Goal: Information Seeking & Learning: Find specific fact

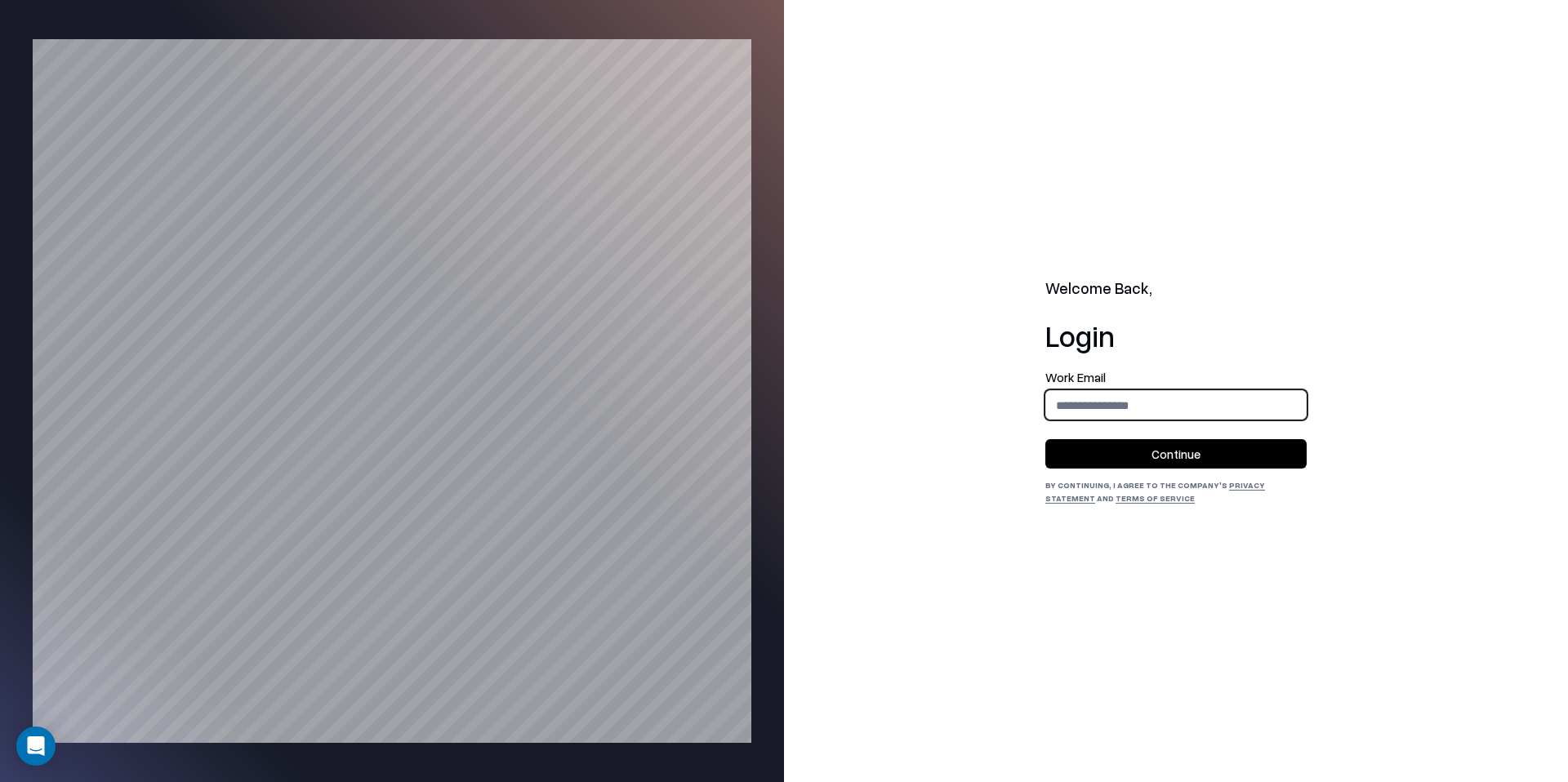
click at [1065, 411] on input "email" at bounding box center [1176, 406] width 259 height 30
click at [1193, 421] on form "**********" at bounding box center [1176, 420] width 261 height 97
click at [1177, 399] on input "**********" at bounding box center [1176, 406] width 259 height 30
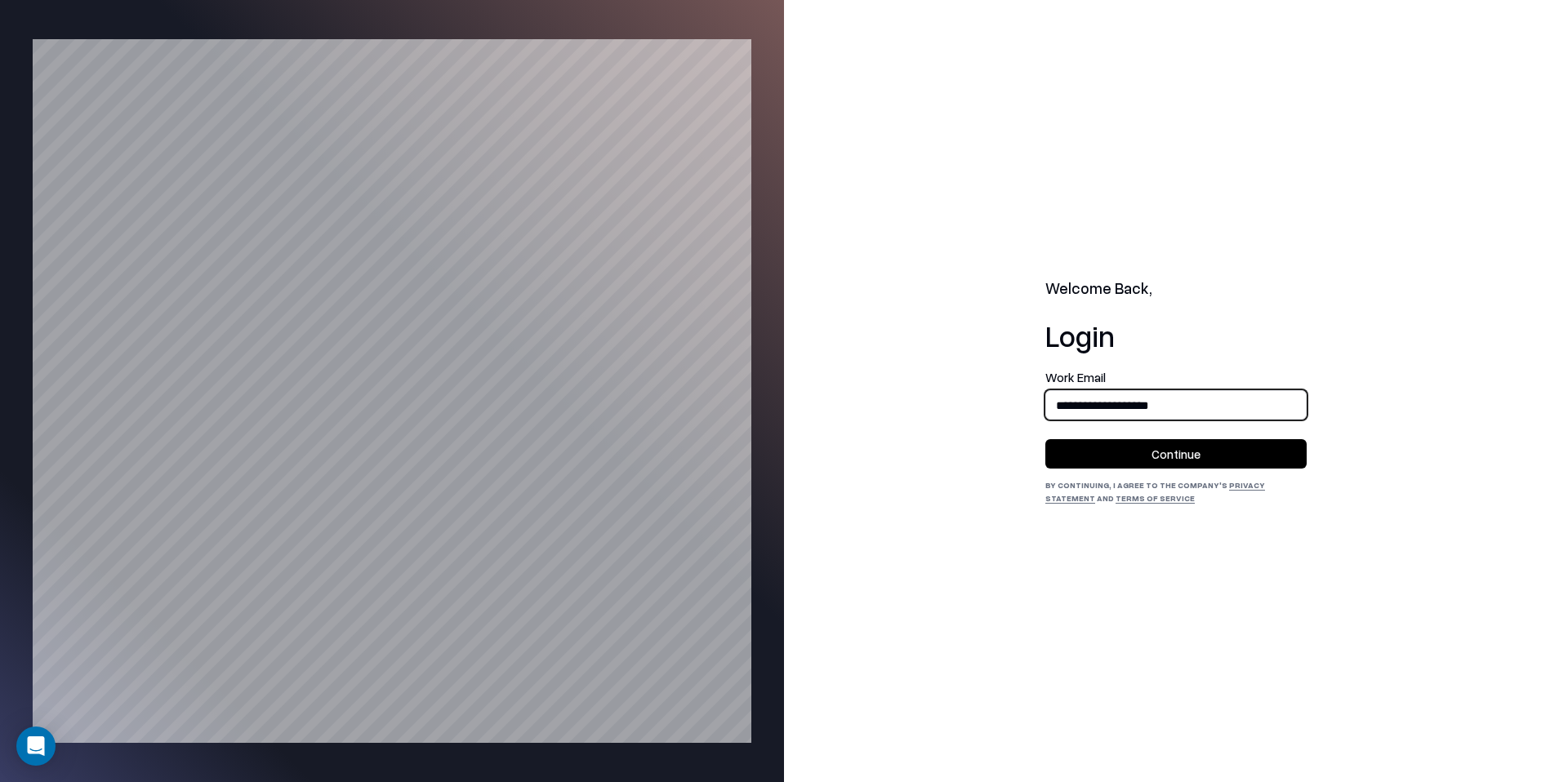
type input "**********"
click at [1161, 463] on button "Continue" at bounding box center [1176, 453] width 261 height 29
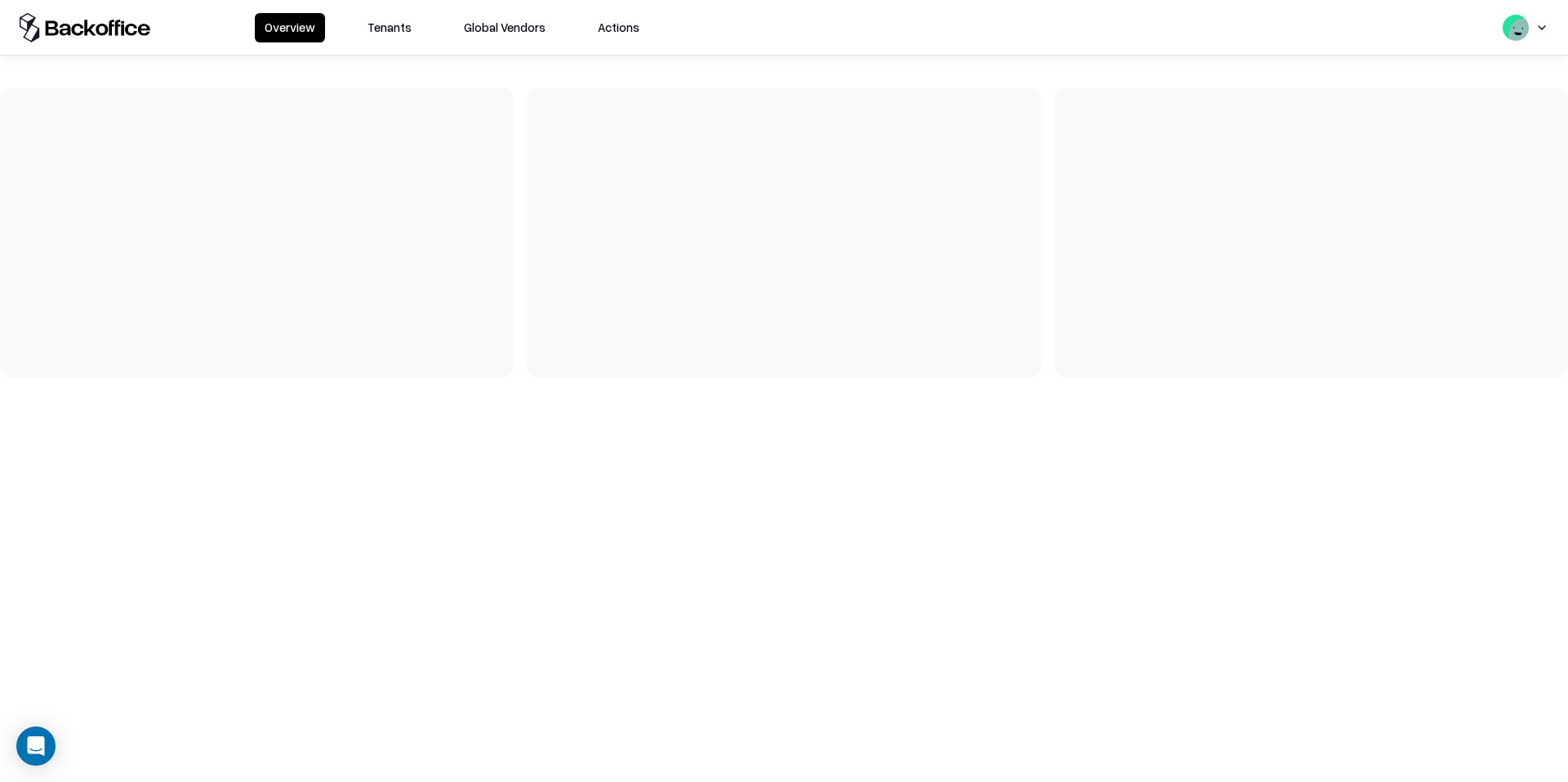
click at [374, 23] on button "Tenants" at bounding box center [390, 28] width 64 height 29
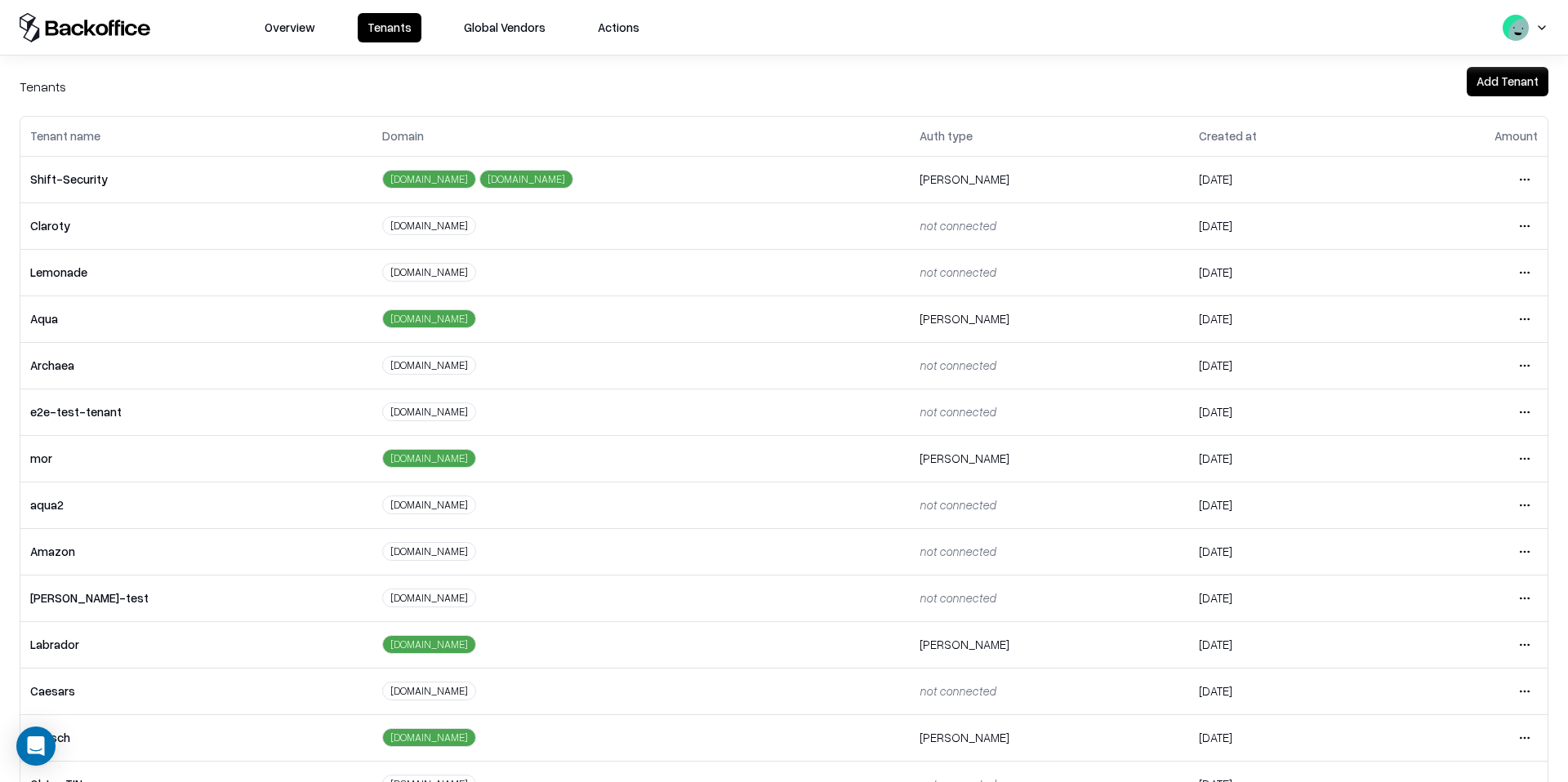
scroll to position [70, 0]
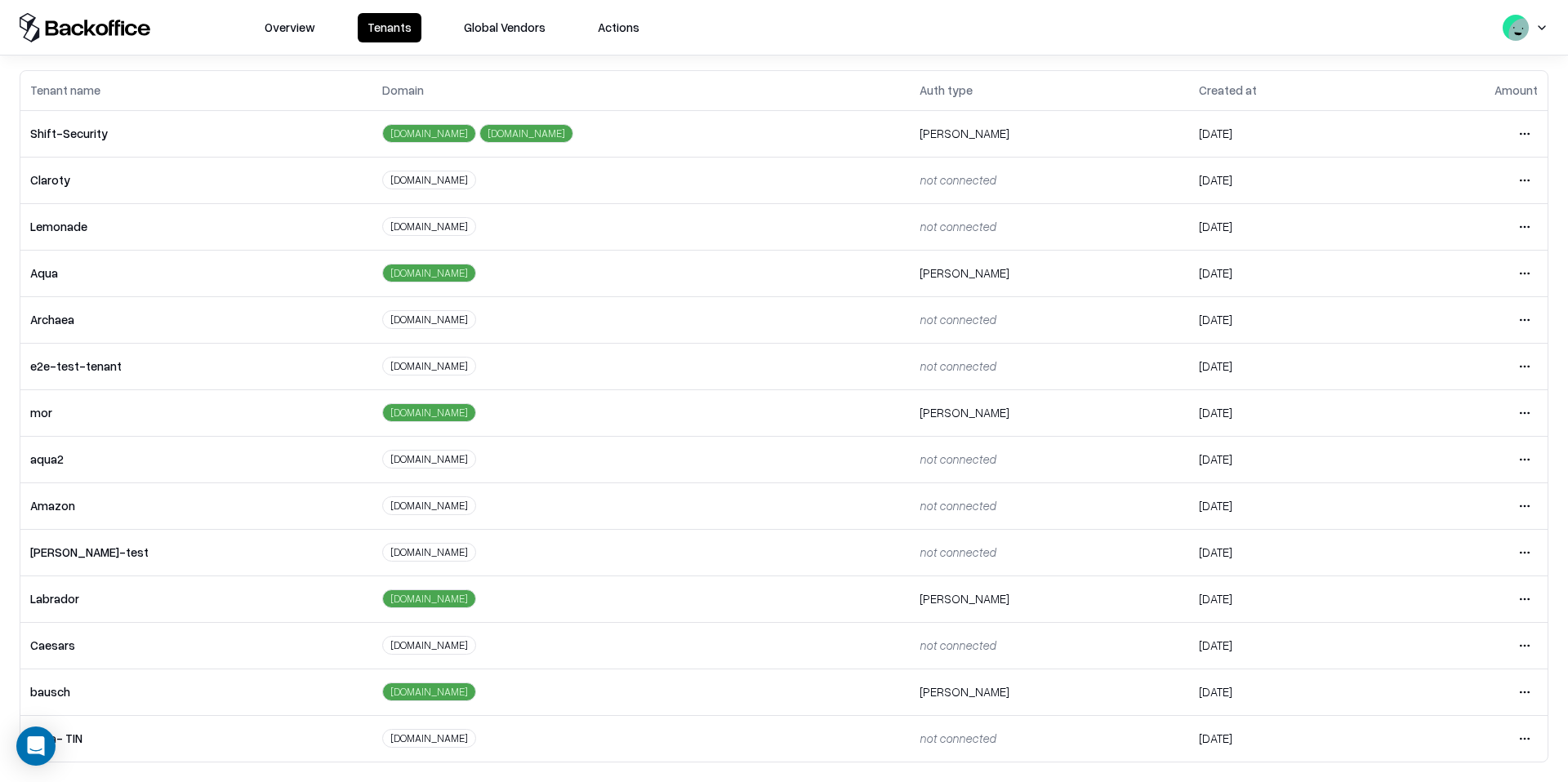
click at [1529, 693] on html "Overview Tenants Global Vendors Actions Tenants Add Tenant Tenant name Domain A…" at bounding box center [784, 391] width 1568 height 782
click at [1493, 626] on div "Login to tenant" at bounding box center [1456, 621] width 177 height 33
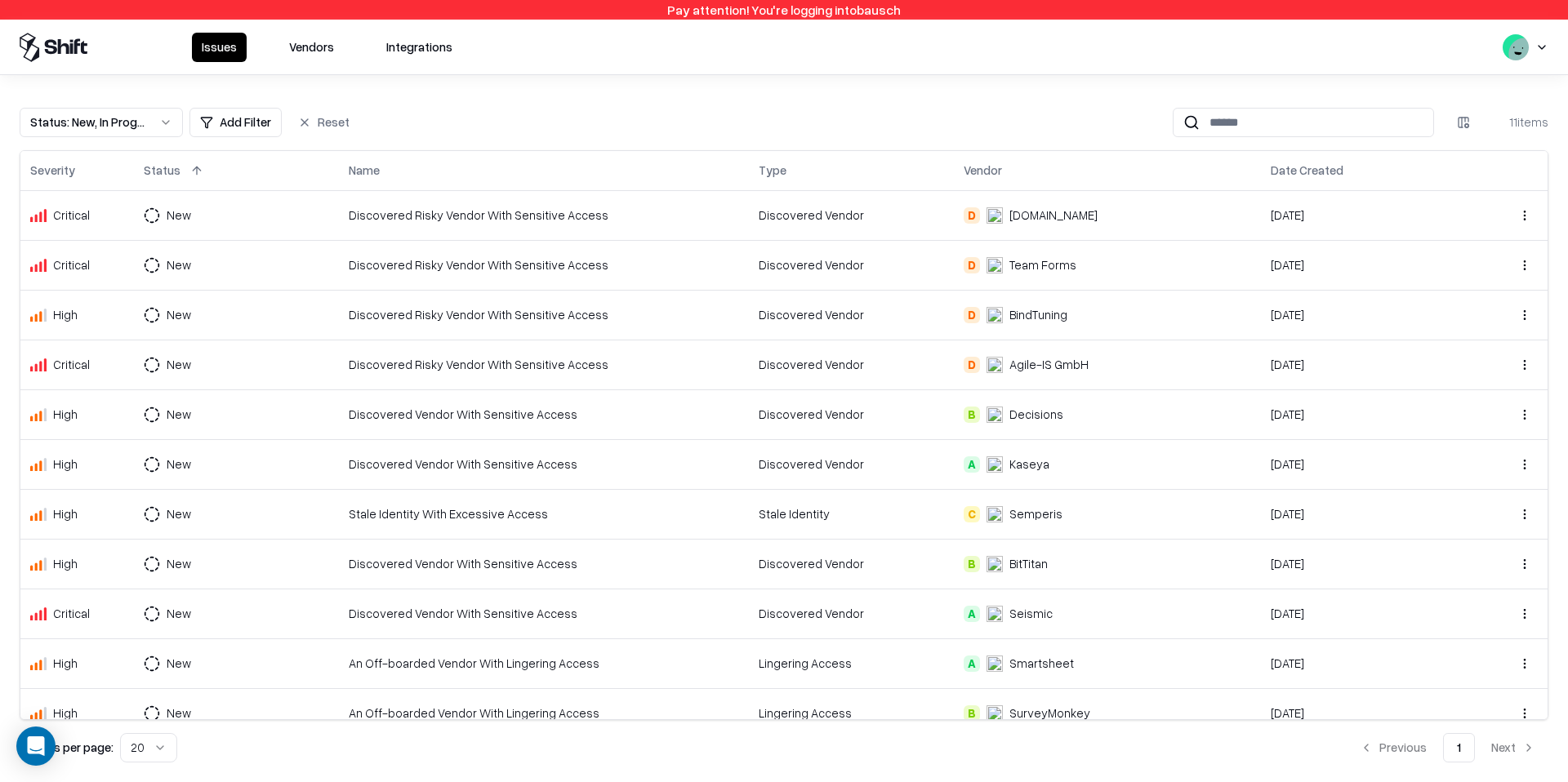
click at [338, 49] on button "Vendors" at bounding box center [311, 47] width 64 height 29
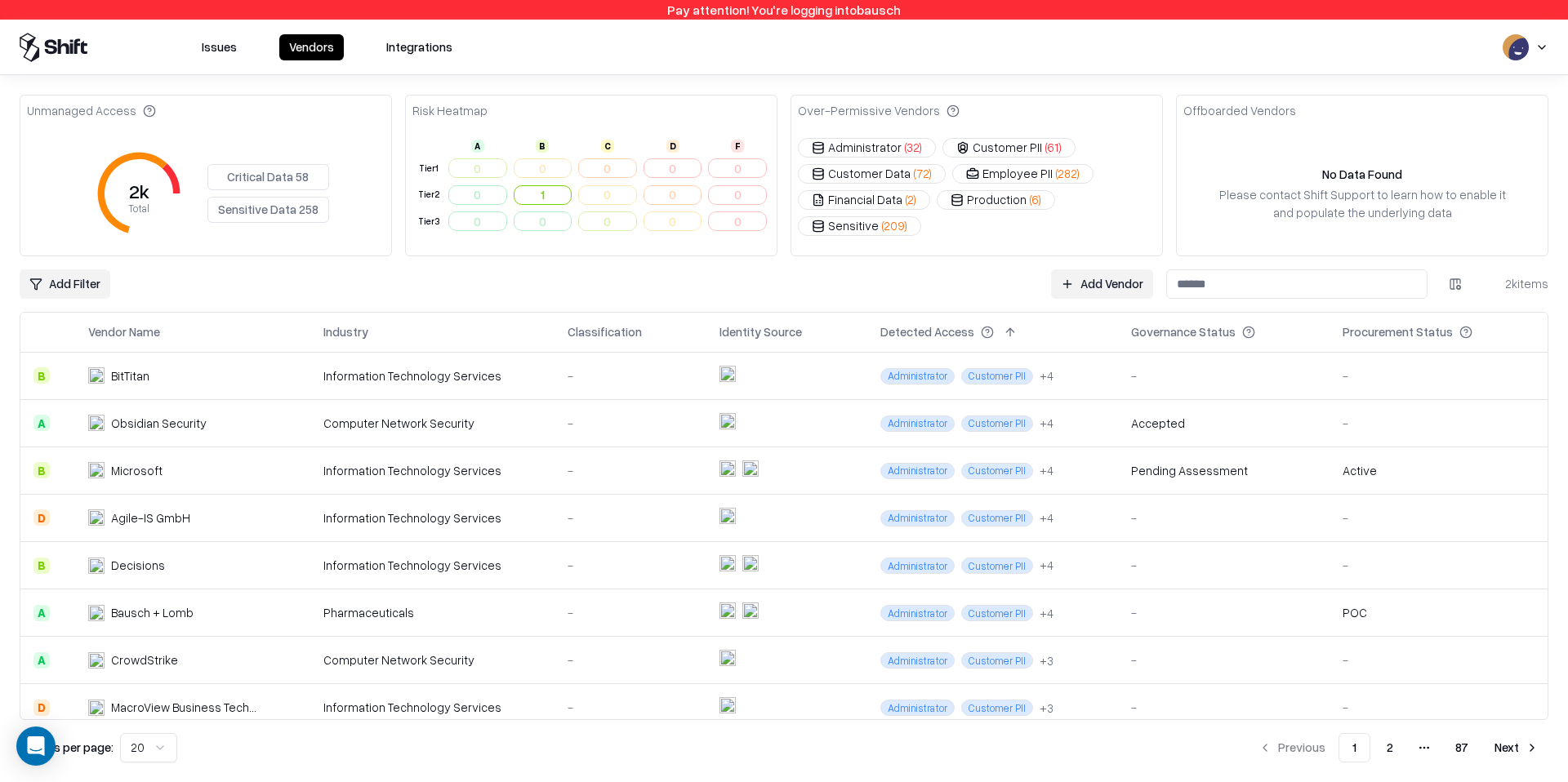
click at [1218, 272] on input at bounding box center [1297, 284] width 261 height 29
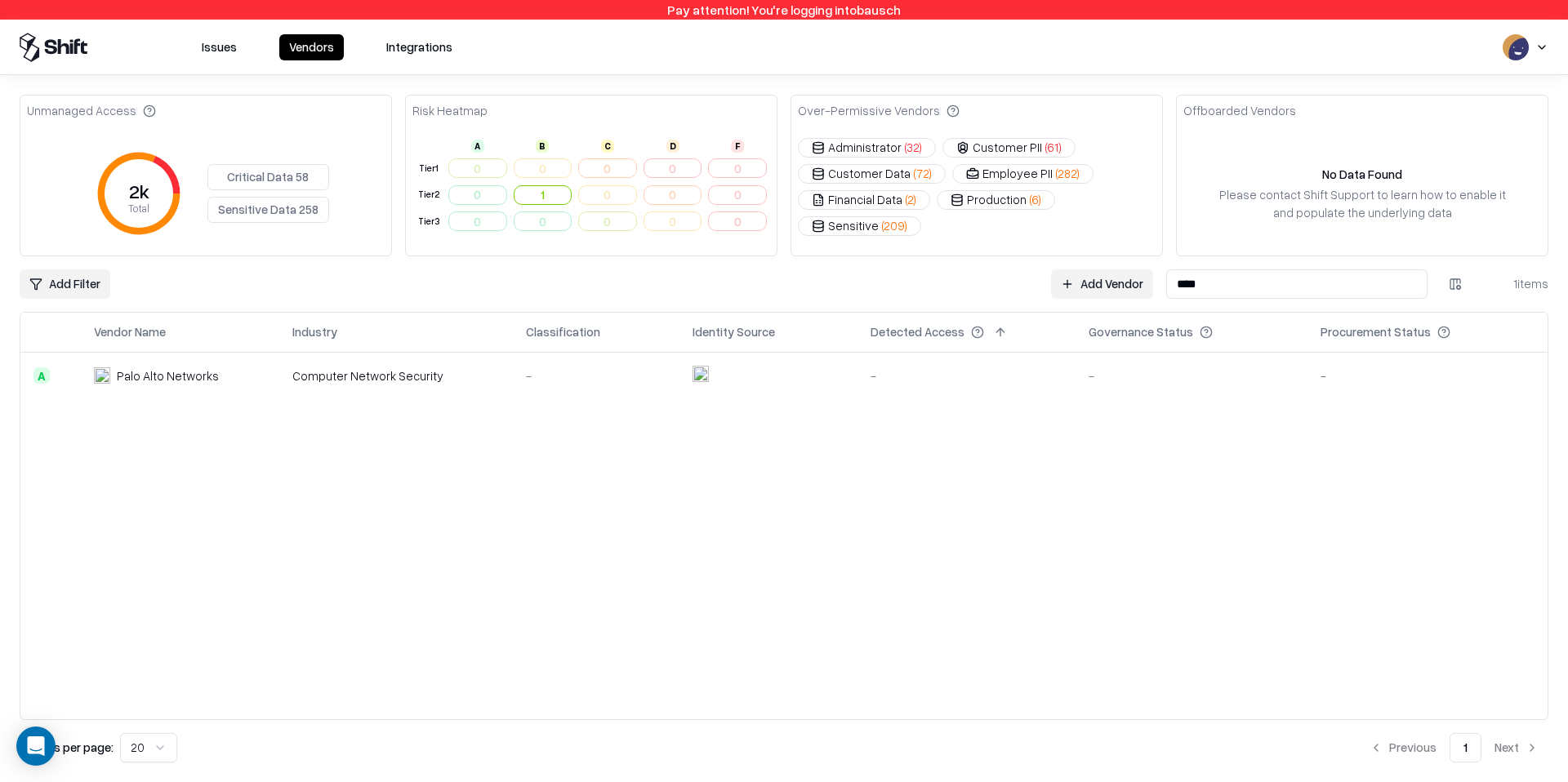
type input "****"
click at [780, 371] on td at bounding box center [768, 376] width 177 height 48
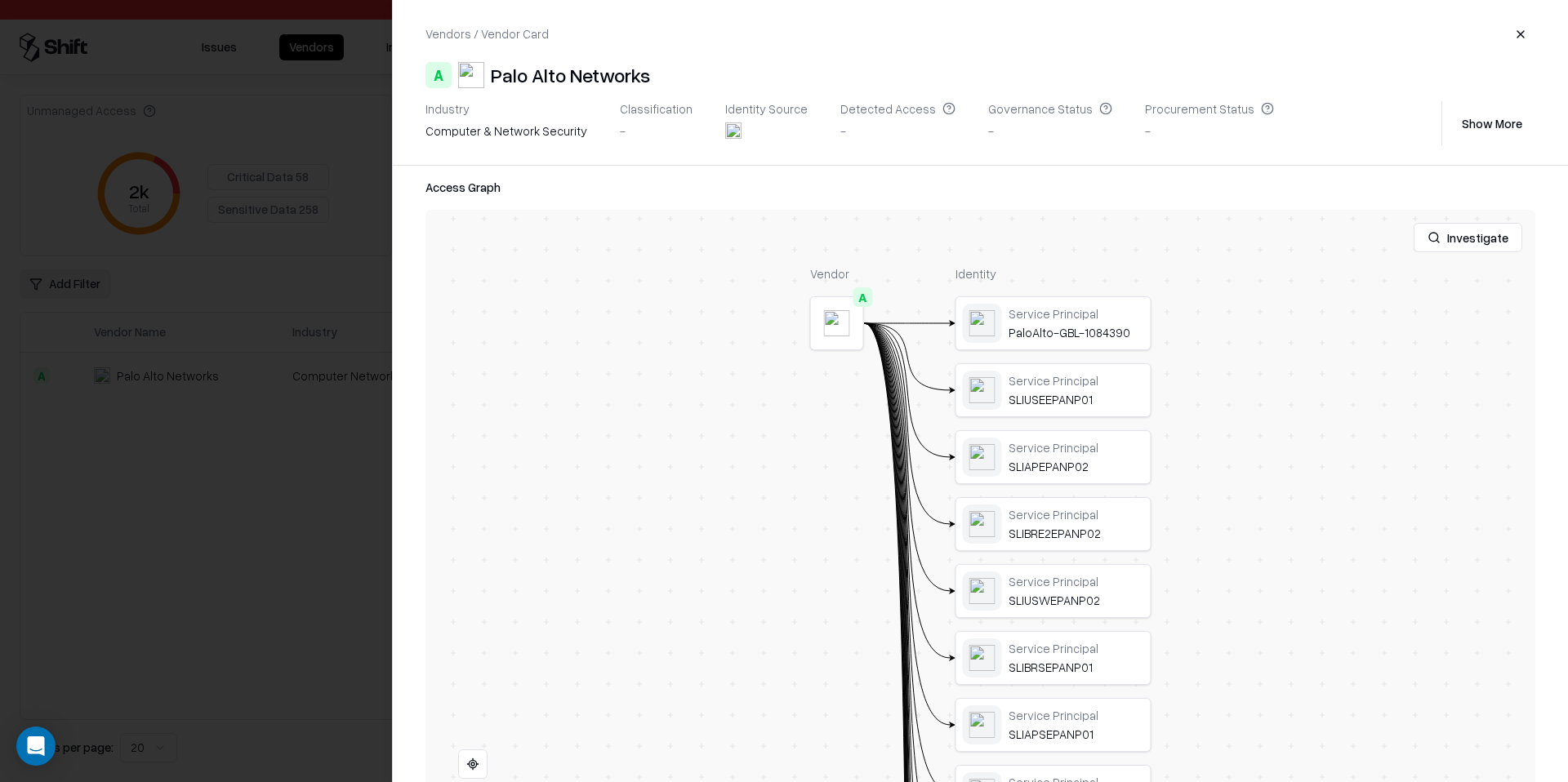
scroll to position [248, 0]
click at [1515, 38] on button "button" at bounding box center [1520, 33] width 29 height 29
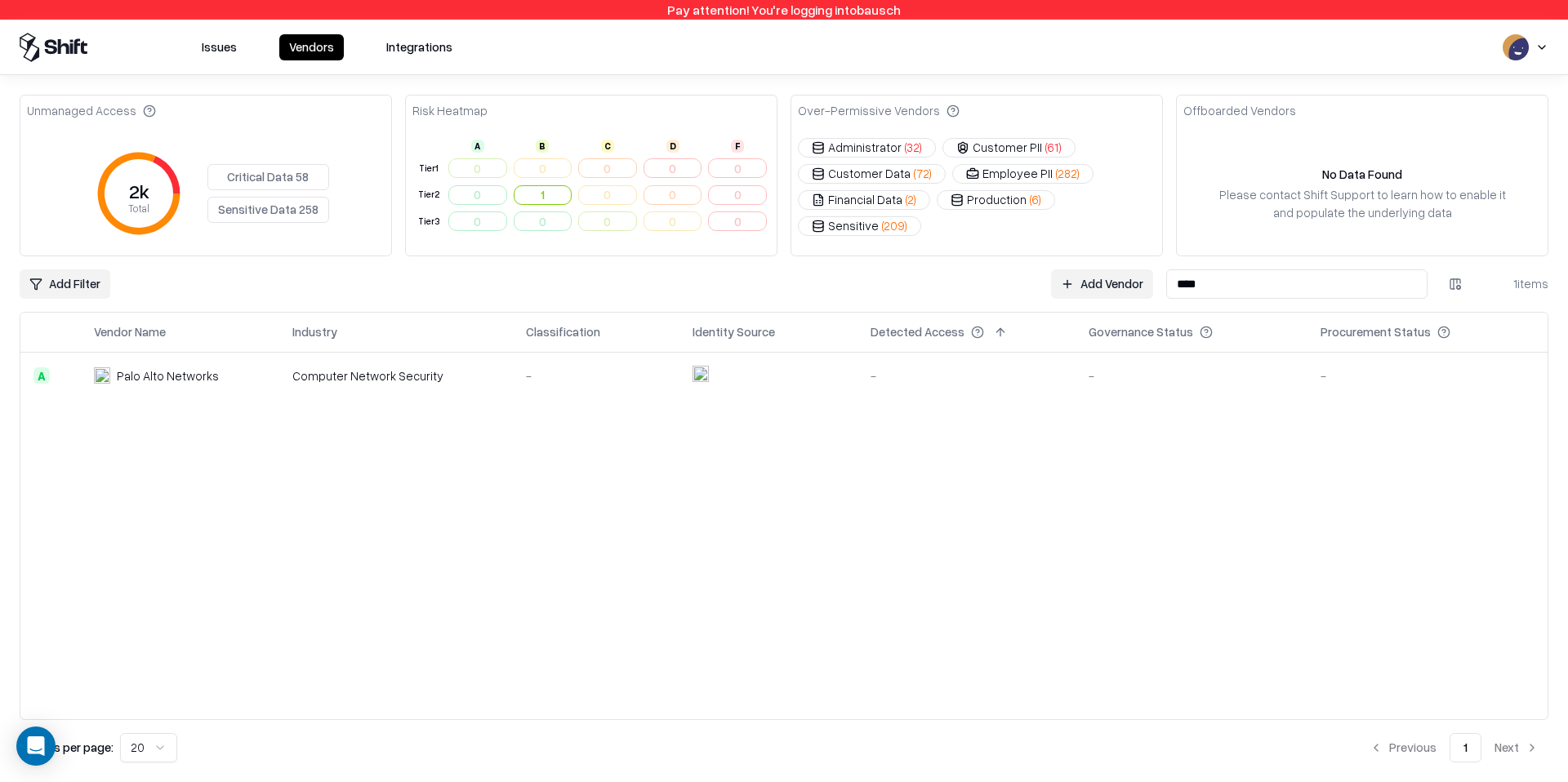
click at [216, 57] on button "Issues" at bounding box center [218, 47] width 54 height 26
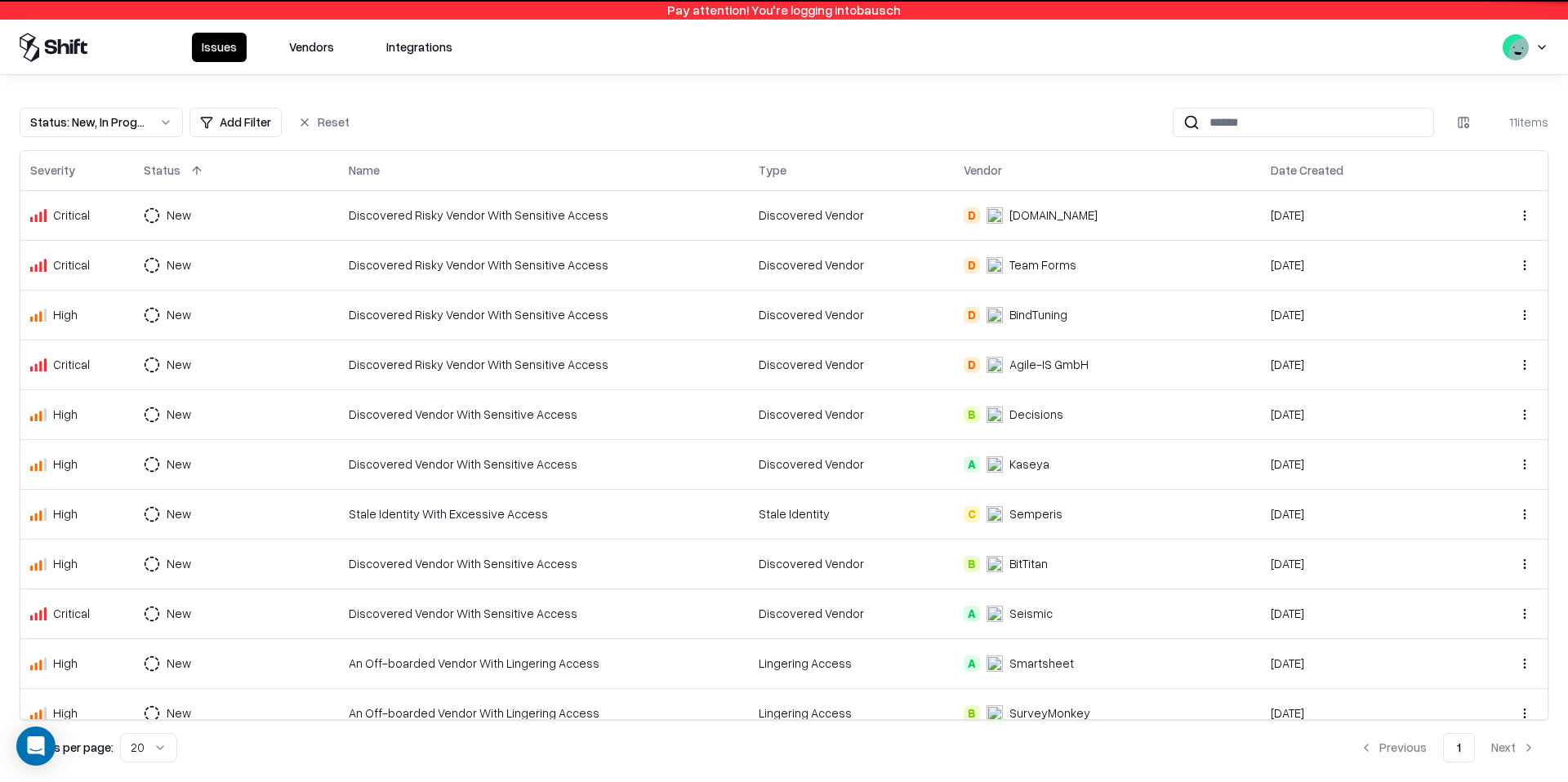
click at [216, 52] on button "Issues" at bounding box center [218, 47] width 54 height 29
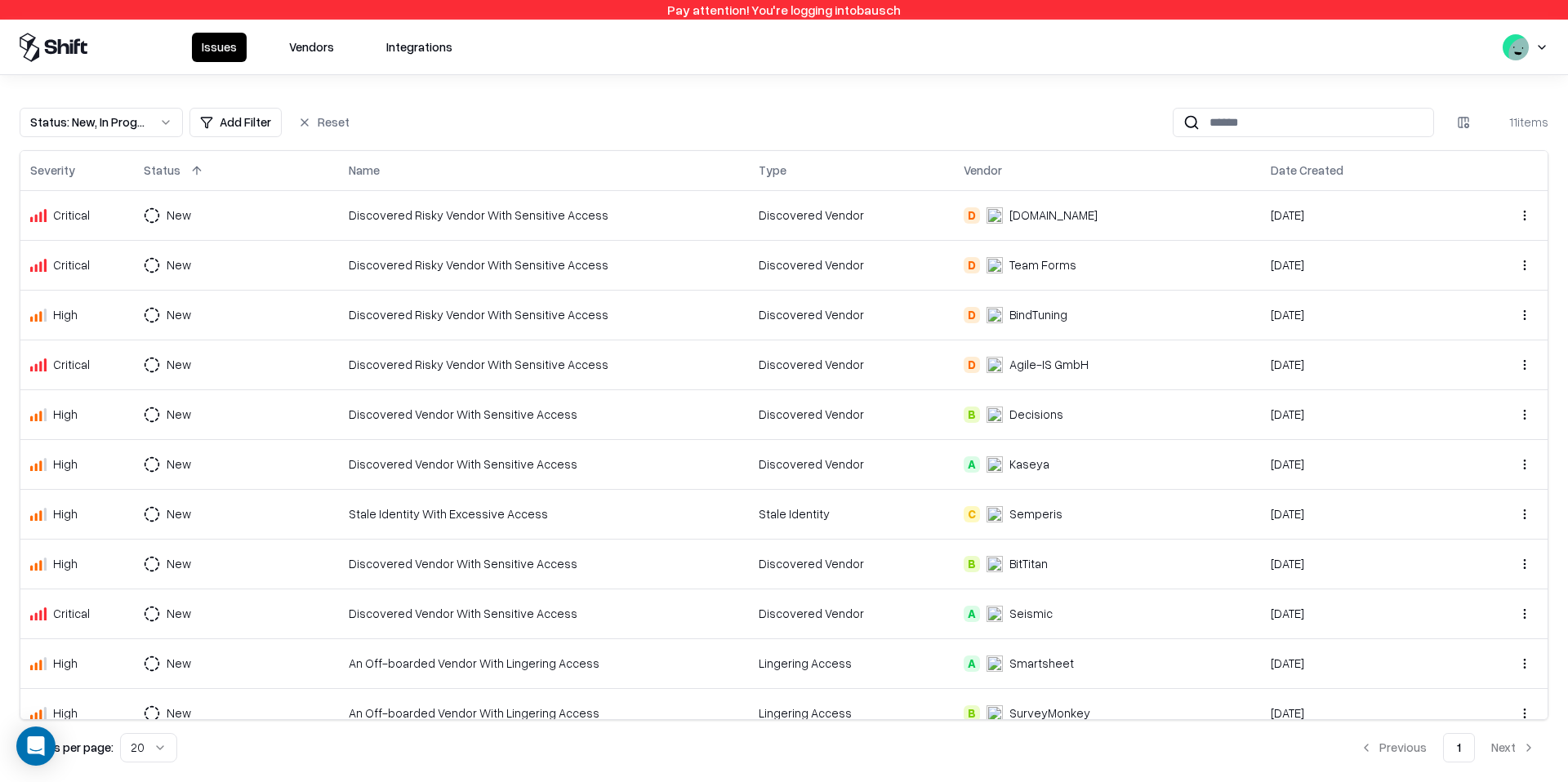
scroll to position [18, 0]
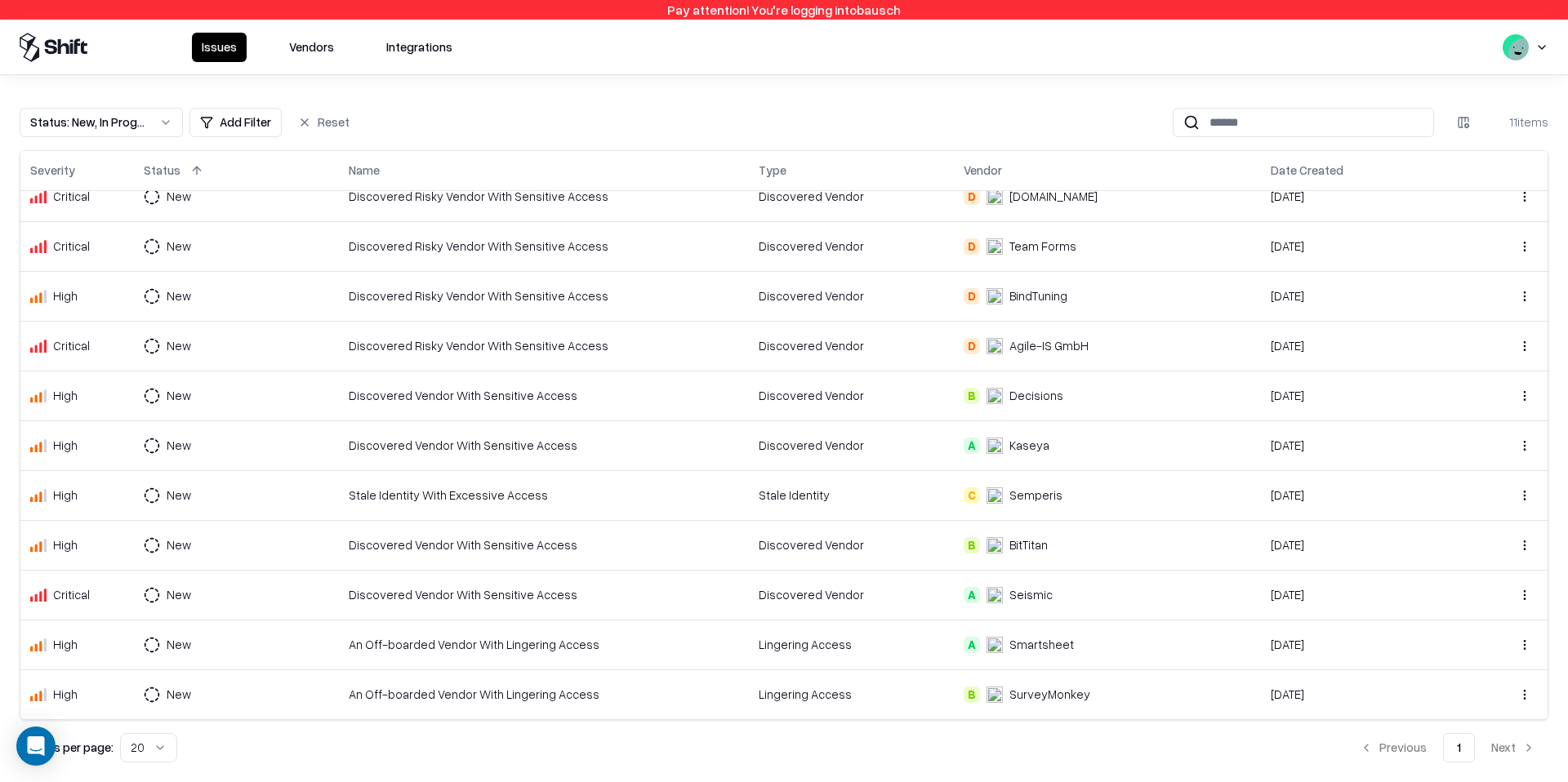
click at [443, 652] on div "An Off-boarded Vendor With Lingering Access" at bounding box center [544, 644] width 391 height 18
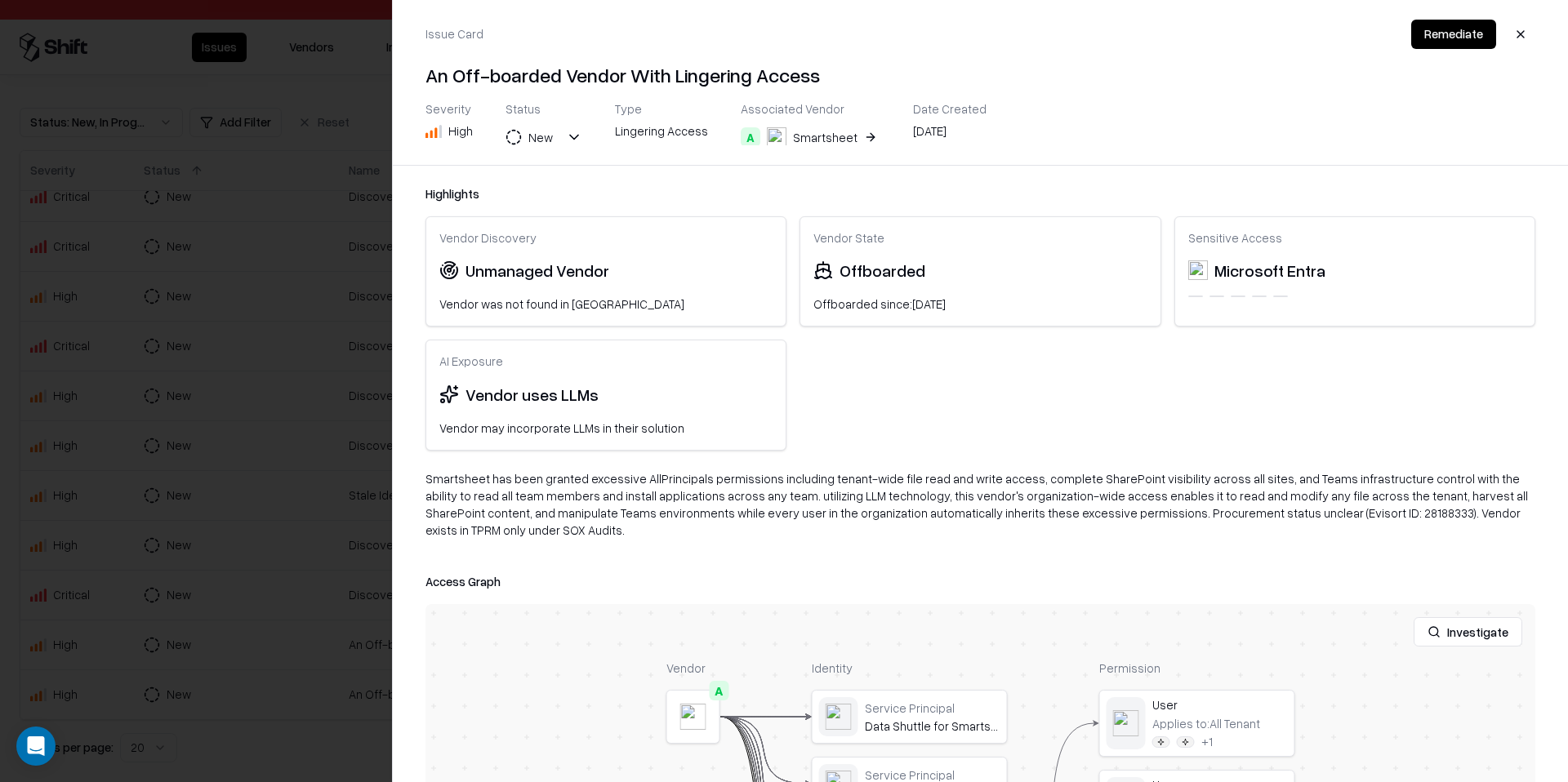
click at [1448, 45] on button "Remediate" at bounding box center [1454, 33] width 85 height 29
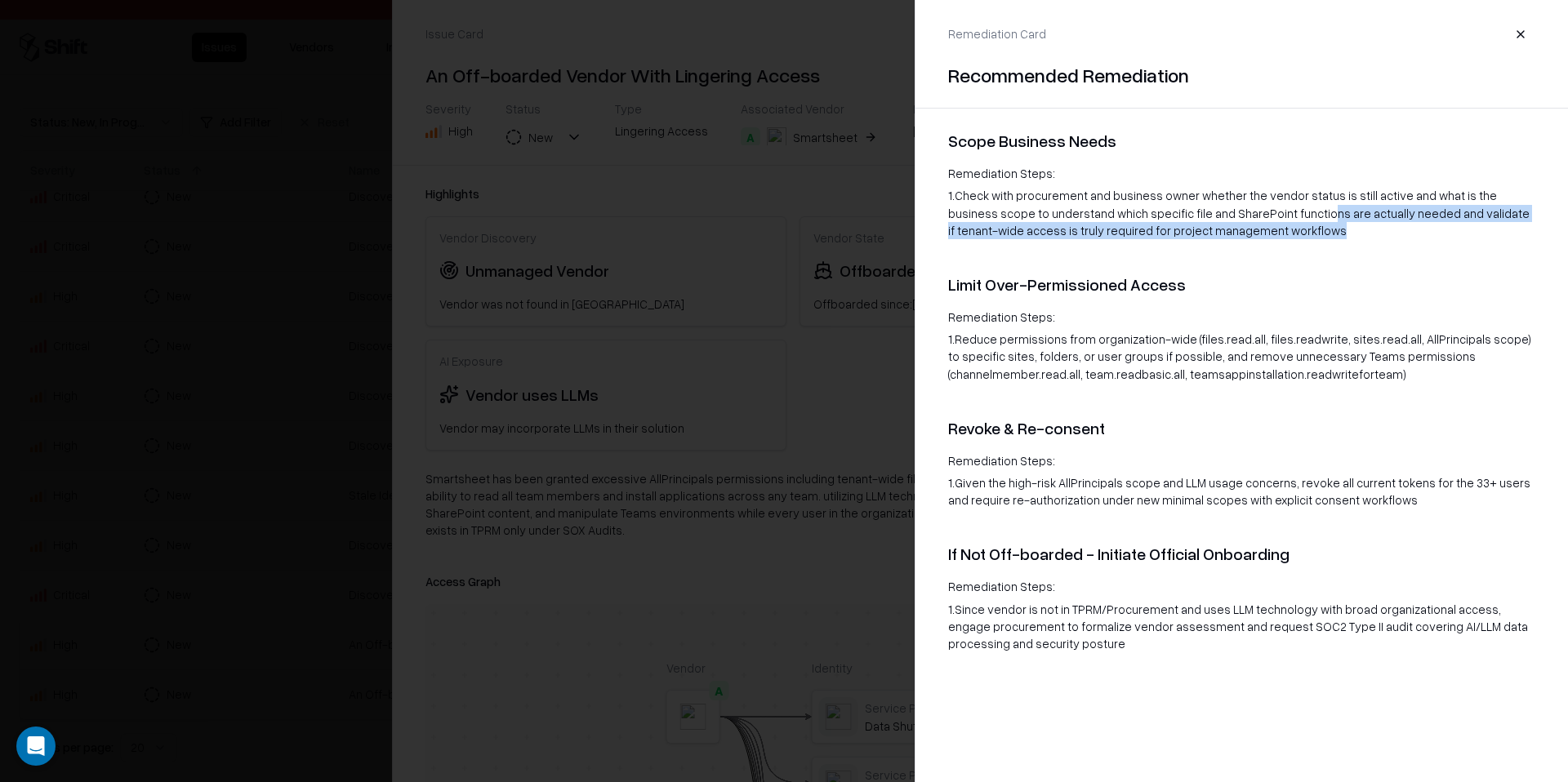
click at [1261, 222] on div "1 . Check with procurement and business owner whether the vendor status is stil…" at bounding box center [1242, 213] width 587 height 52
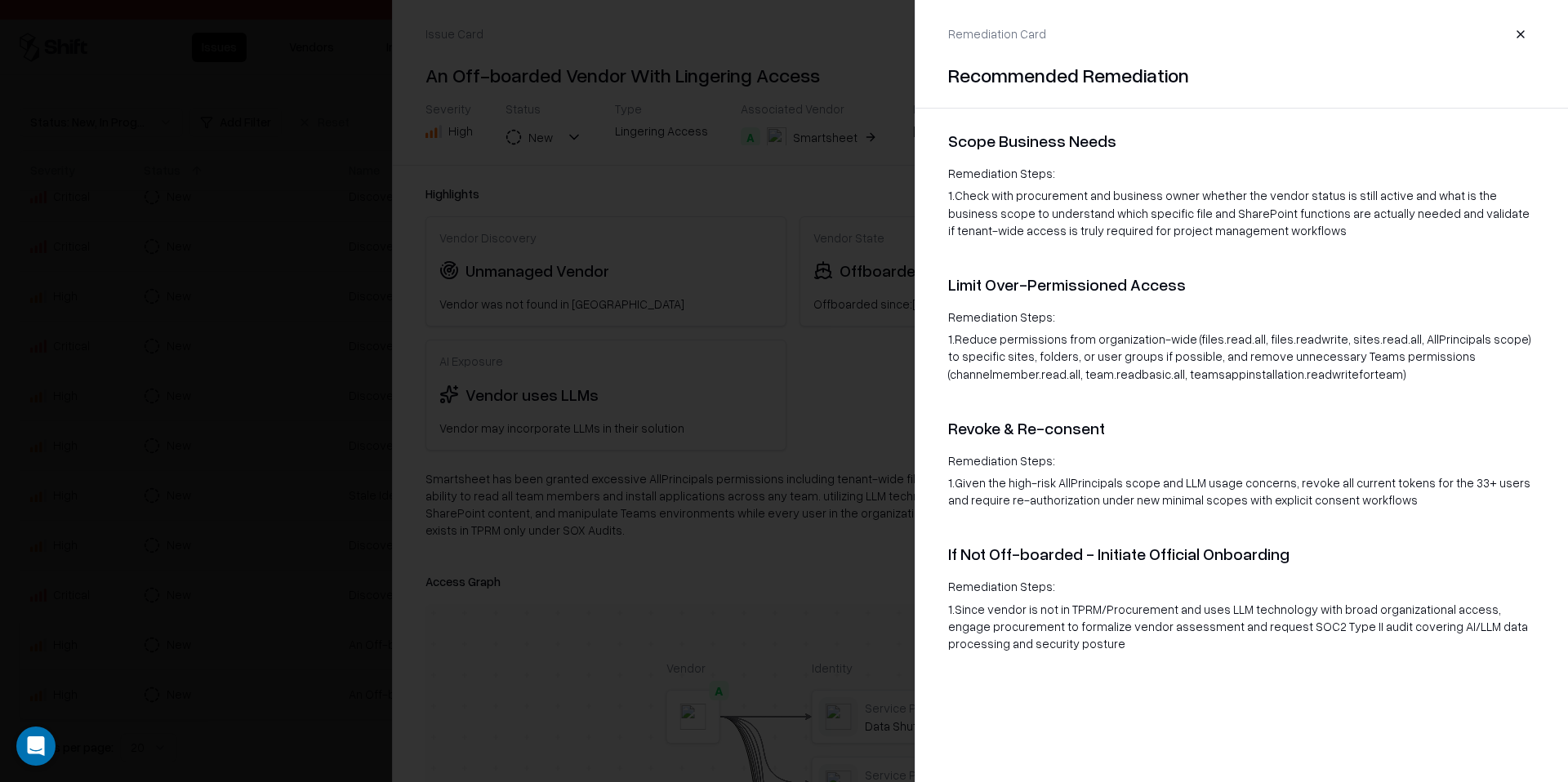
click at [1261, 228] on div "1 . Check with procurement and business owner whether the vendor status is stil…" at bounding box center [1242, 213] width 587 height 52
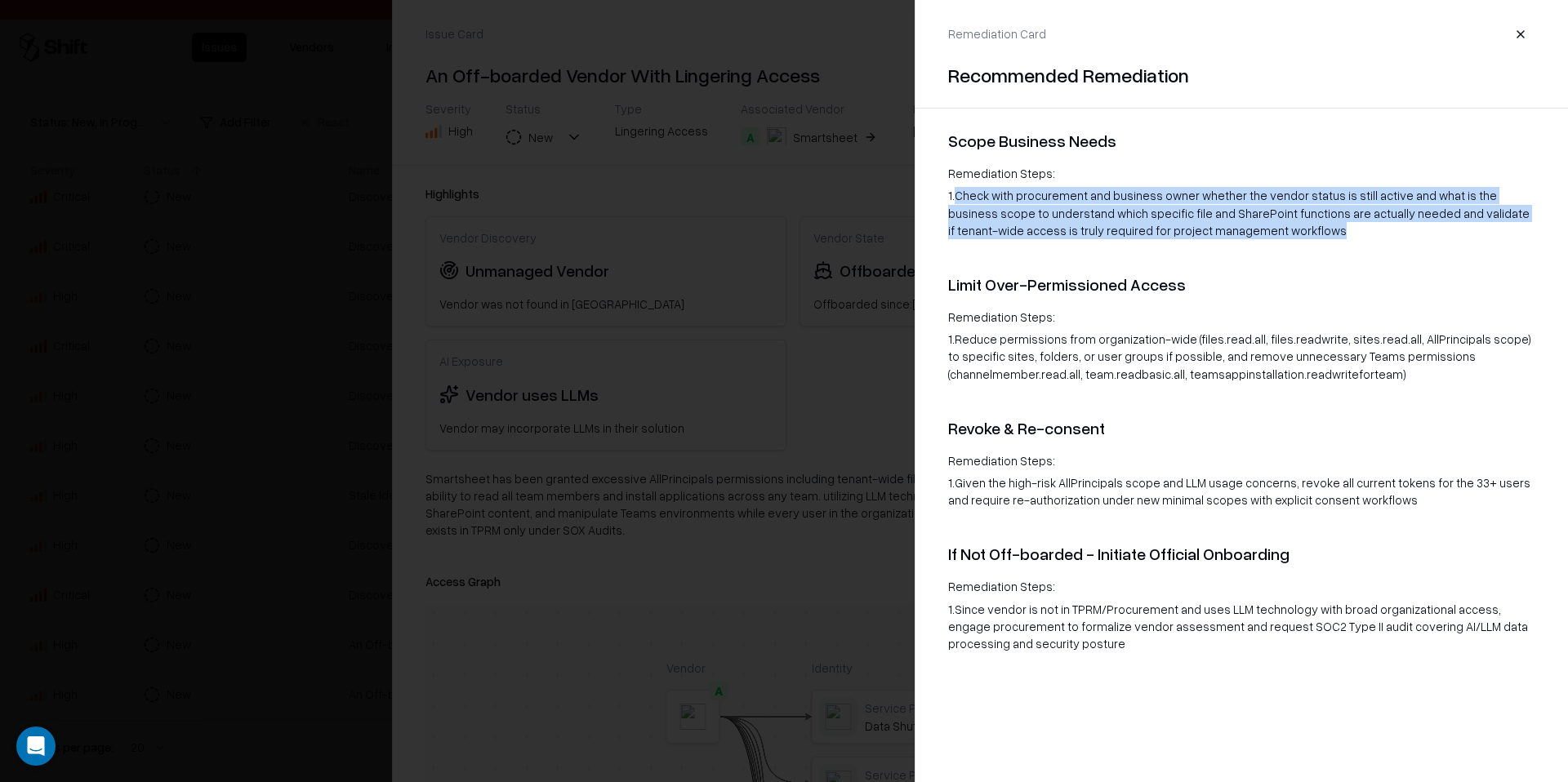
drag, startPoint x: 1261, startPoint y: 227, endPoint x: 961, endPoint y: 198, distance: 301.4
click at [960, 198] on div "1 . Check with procurement and business owner whether the vendor status is stil…" at bounding box center [1242, 213] width 587 height 52
copy div "Check with procurement and business owner whether the vendor status is still ac…"
click at [1521, 36] on button "button" at bounding box center [1520, 33] width 29 height 29
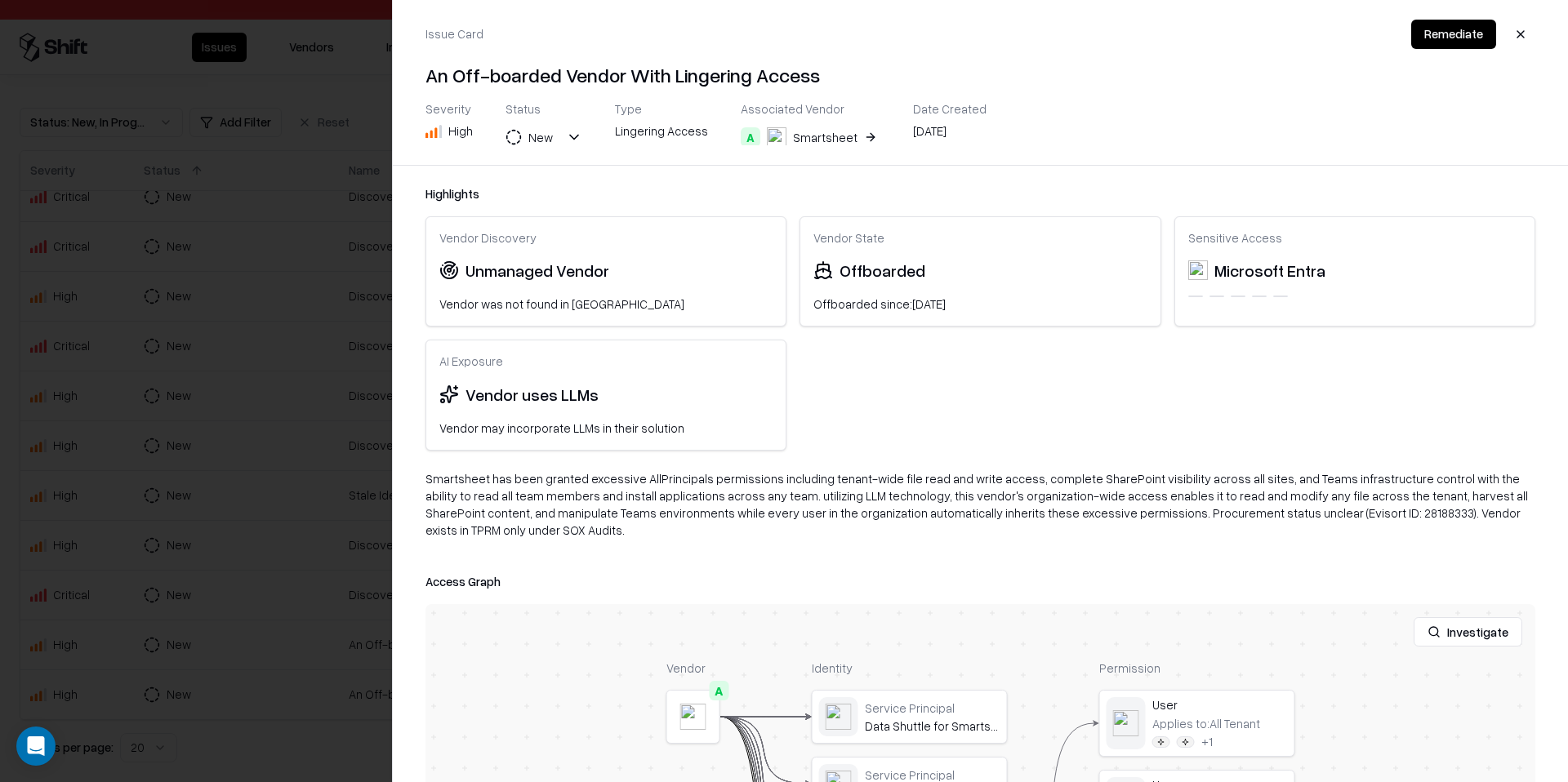
click at [1521, 36] on button "button" at bounding box center [1520, 33] width 29 height 29
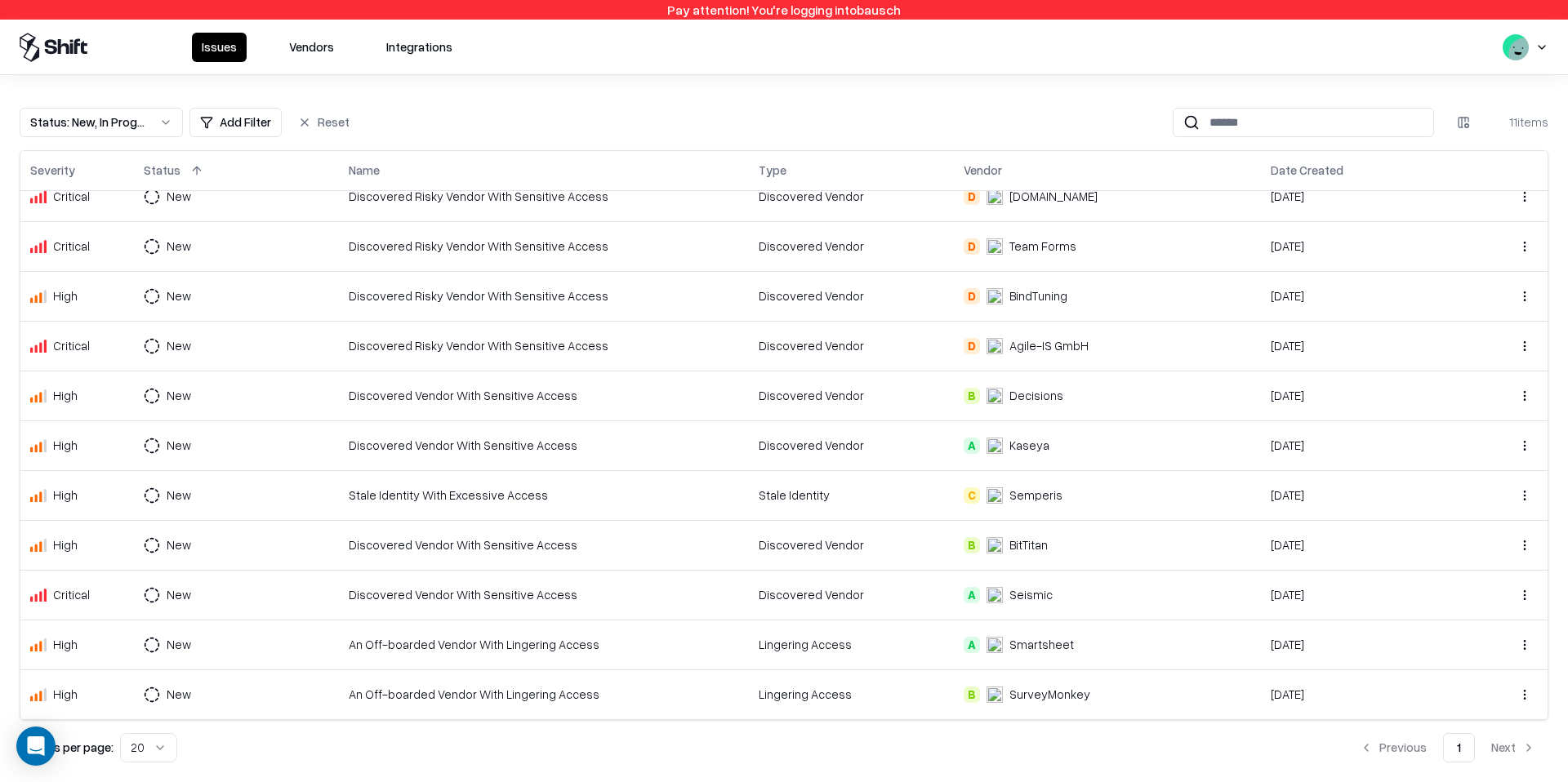
click at [1072, 704] on td "B SurveyMonkey" at bounding box center [1107, 695] width 307 height 50
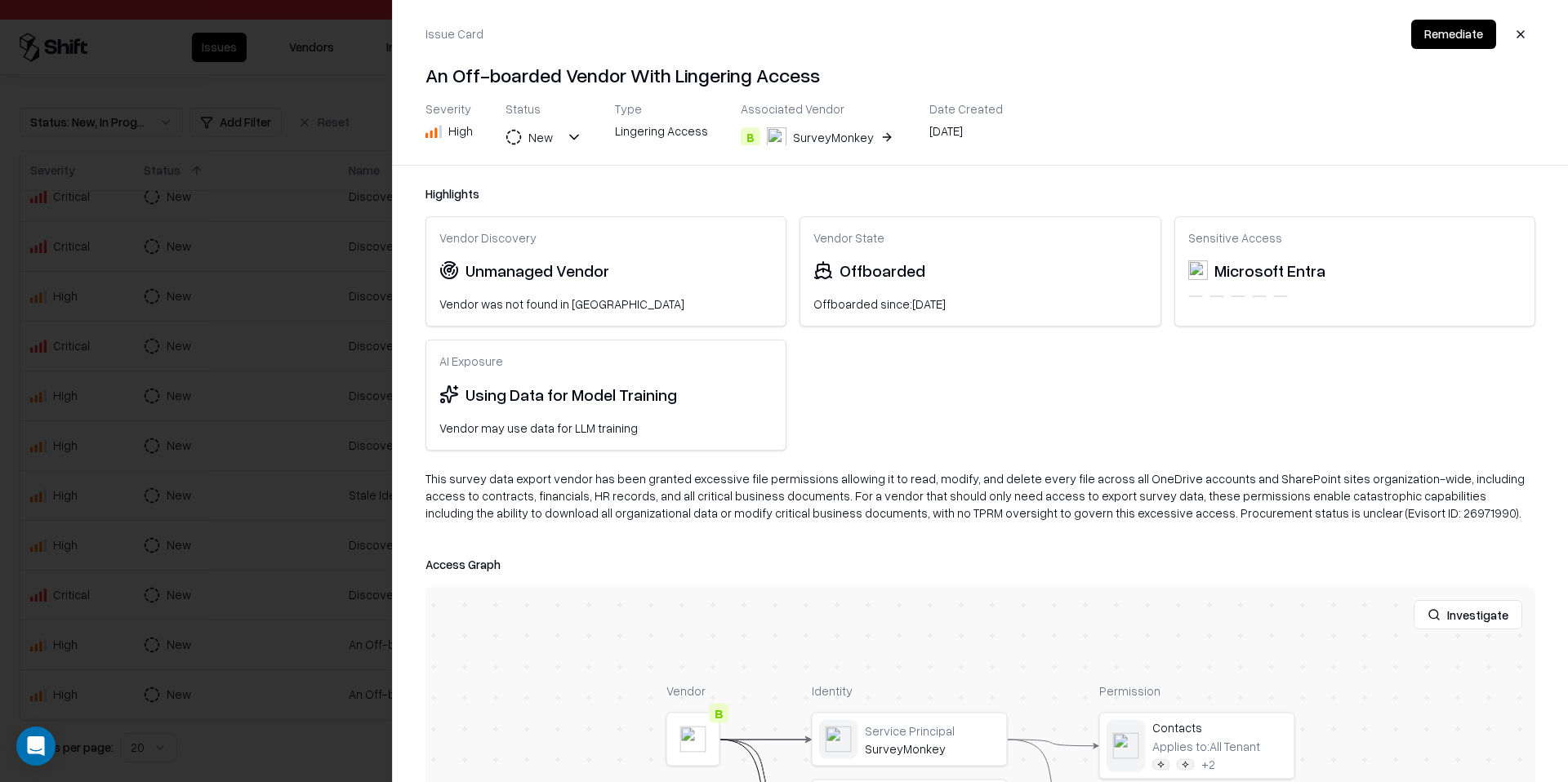
click at [1445, 33] on button "Remediate" at bounding box center [1454, 33] width 85 height 29
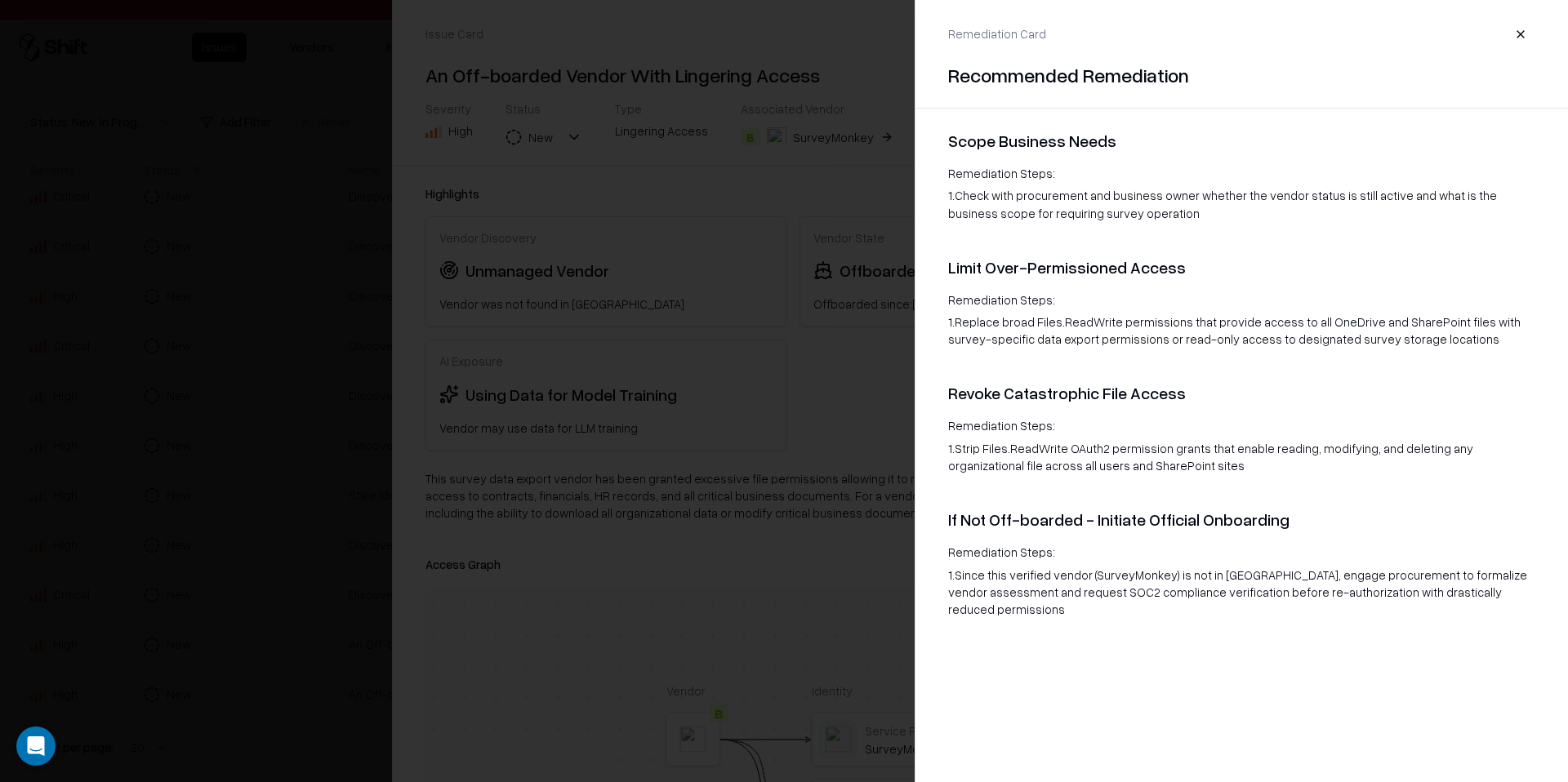
click at [1504, 30] on div "Remediation Card" at bounding box center [1242, 33] width 587 height 29
click at [1544, 33] on div "Remediation Card Recommended Remediation" at bounding box center [1242, 47] width 653 height 95
click at [1530, 33] on button "button" at bounding box center [1520, 33] width 29 height 29
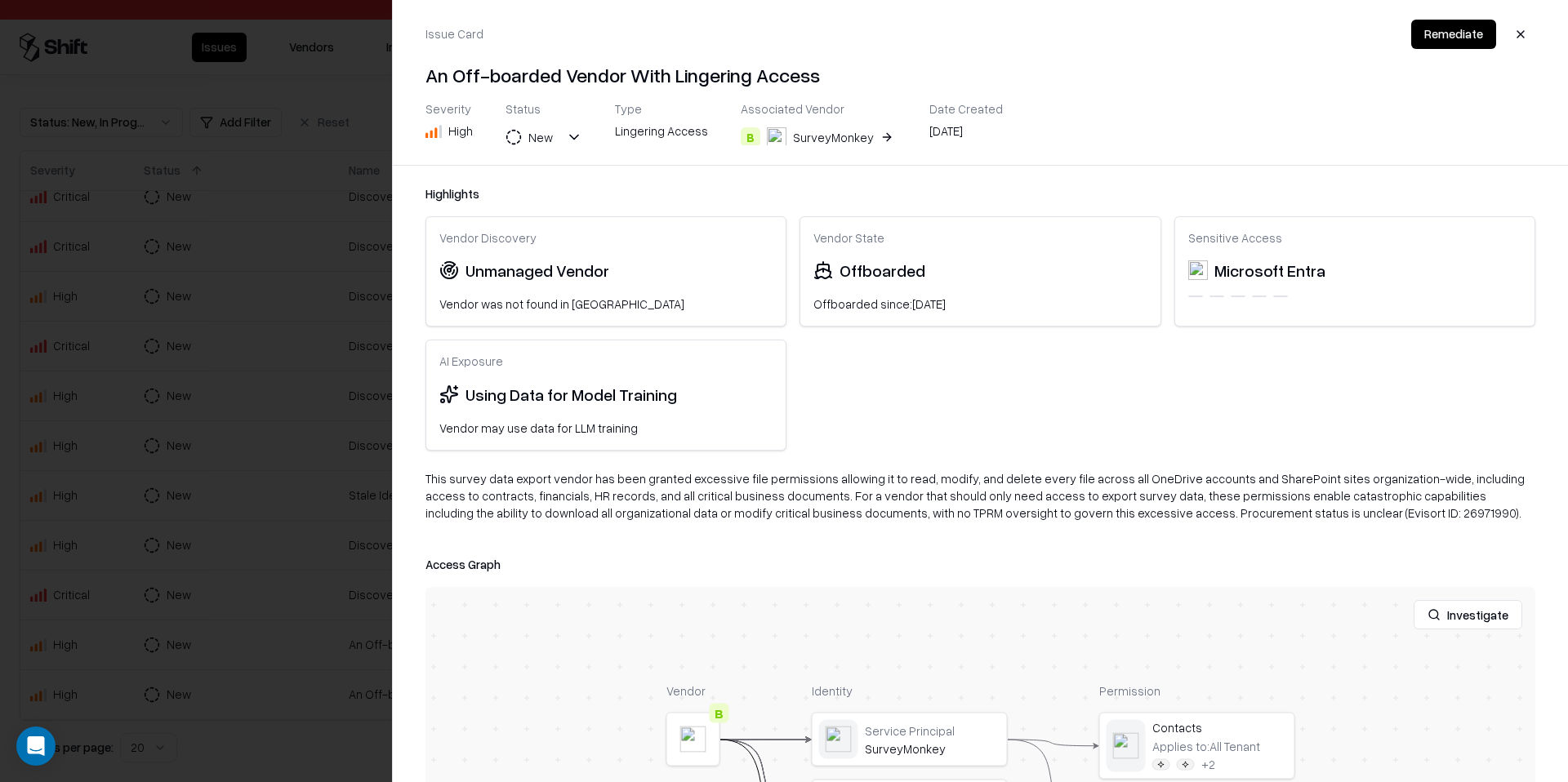
click at [1530, 33] on button "button" at bounding box center [1520, 33] width 29 height 29
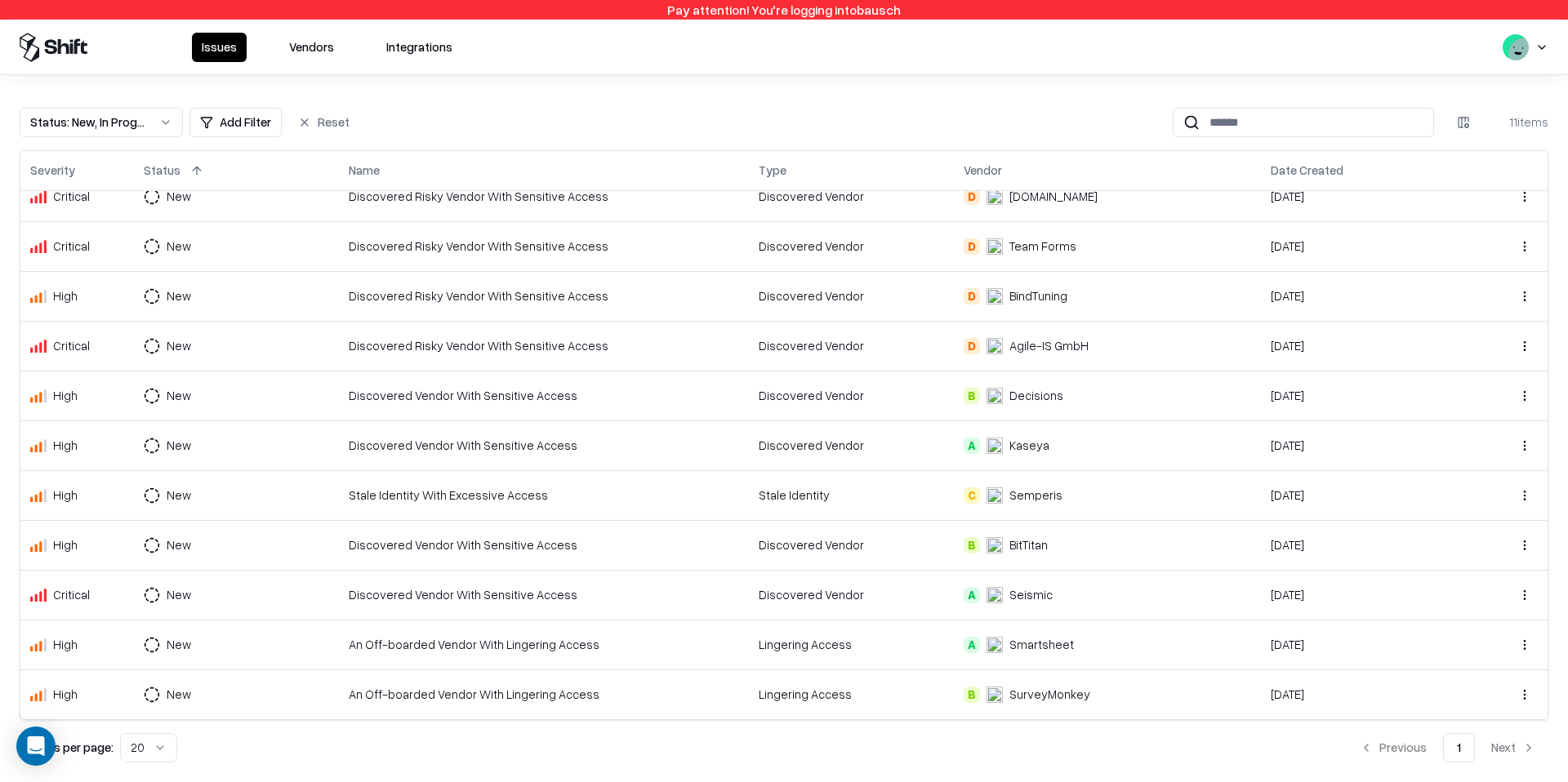
click at [694, 243] on div "Discovered Risky Vendor With Sensitive Access" at bounding box center [544, 246] width 391 height 18
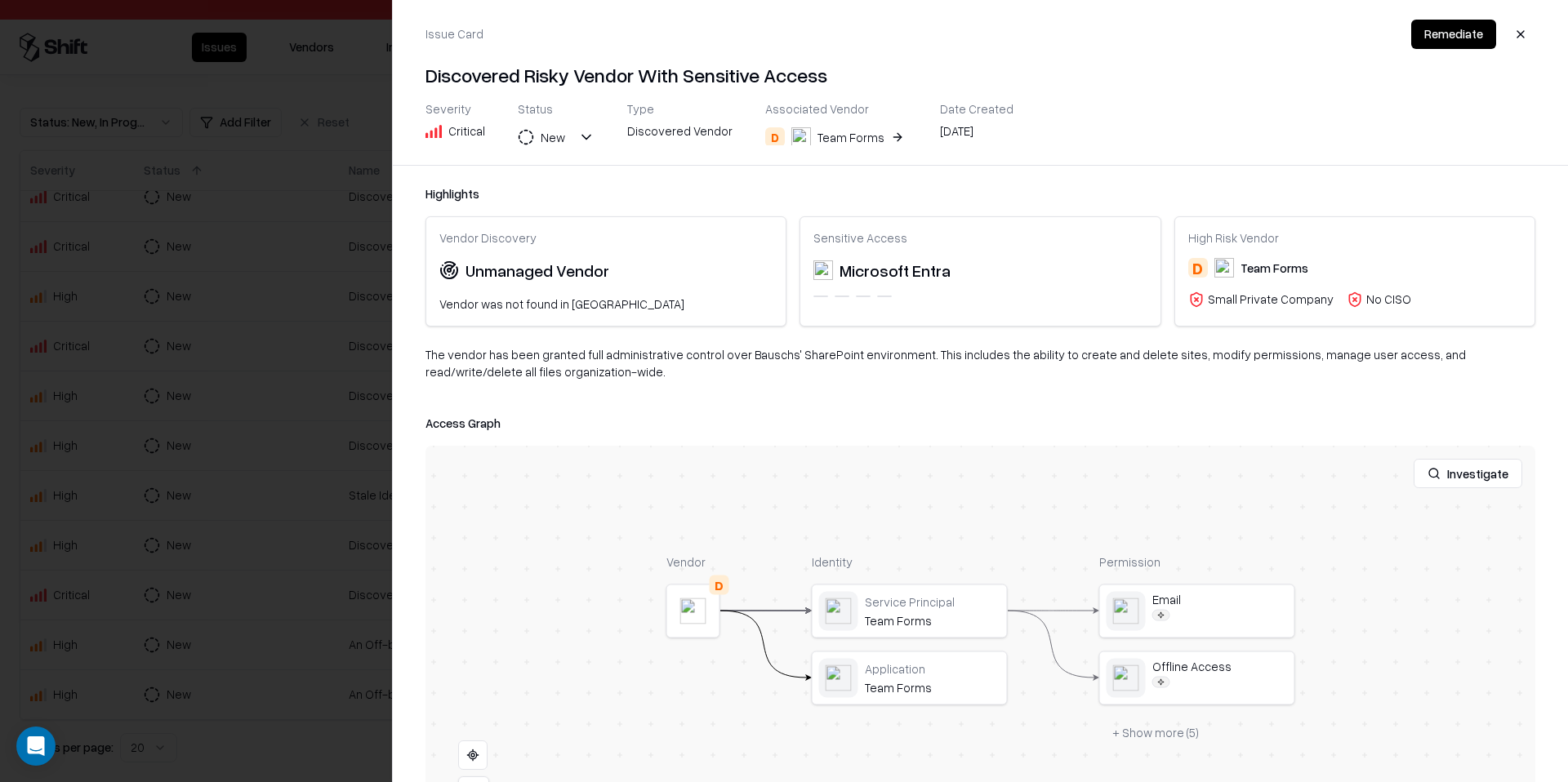
click at [1439, 23] on button "Remediate" at bounding box center [1454, 33] width 85 height 29
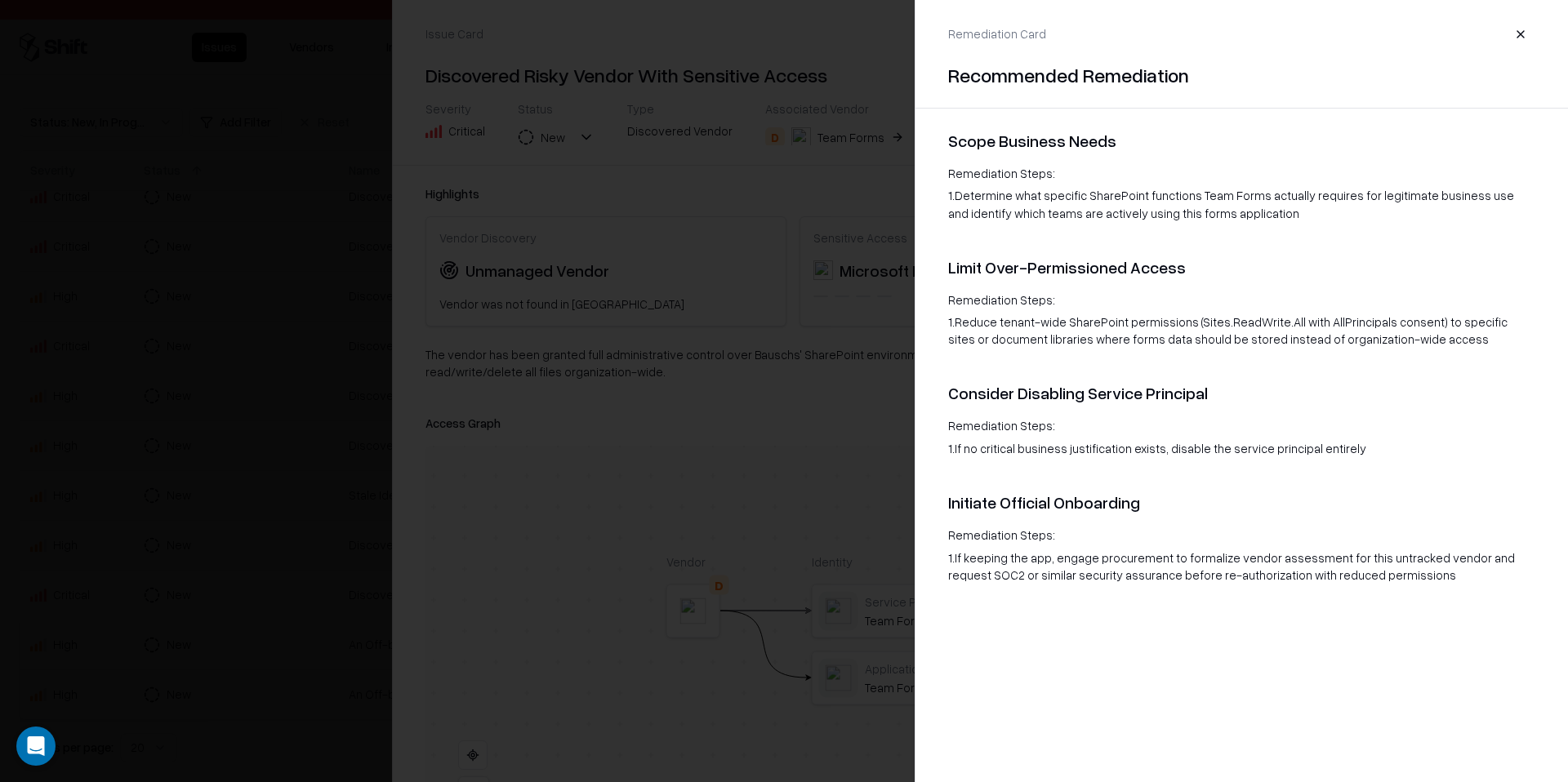
click at [1524, 37] on button "button" at bounding box center [1520, 33] width 29 height 29
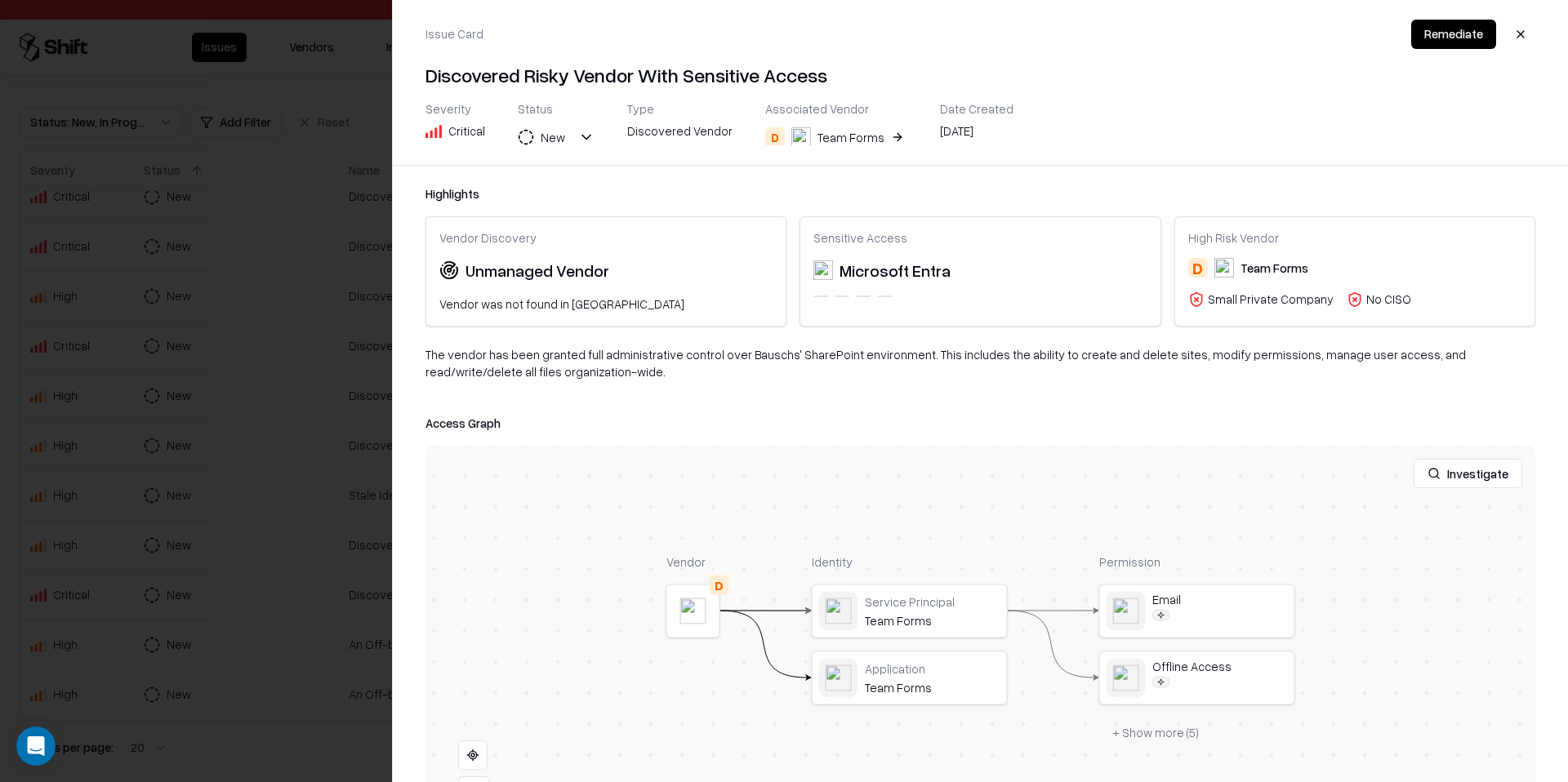
click at [1524, 34] on button "button" at bounding box center [1520, 33] width 29 height 29
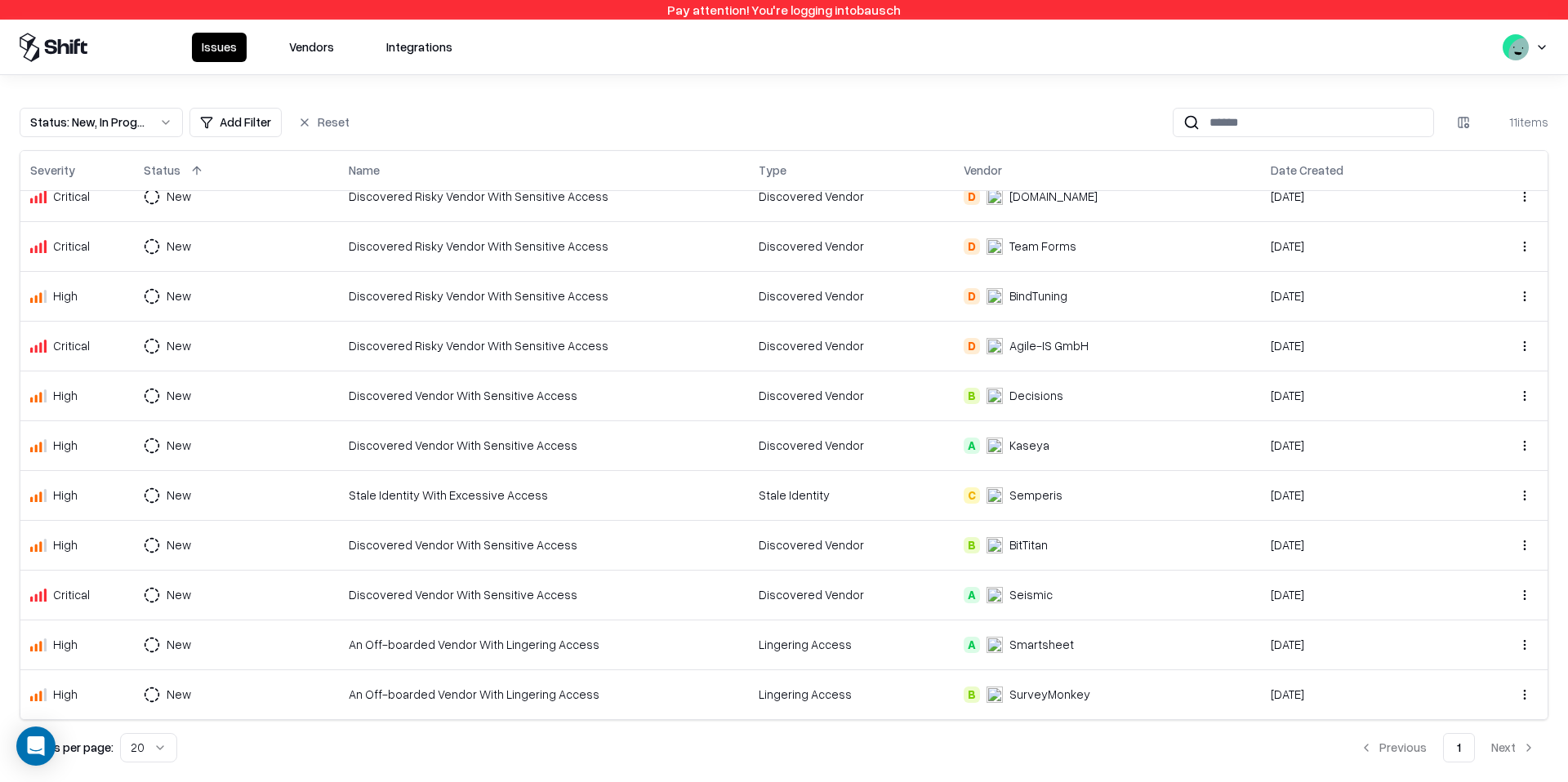
click at [1013, 606] on td "A Seismic" at bounding box center [1107, 595] width 307 height 50
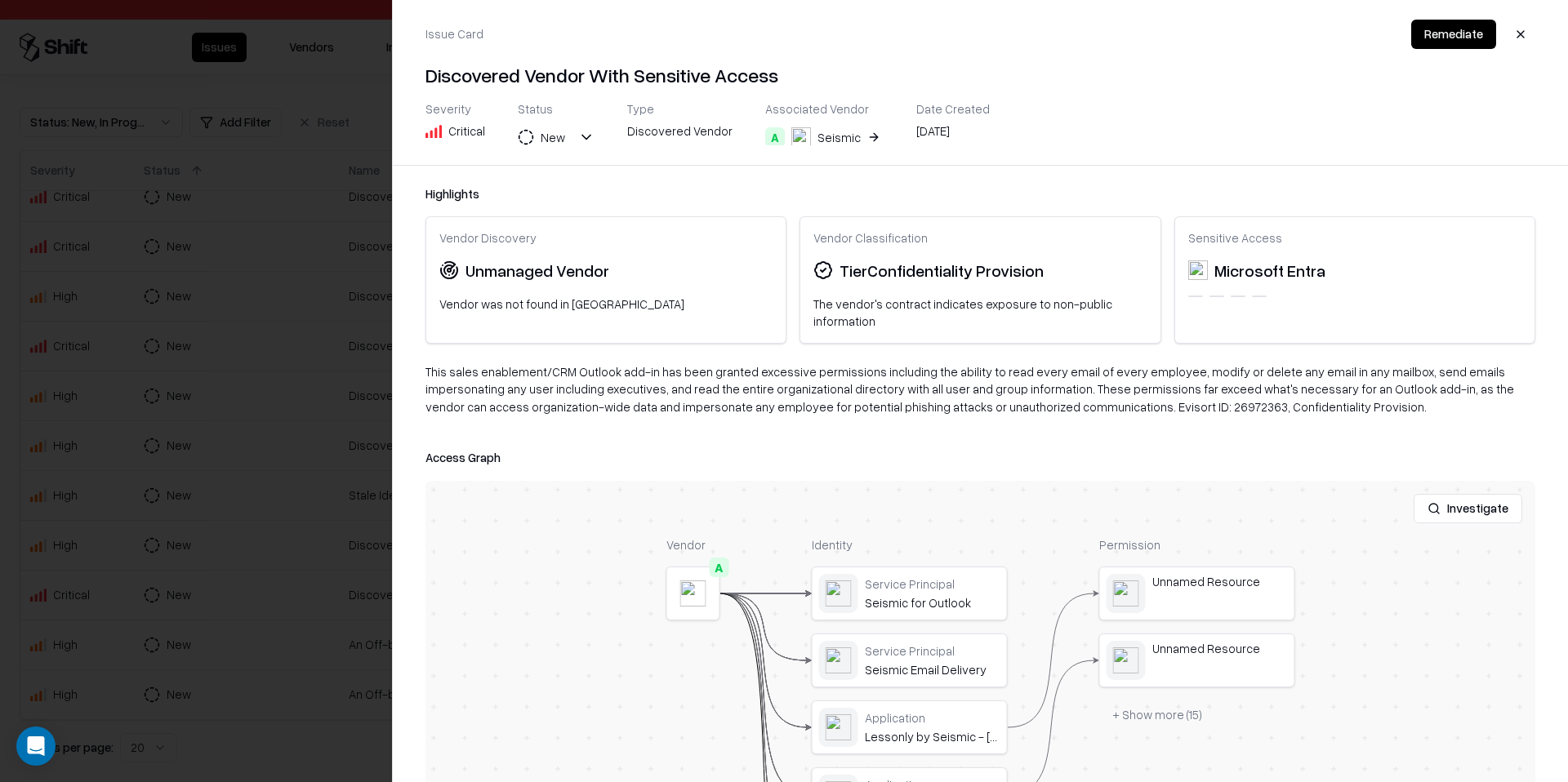
click at [1468, 39] on button "Remediate" at bounding box center [1454, 33] width 85 height 29
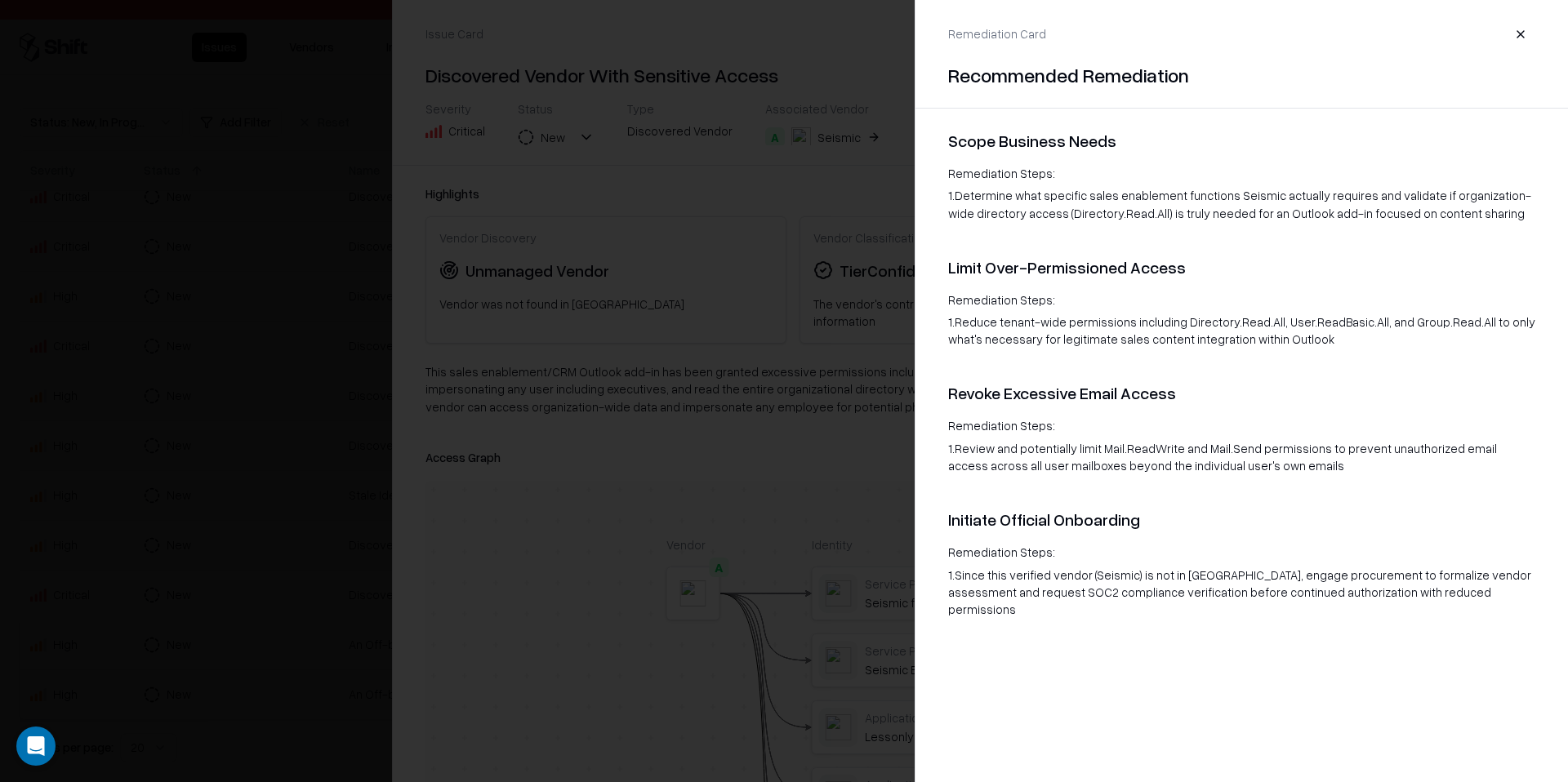
click at [1083, 318] on div "1 . Reduce tenant-wide permissions including Directory.Read.All, User.ReadBasic…" at bounding box center [1242, 330] width 587 height 34
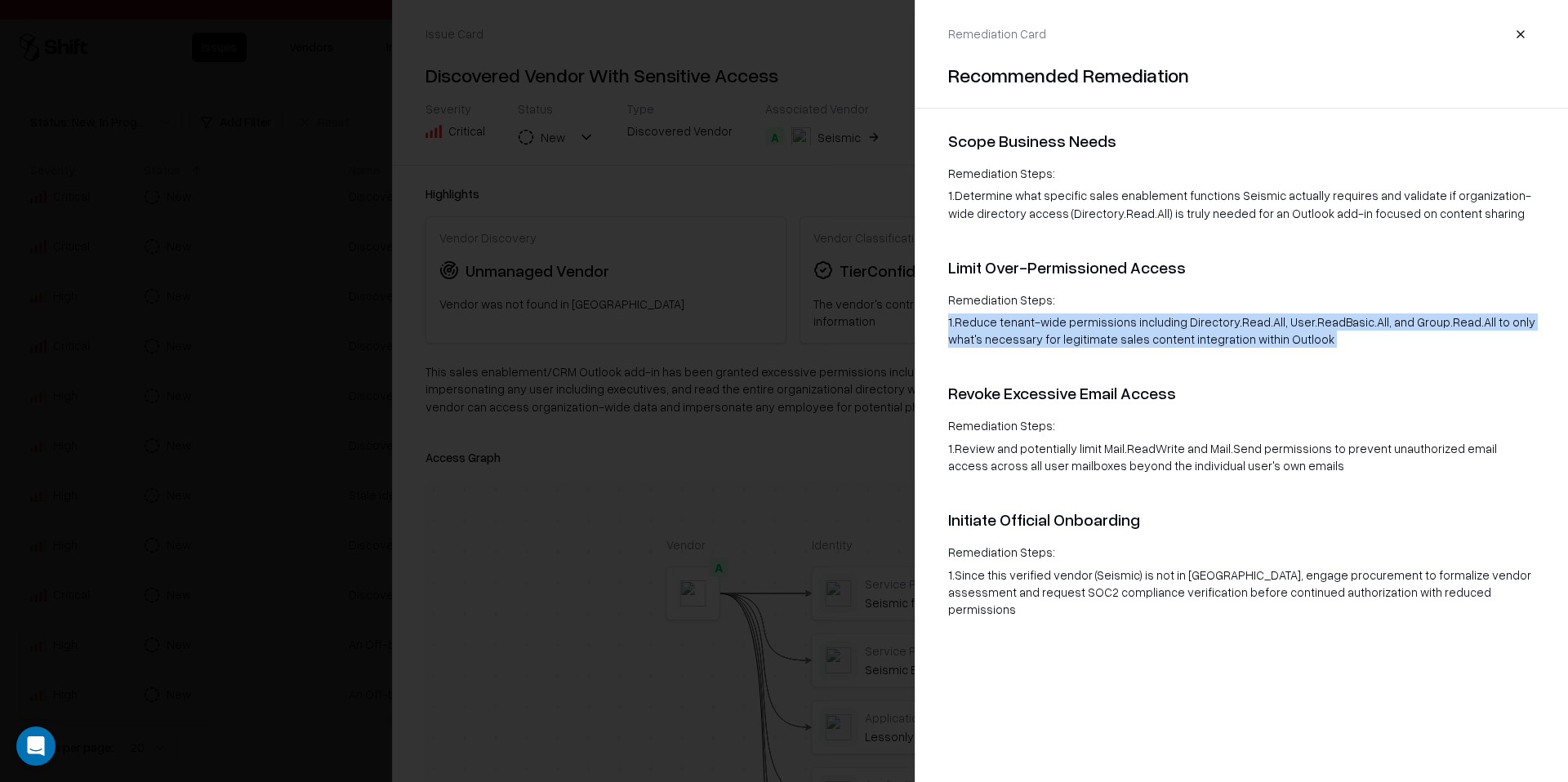
click at [1083, 318] on div "1 . Reduce tenant-wide permissions including Directory.Read.All, User.ReadBasic…" at bounding box center [1242, 330] width 587 height 34
copy div "1 . Reduce tenant-wide permissions including Directory.Read.All, User.ReadBasic…"
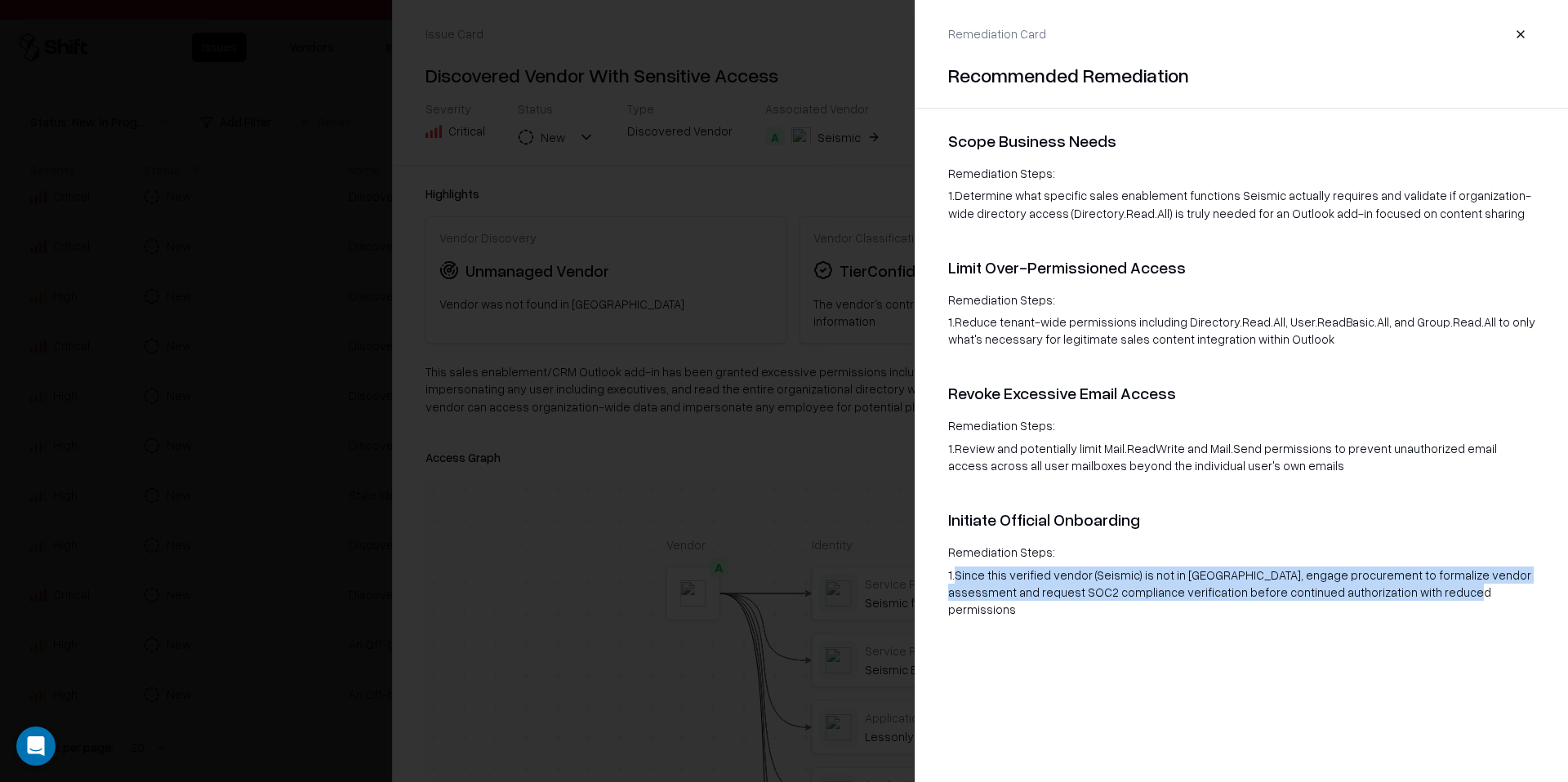
drag, startPoint x: 957, startPoint y: 576, endPoint x: 1406, endPoint y: 636, distance: 453.0
click at [1406, 636] on div "Remediation Card Recommended Remediation Scope Business Needs Remediation Steps…" at bounding box center [1241, 391] width 653 height 782
copy div "Since this verified vendor (Seismic) is not in TPRM, engage procurement to form…"
click at [1517, 35] on button "button" at bounding box center [1520, 33] width 29 height 29
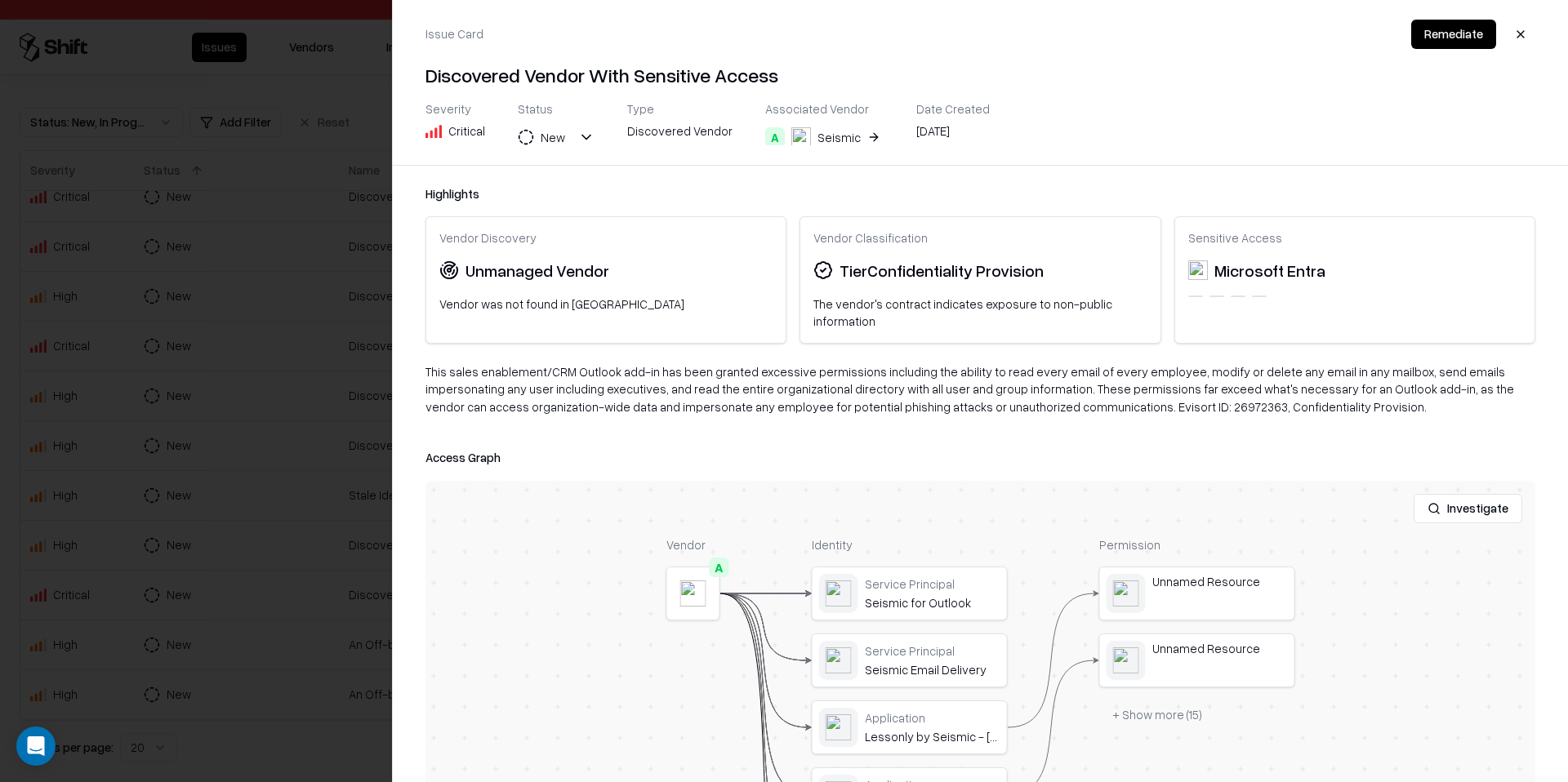
click at [1517, 35] on button "button" at bounding box center [1520, 33] width 29 height 29
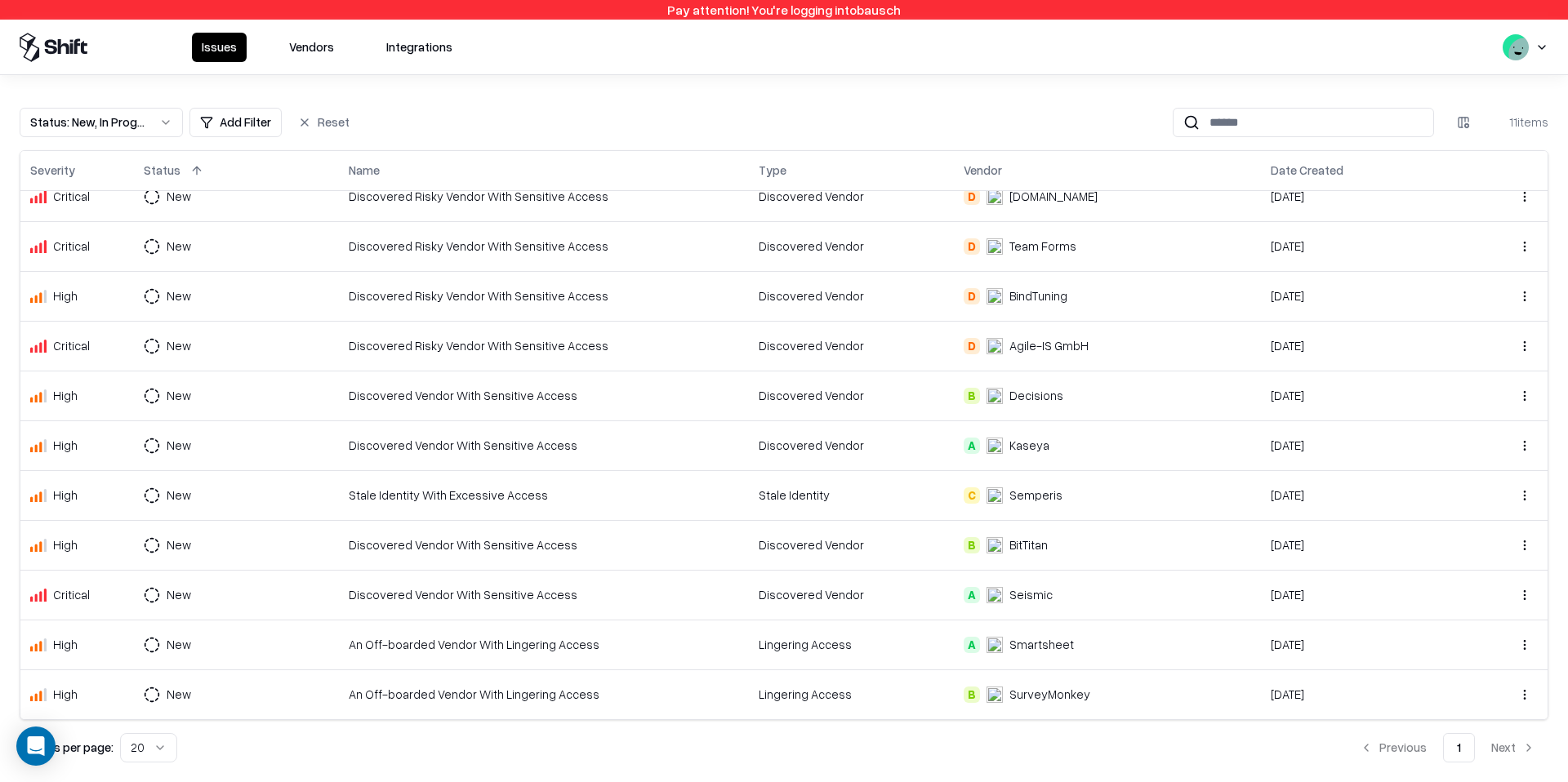
click at [335, 52] on button "Vendors" at bounding box center [311, 47] width 64 height 29
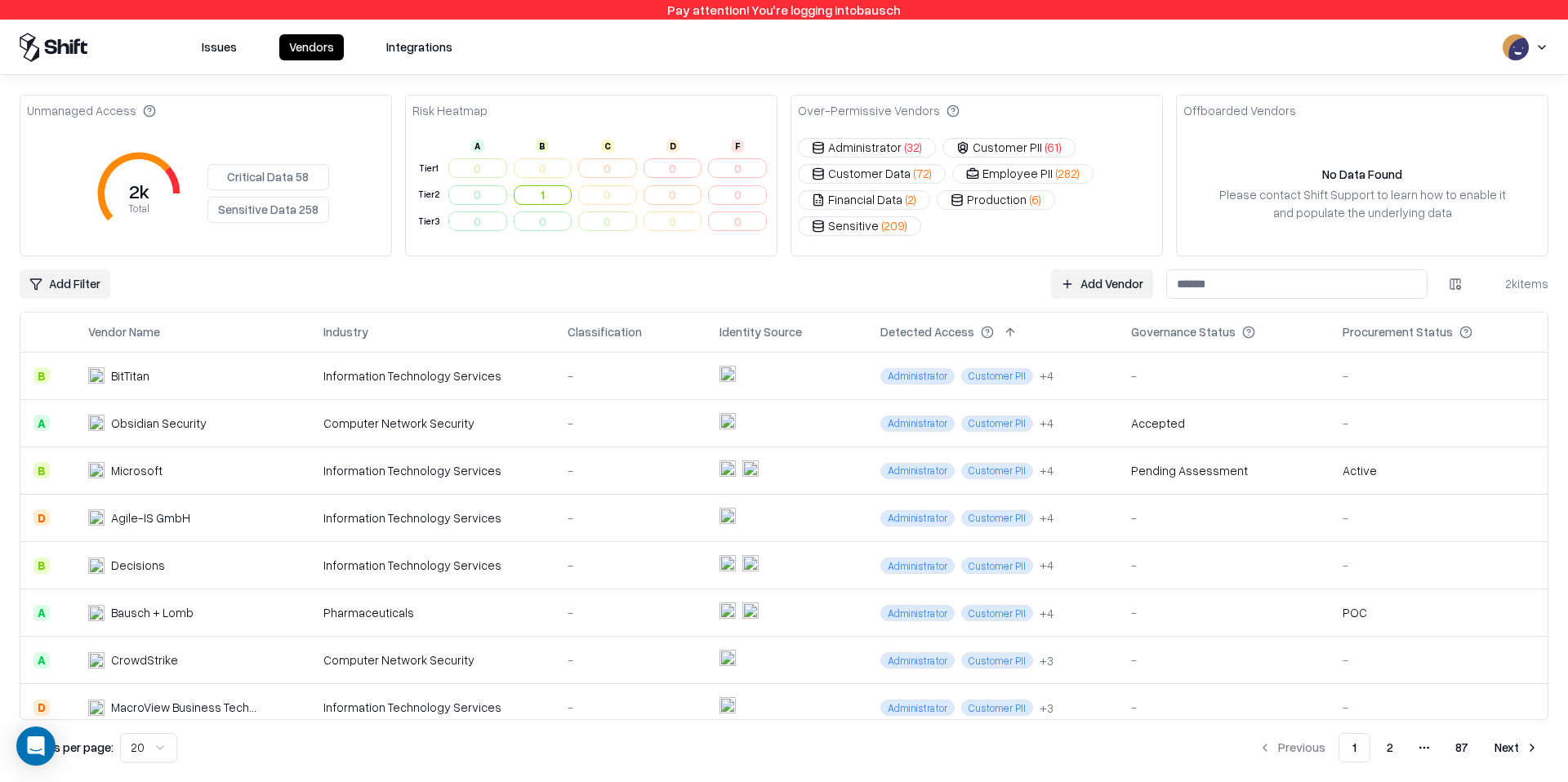
click at [1243, 292] on input at bounding box center [1297, 284] width 261 height 29
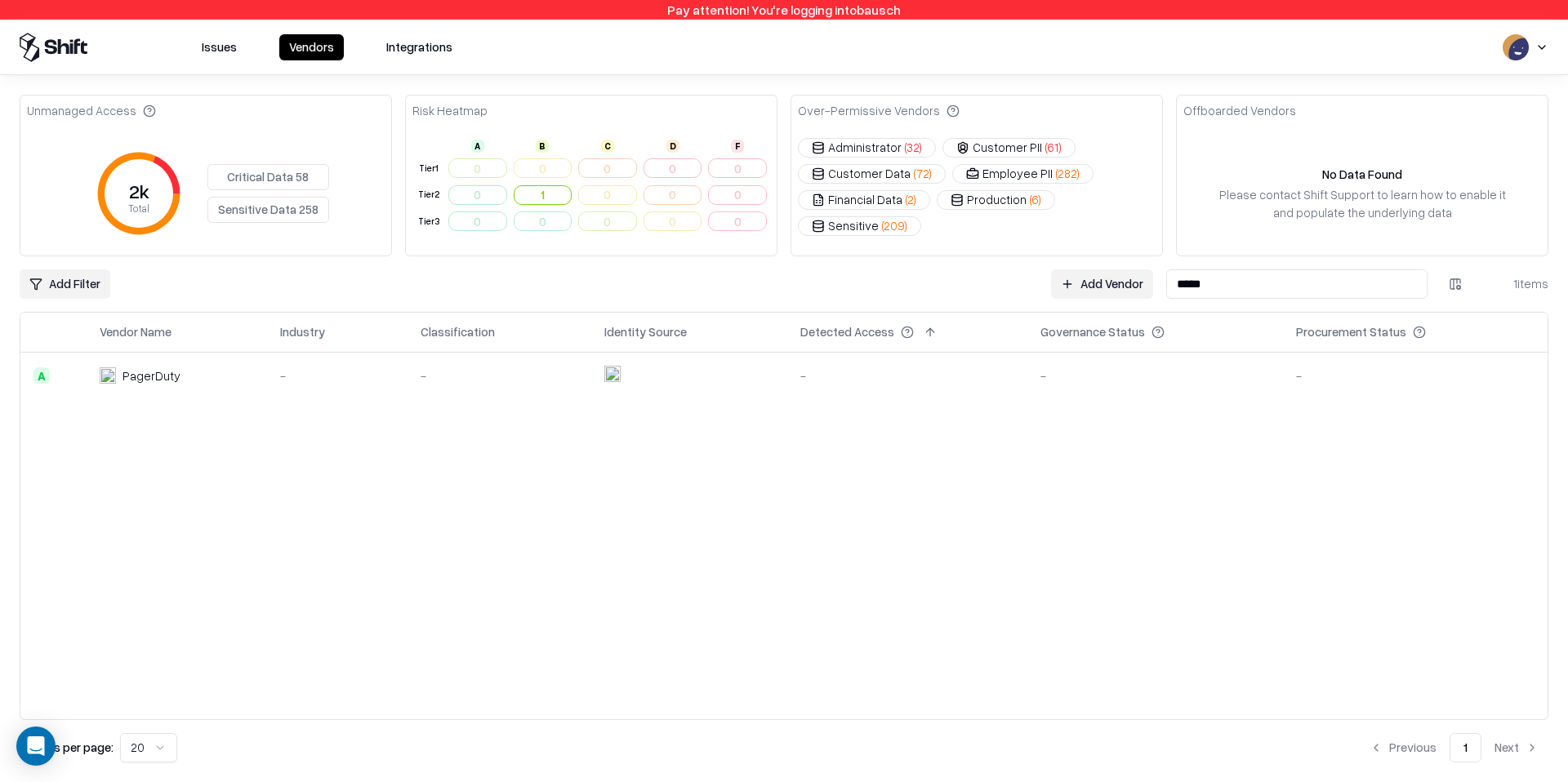
click at [1074, 371] on div "-" at bounding box center [1156, 376] width 229 height 18
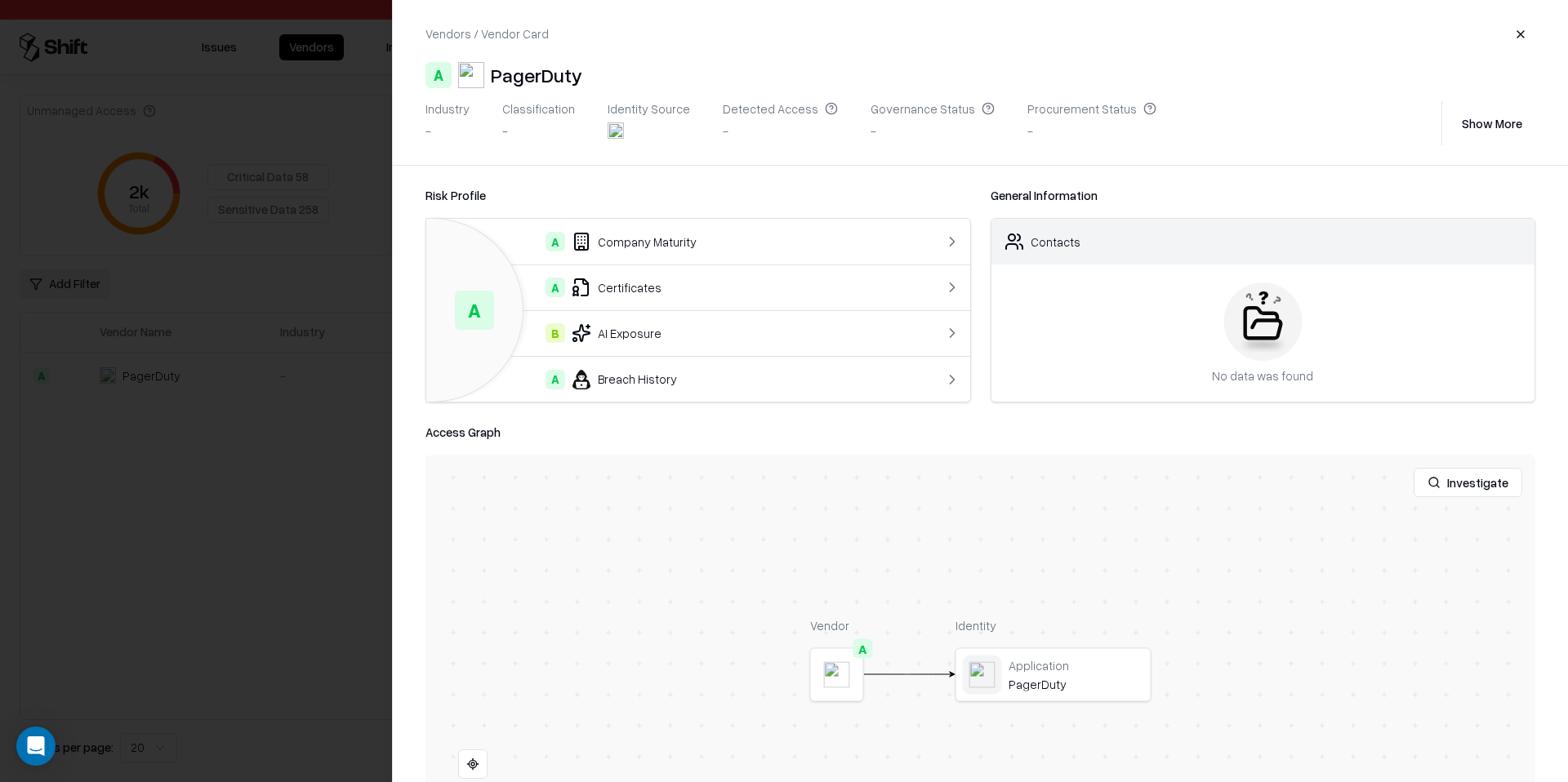
click at [1073, 391] on div "No data was found" at bounding box center [1263, 333] width 544 height 137
click at [1516, 43] on button "button" at bounding box center [1520, 33] width 29 height 29
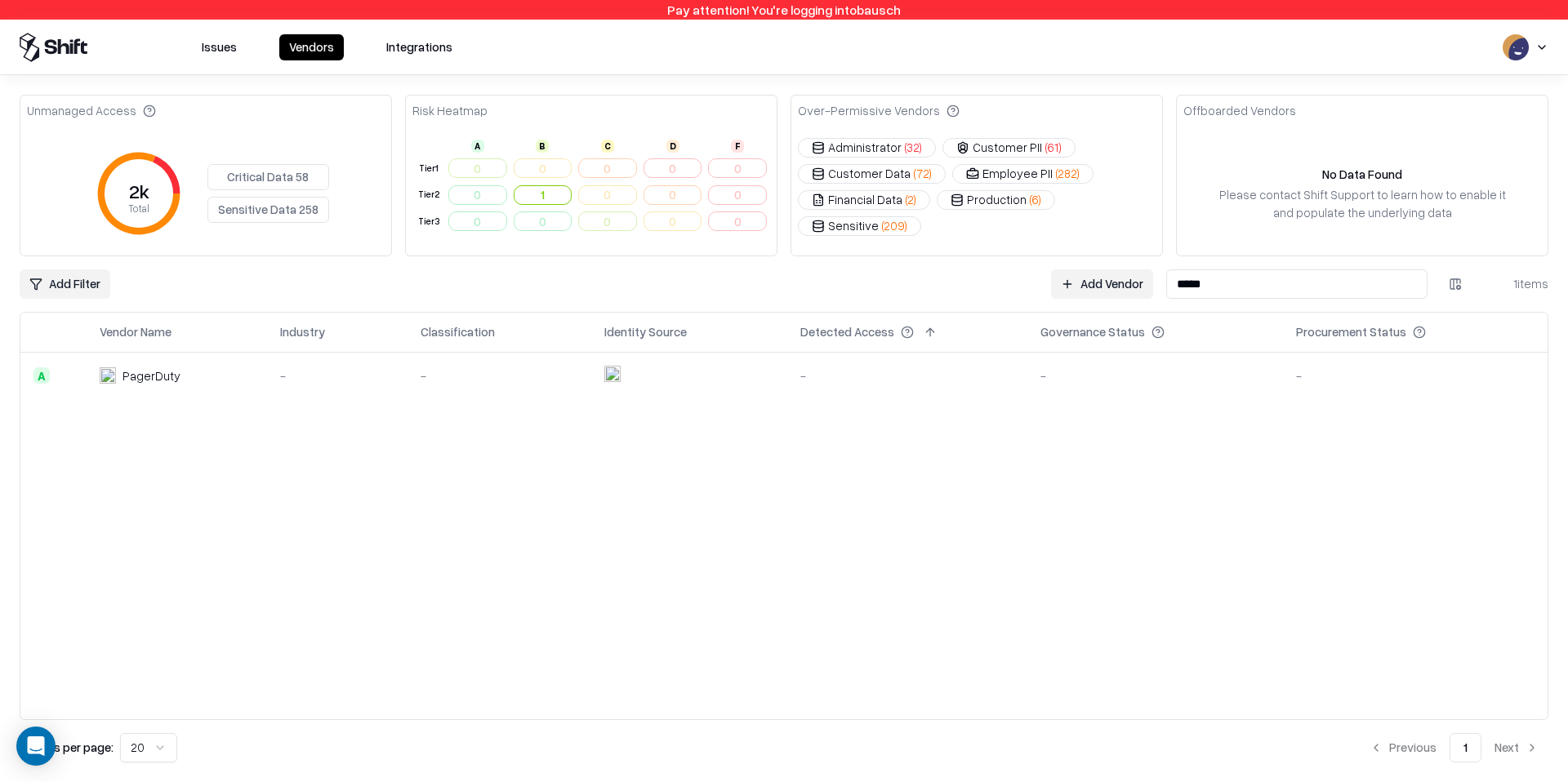
click at [1281, 288] on input "*****" at bounding box center [1297, 284] width 261 height 29
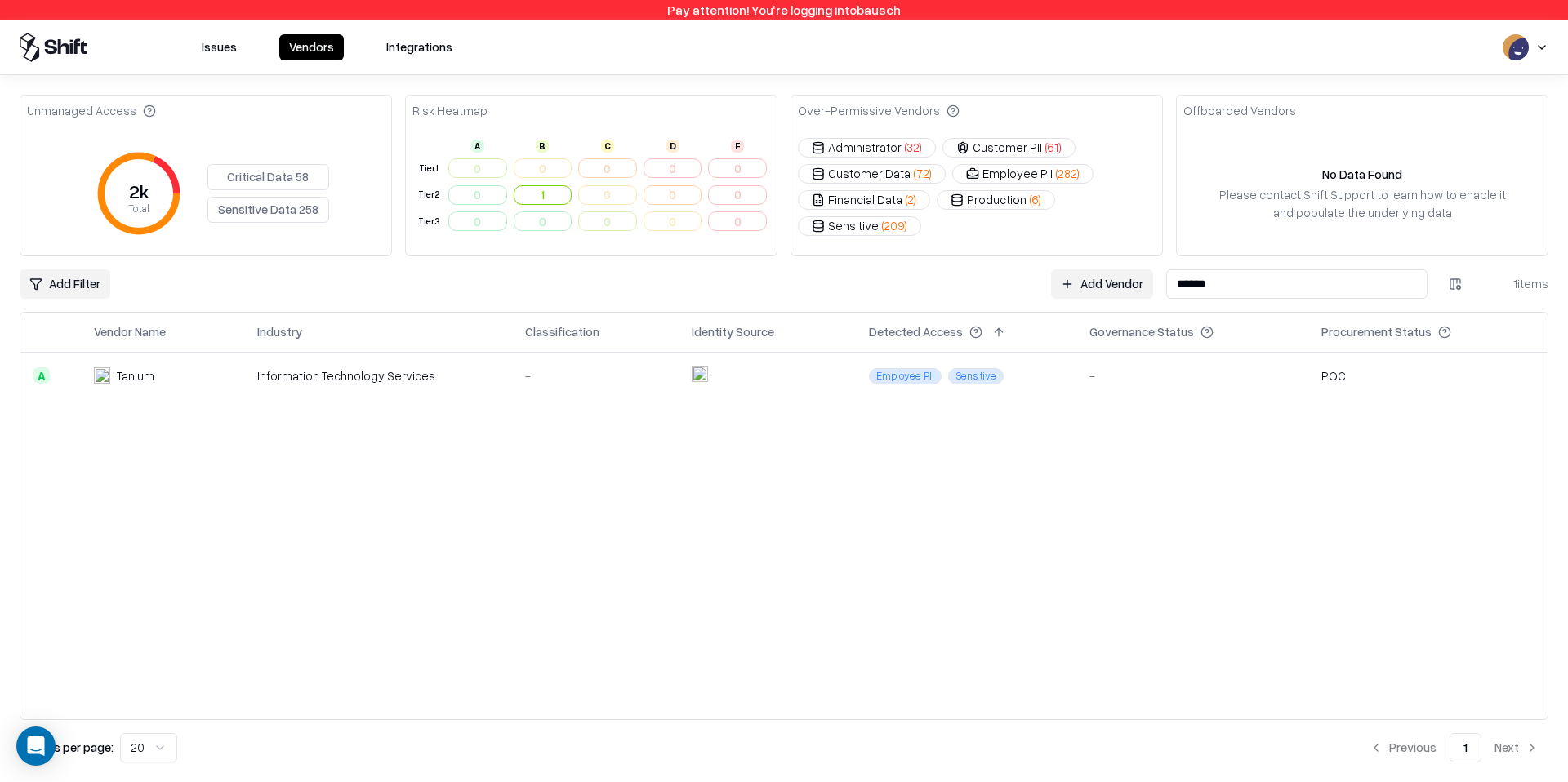
click at [416, 367] on div "Information Technology Services" at bounding box center [379, 376] width 243 height 18
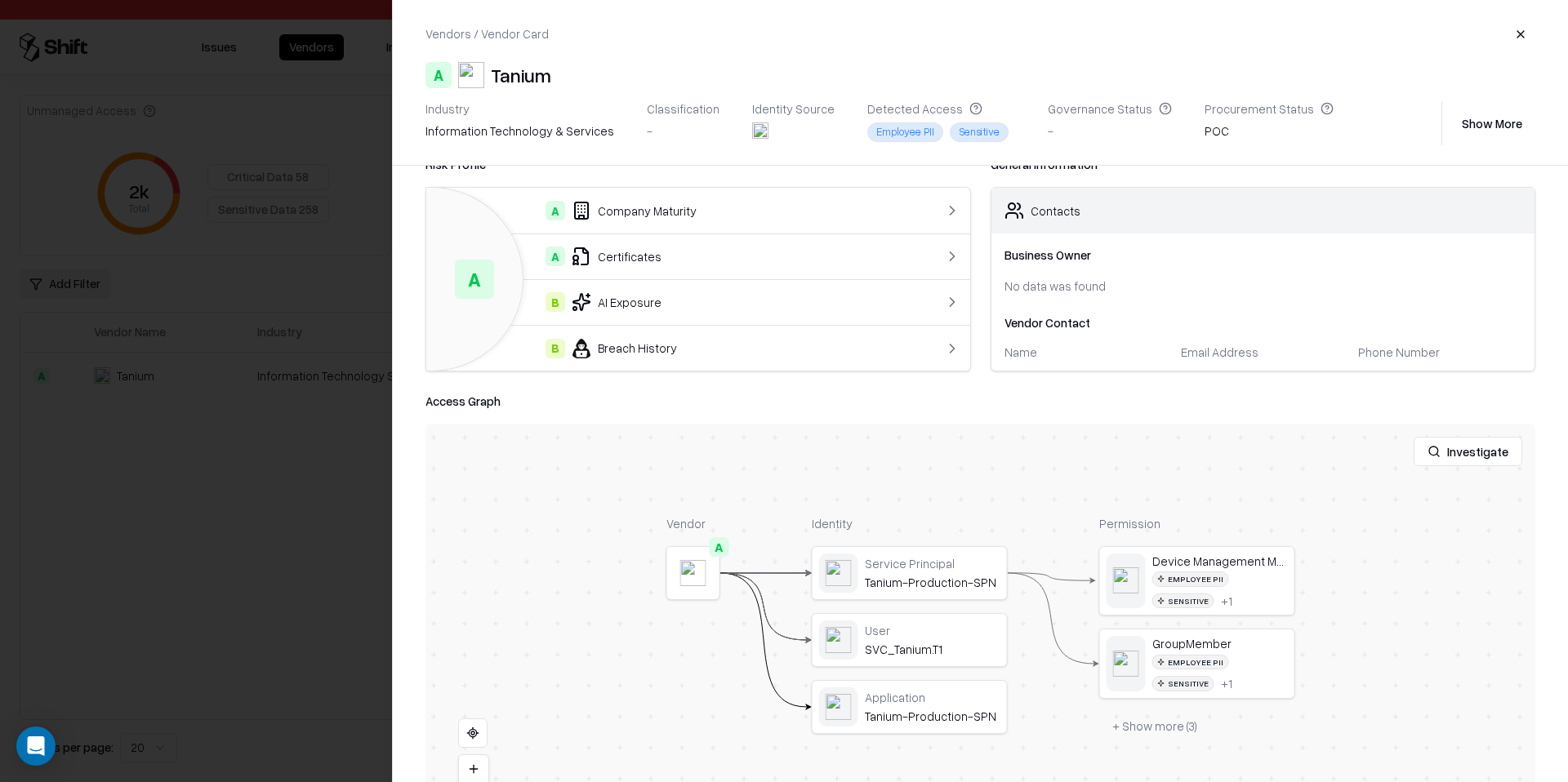
scroll to position [100, 0]
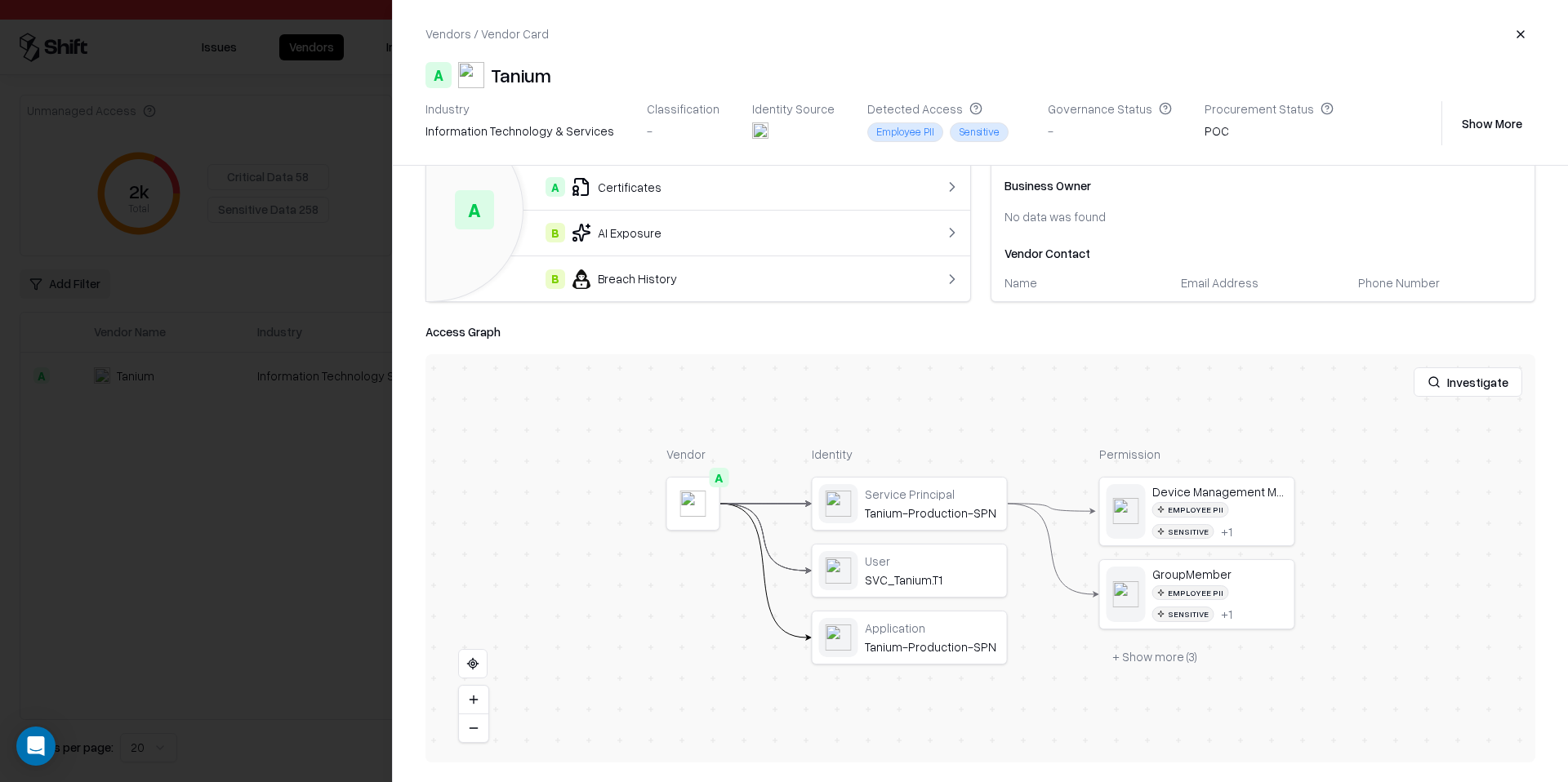
click at [1156, 652] on button "+ Show more ( 3 )" at bounding box center [1155, 657] width 111 height 29
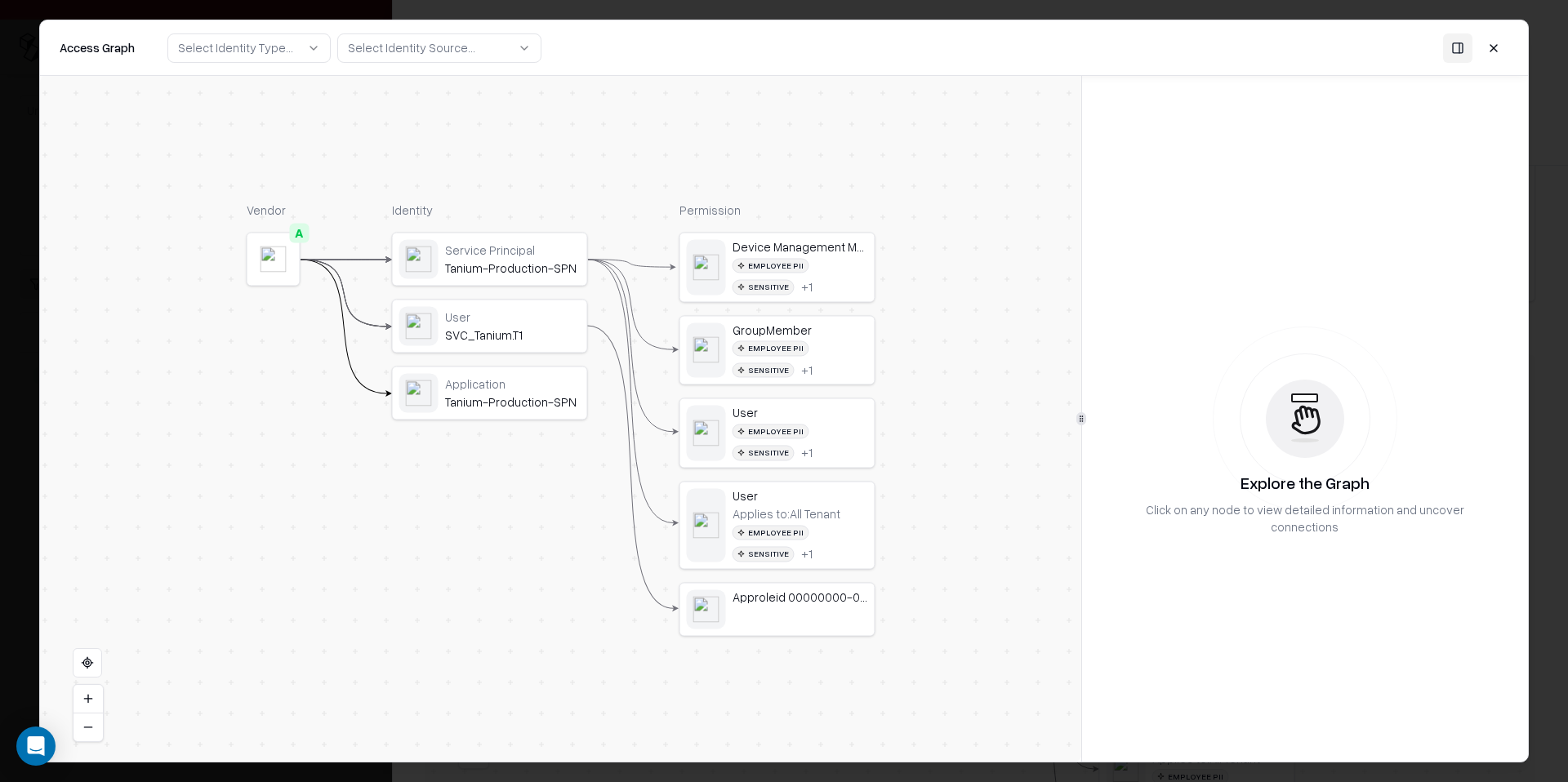
click at [1494, 48] on button at bounding box center [1494, 47] width 29 height 29
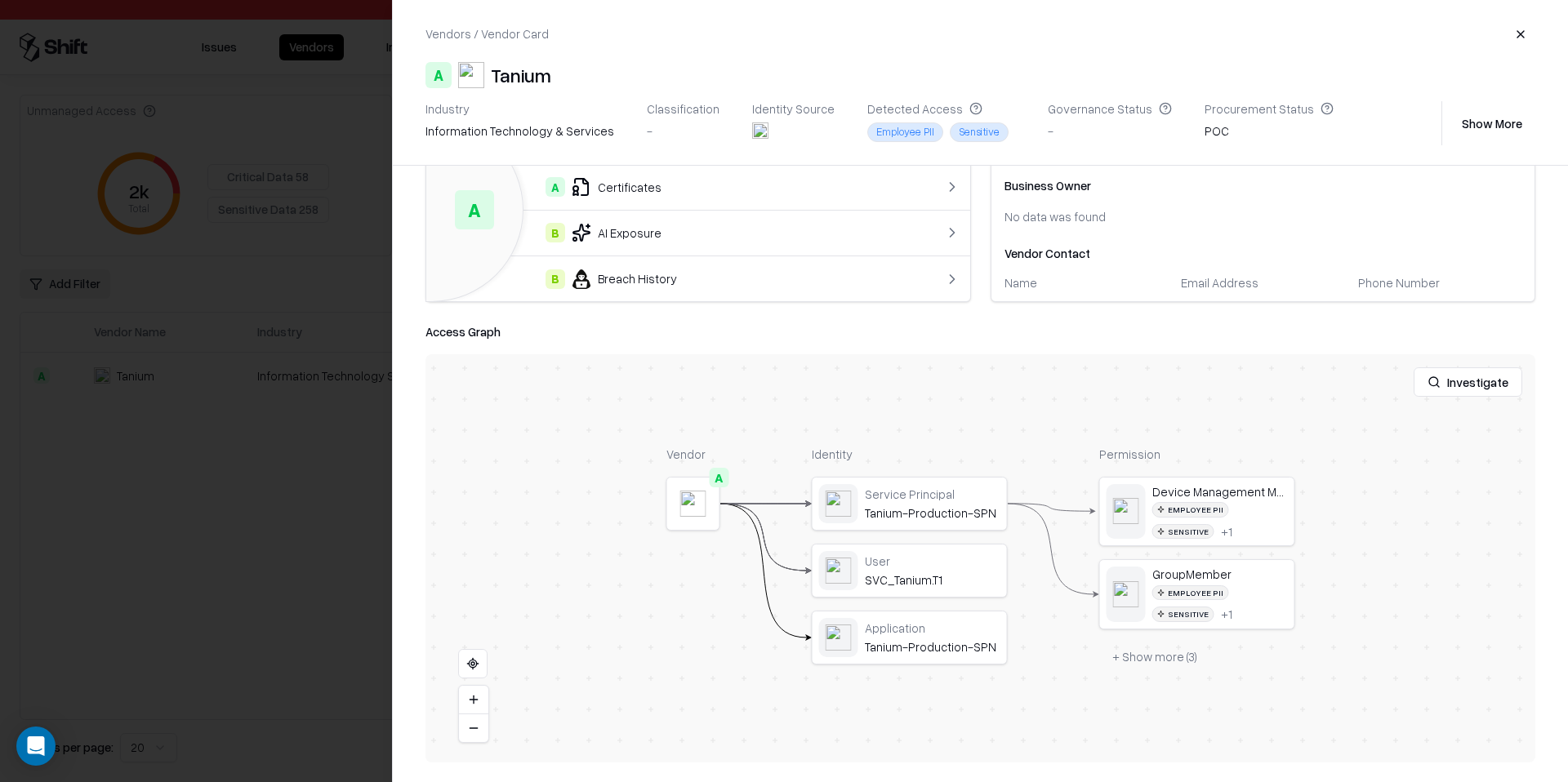
click at [1524, 38] on button "button" at bounding box center [1520, 33] width 29 height 29
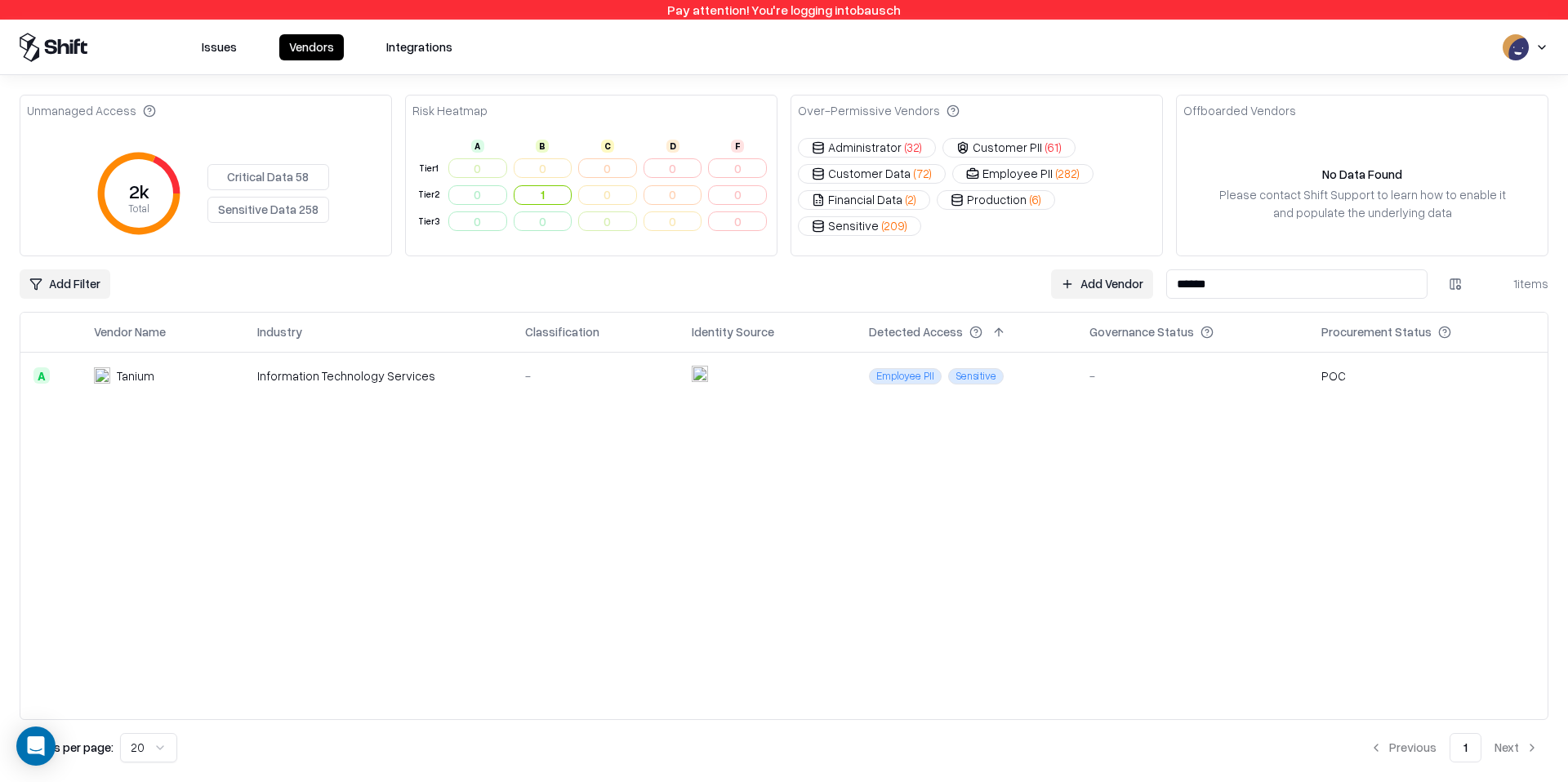
click at [1204, 284] on input "******" at bounding box center [1297, 284] width 261 height 29
click at [1204, 284] on input "******" at bounding box center [1297, 284] width 261 height 29
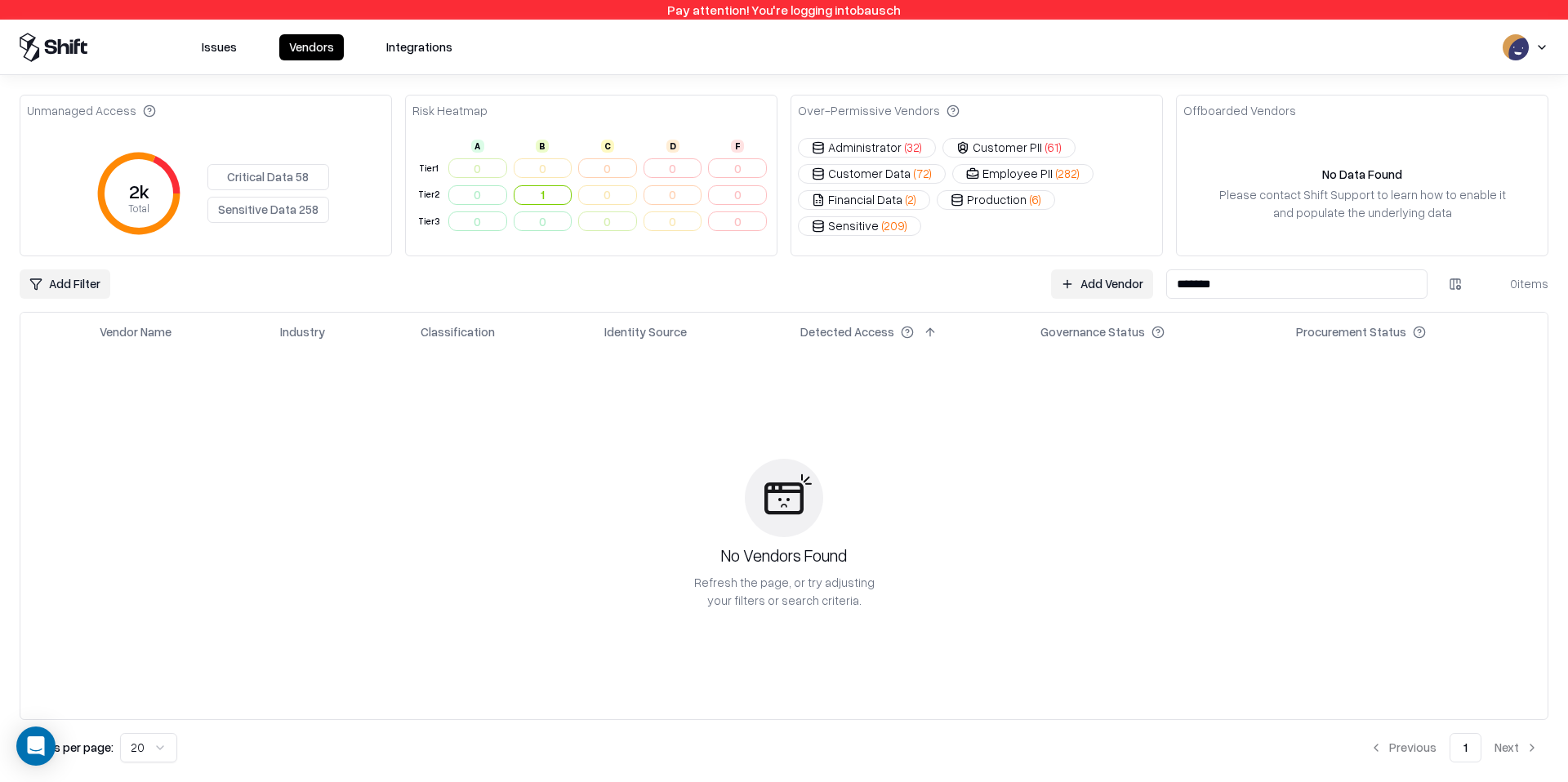
click at [1199, 285] on input "*******" at bounding box center [1297, 284] width 261 height 29
click at [1199, 284] on input "*******" at bounding box center [1297, 284] width 261 height 29
click at [1232, 280] on input "*******" at bounding box center [1297, 284] width 261 height 29
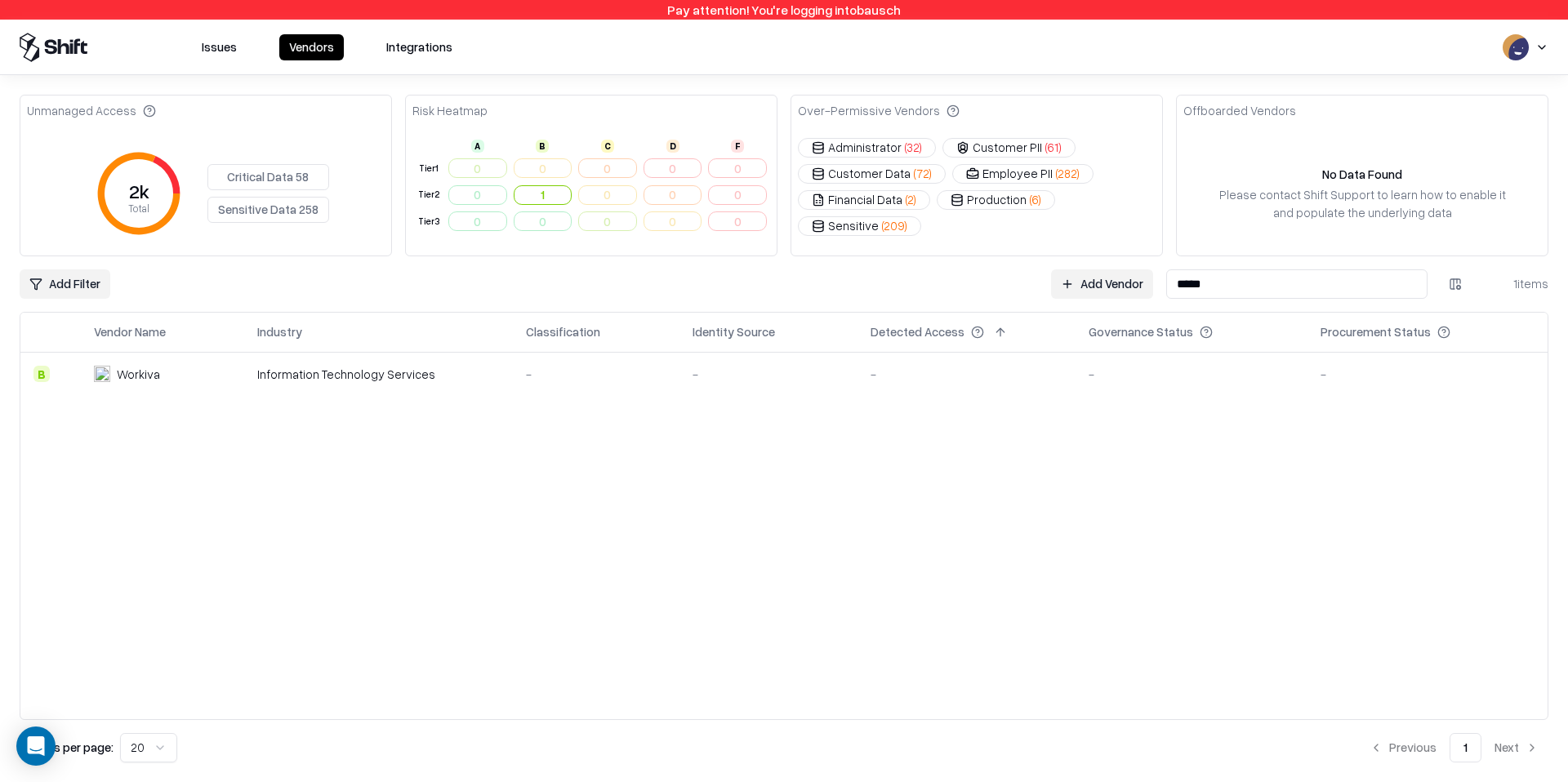
type input "*****"
click at [1079, 363] on td "-" at bounding box center [1191, 374] width 232 height 44
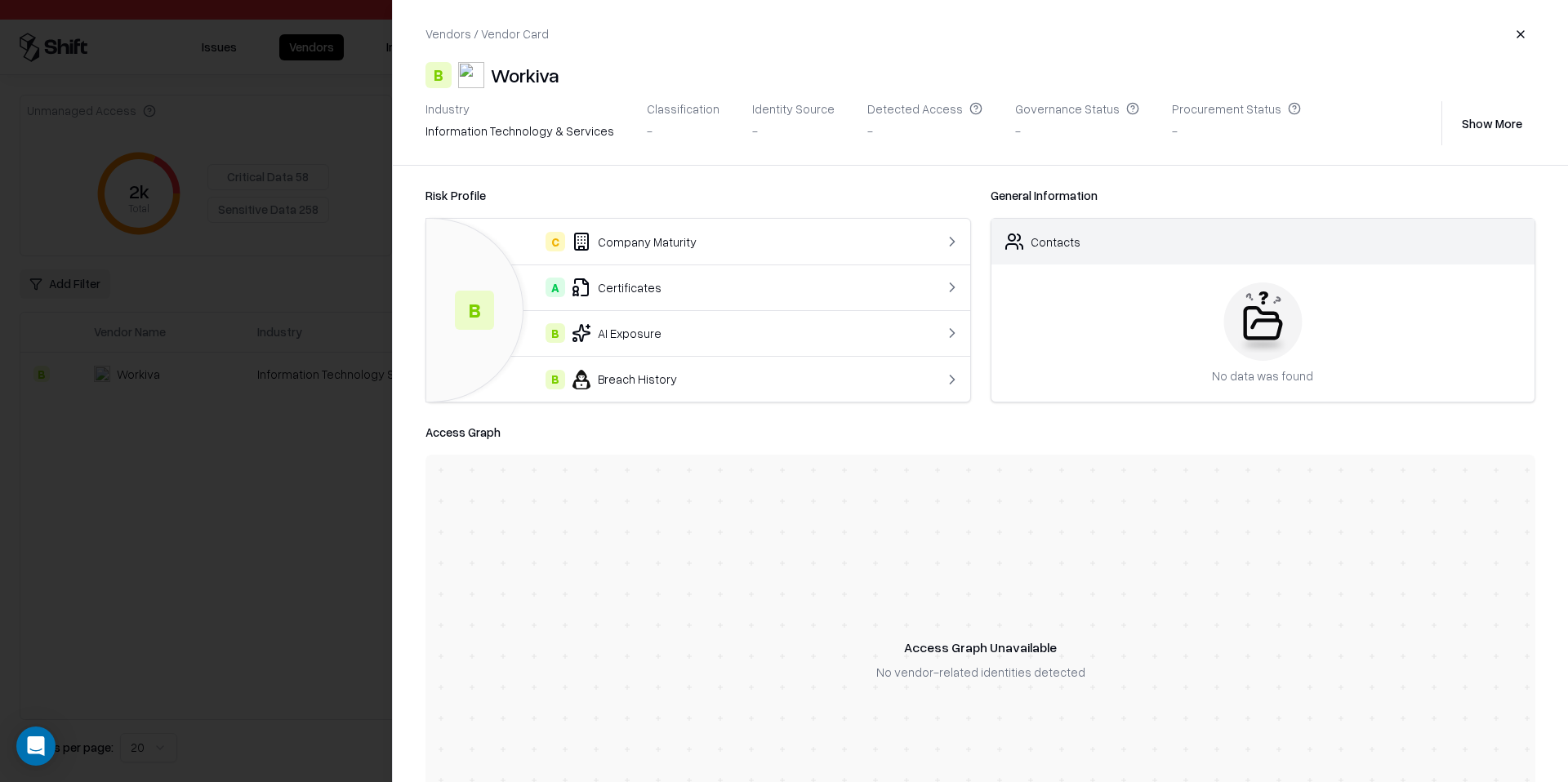
click at [1521, 32] on button "button" at bounding box center [1520, 33] width 29 height 29
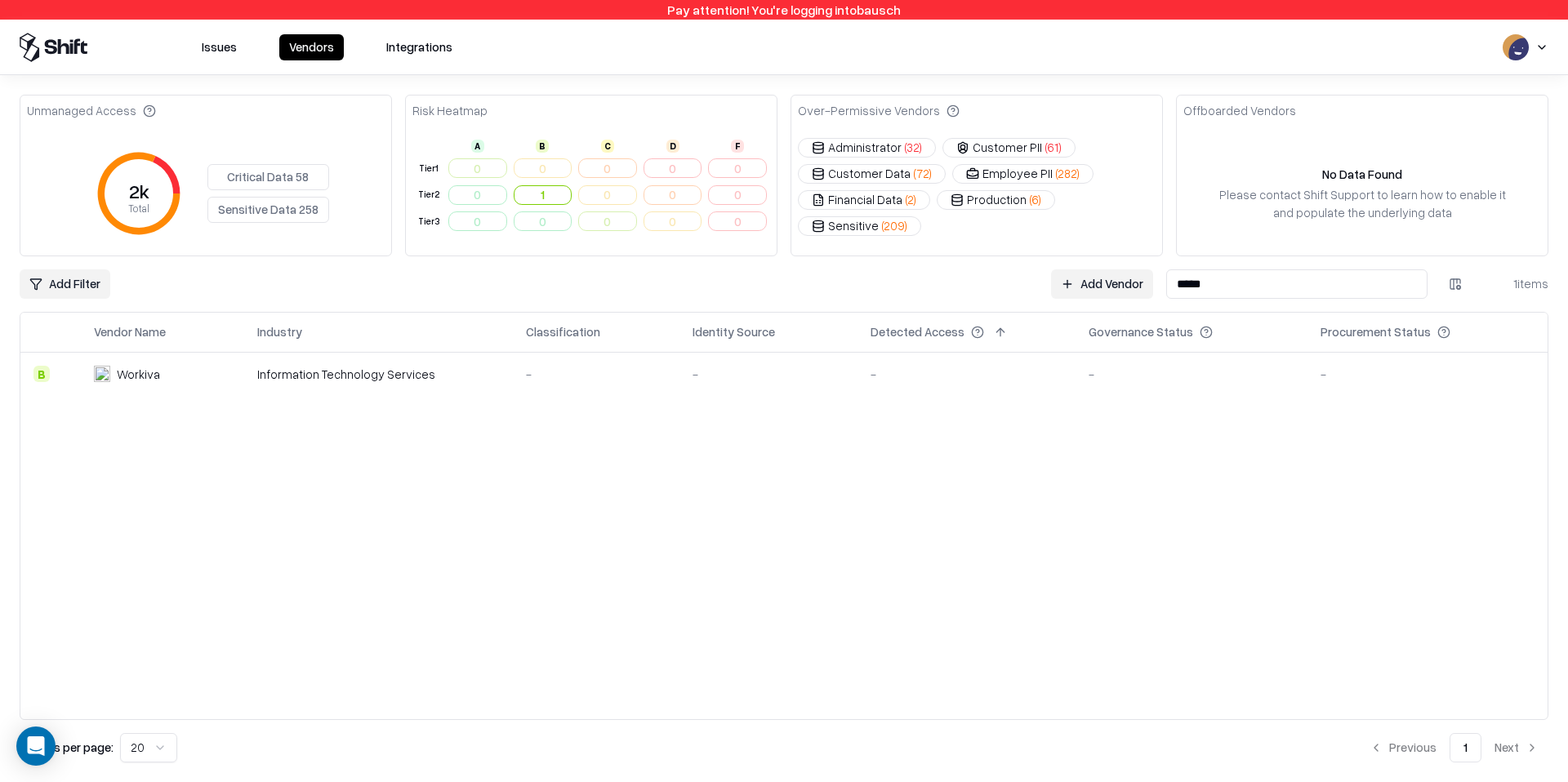
click at [1299, 290] on input "*****" at bounding box center [1297, 284] width 261 height 29
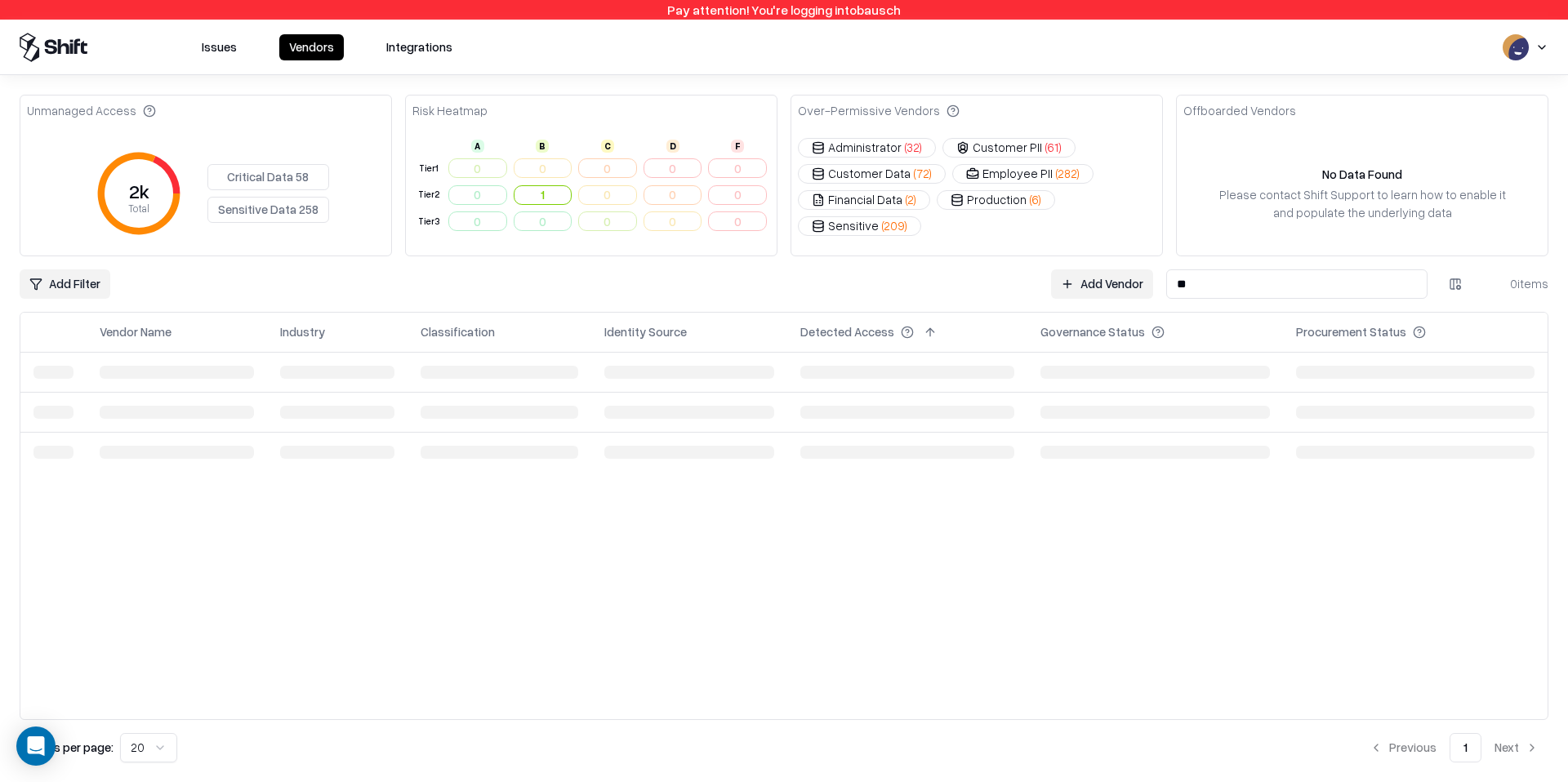
type input "*"
type input "*******"
click at [1009, 375] on div "-" at bounding box center [966, 376] width 192 height 18
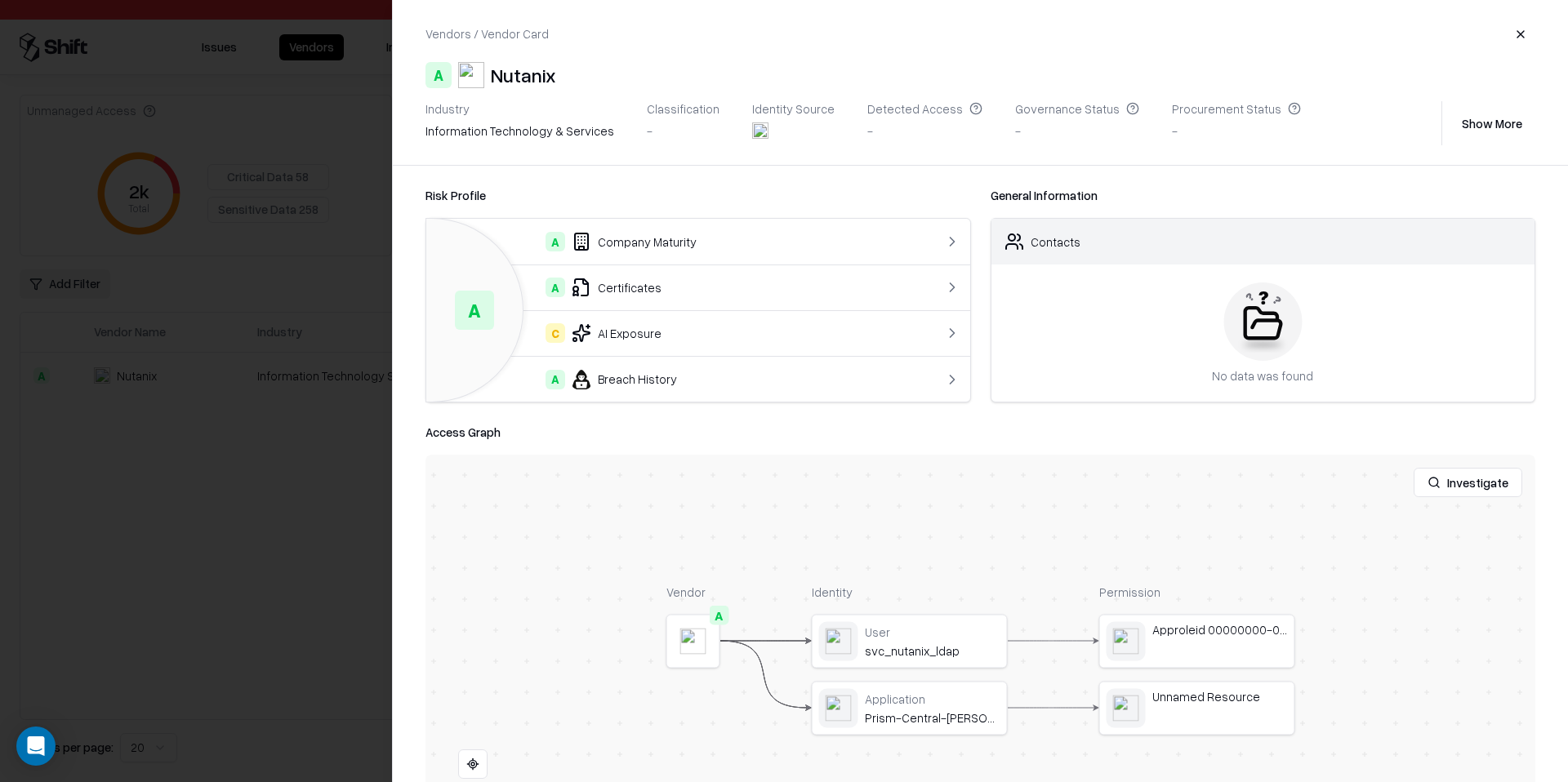
click at [472, 35] on div "Vendors / Vendor Card" at bounding box center [487, 33] width 123 height 18
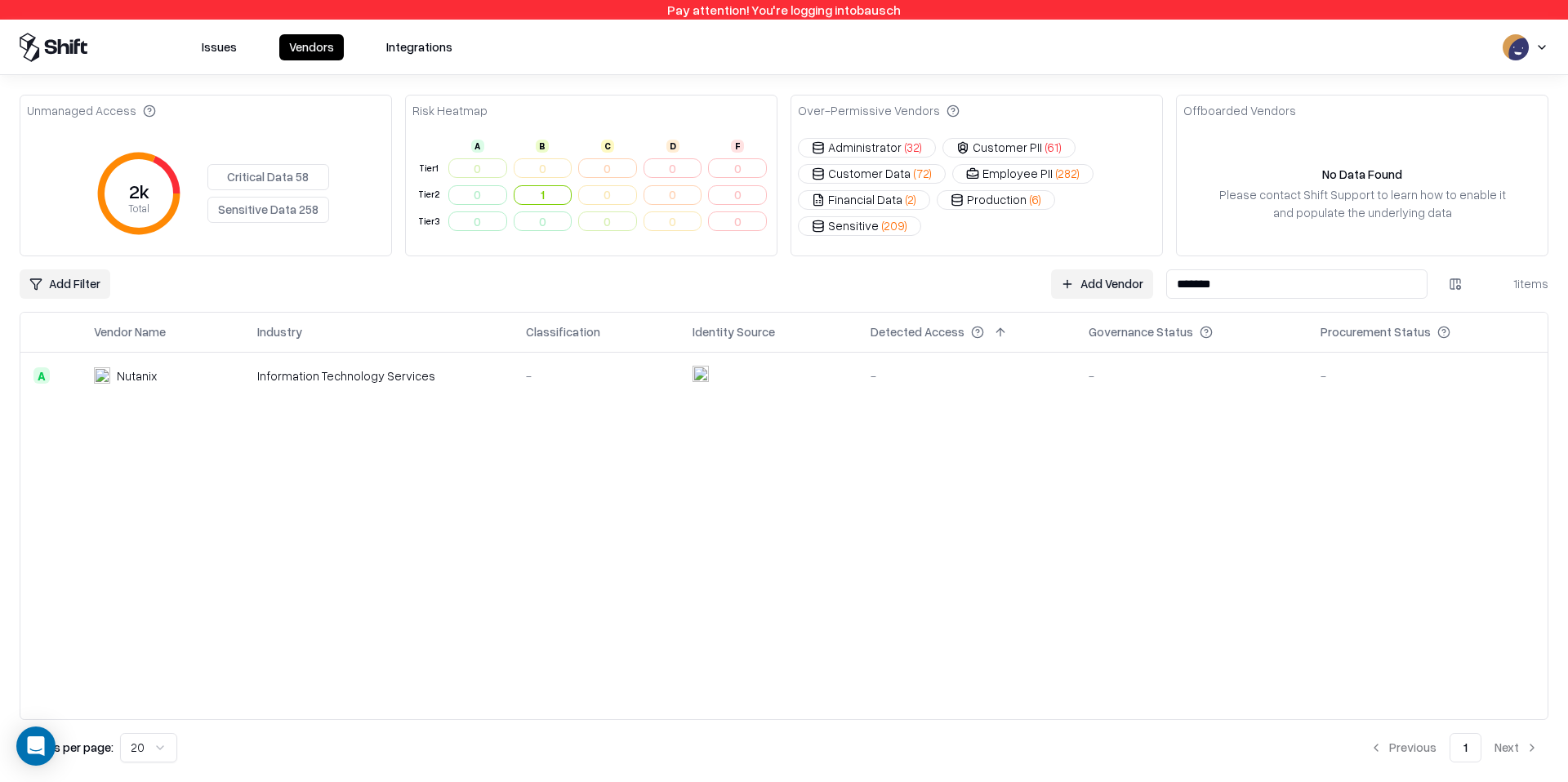
click at [615, 371] on div "-" at bounding box center [597, 376] width 141 height 18
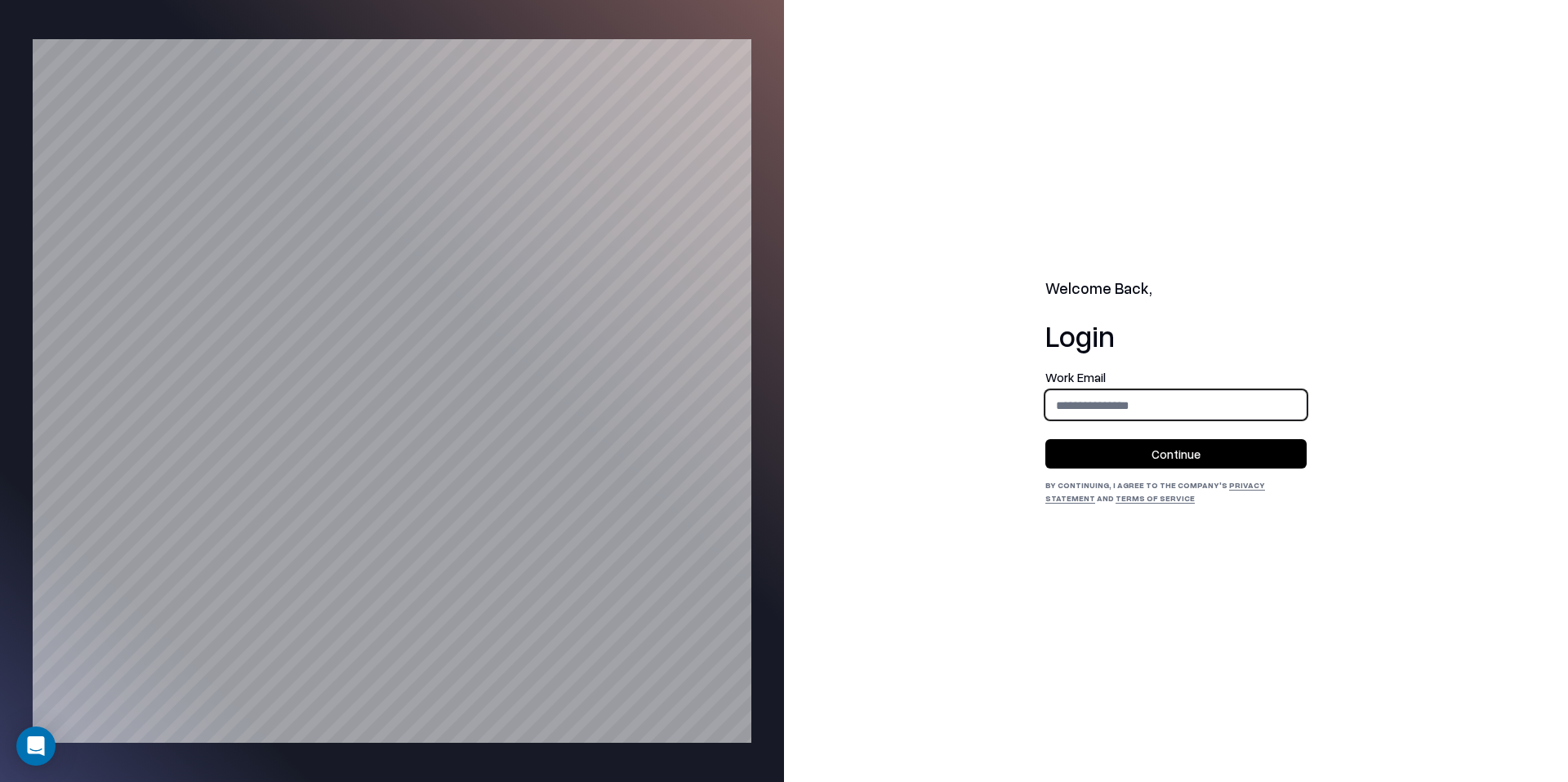
click at [1158, 407] on input "email" at bounding box center [1176, 406] width 259 height 30
type input "**********"
click at [1180, 464] on button "Continue" at bounding box center [1176, 453] width 261 height 29
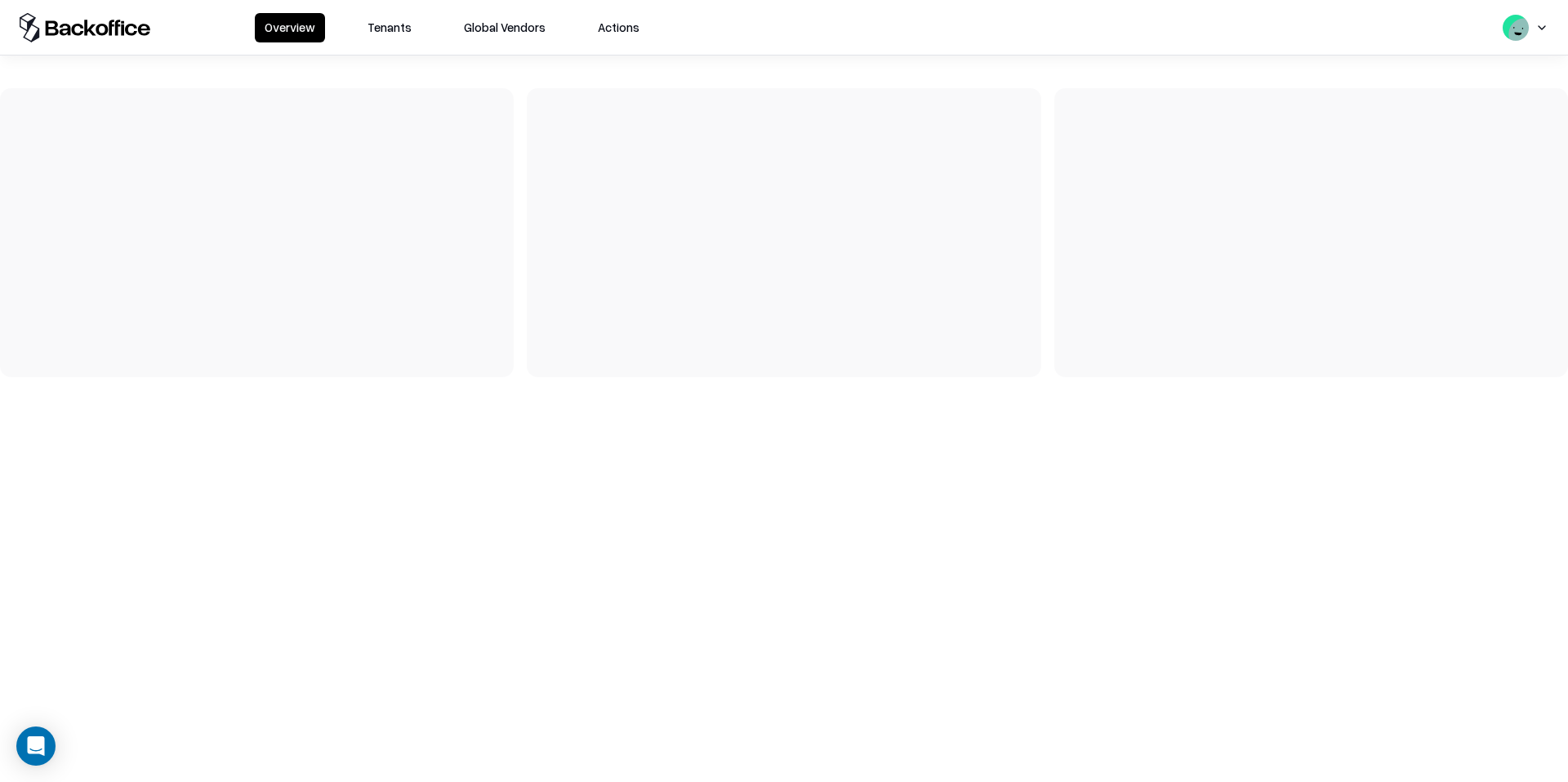
click at [396, 38] on button "Tenants" at bounding box center [390, 28] width 64 height 29
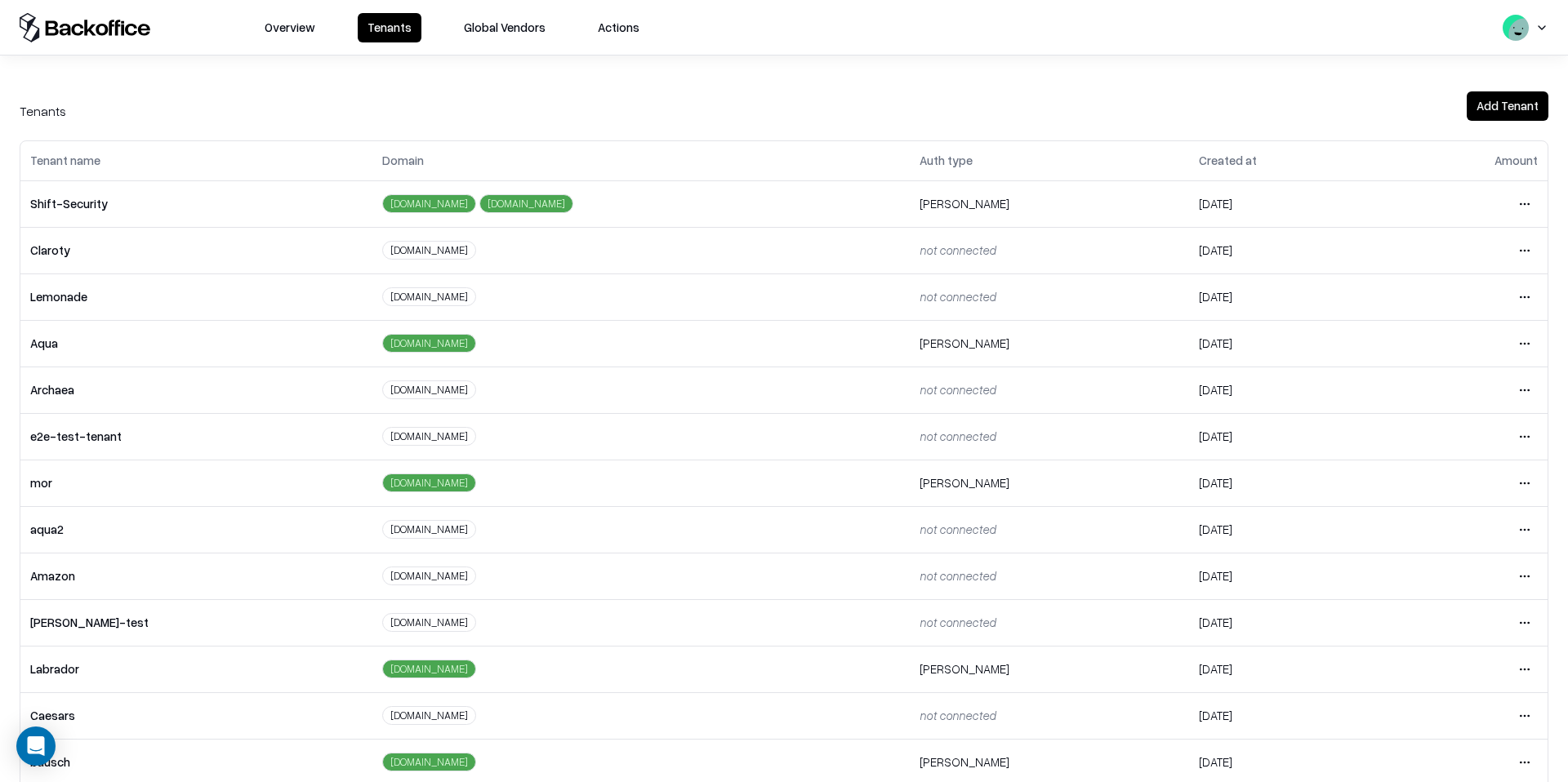
scroll to position [70, 0]
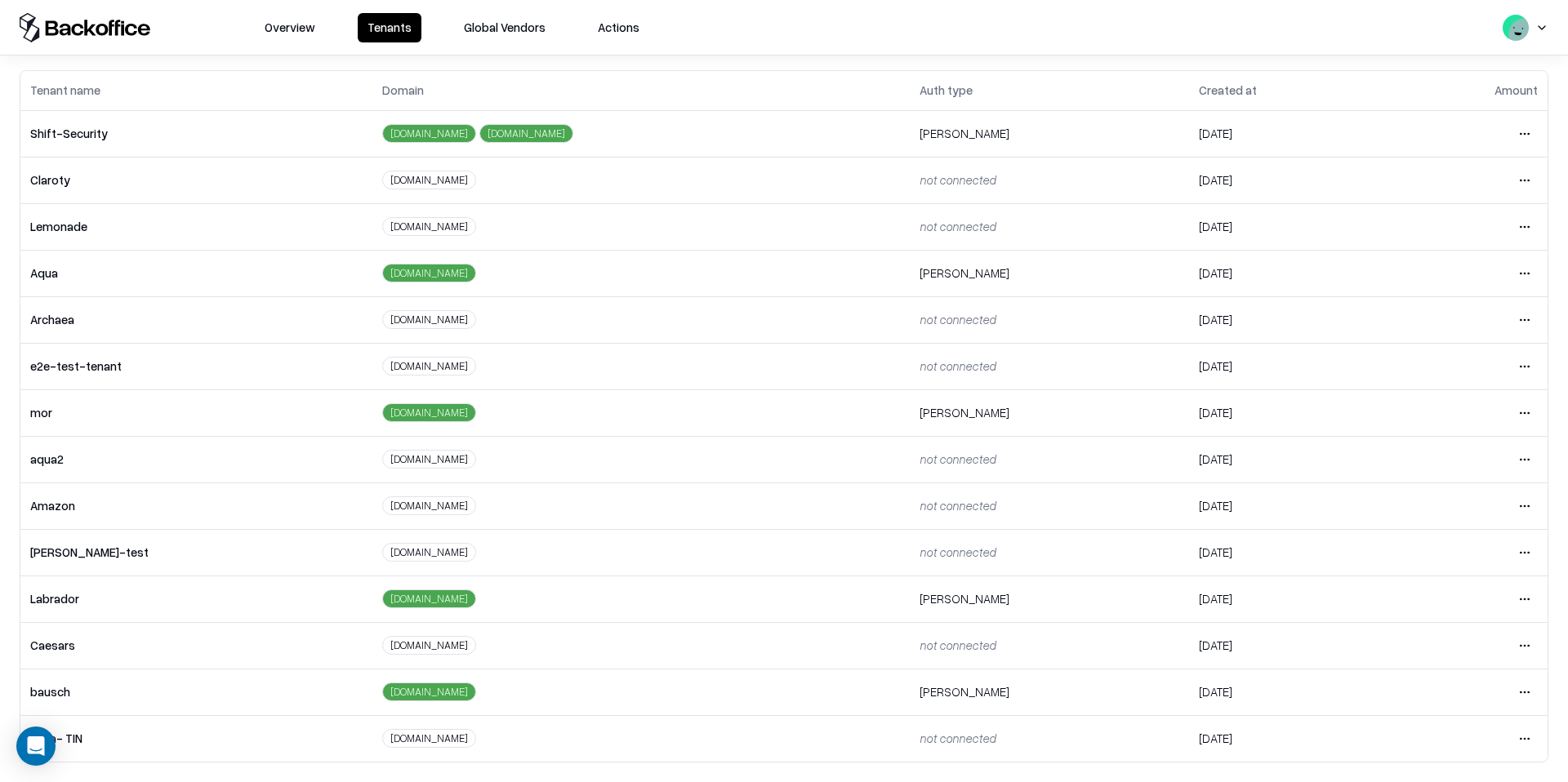
click at [208, 670] on td "bausch" at bounding box center [196, 693] width 352 height 47
click at [201, 693] on td "bausch" at bounding box center [196, 693] width 352 height 47
click at [1519, 691] on html "Overview Tenants Global Vendors Actions Tenants Add Tenant Tenant name Domain A…" at bounding box center [784, 391] width 1568 height 782
click at [1500, 630] on div "Login to tenant" at bounding box center [1456, 621] width 177 height 33
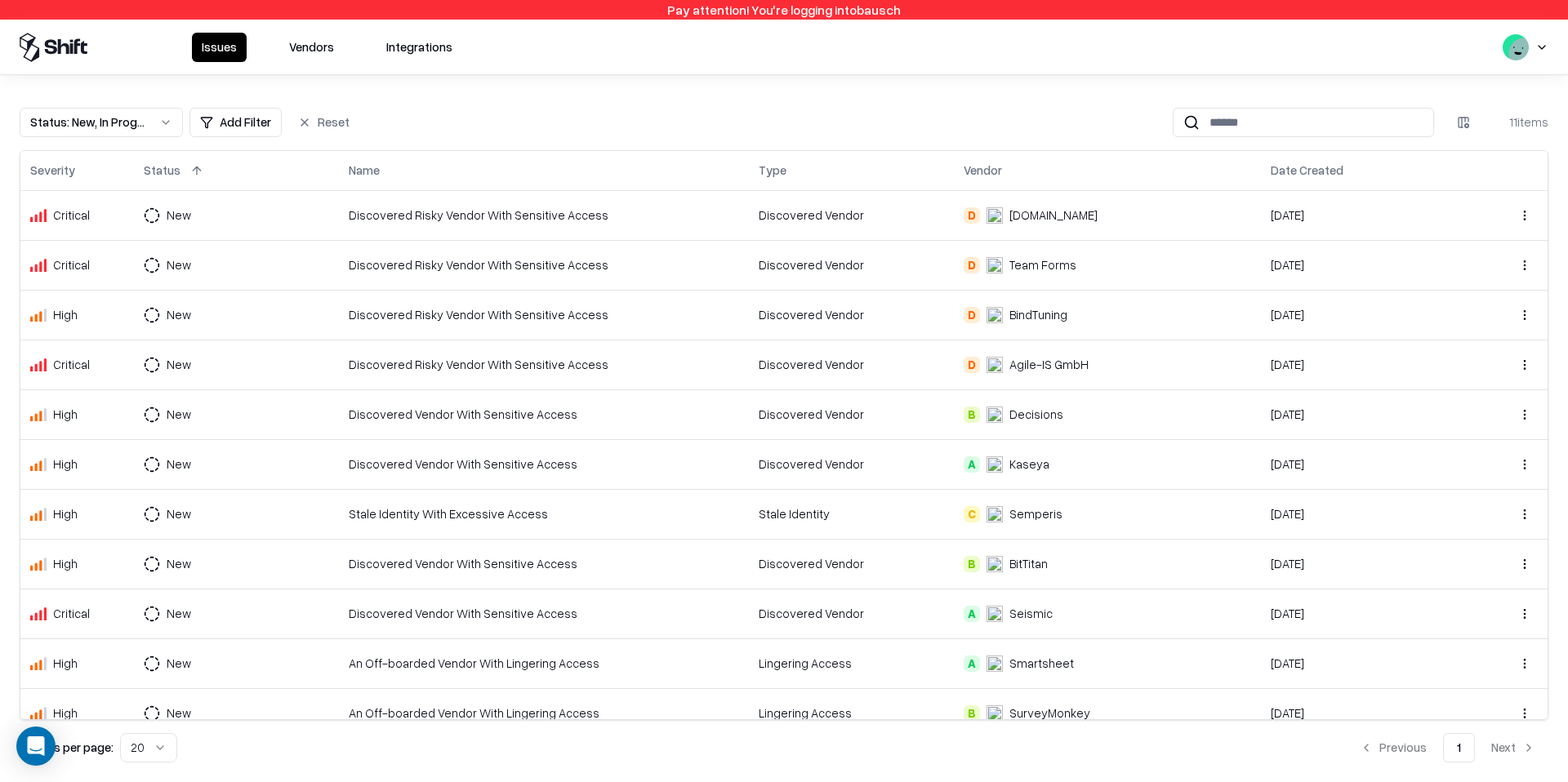
click at [294, 52] on button "Vendors" at bounding box center [311, 47] width 64 height 29
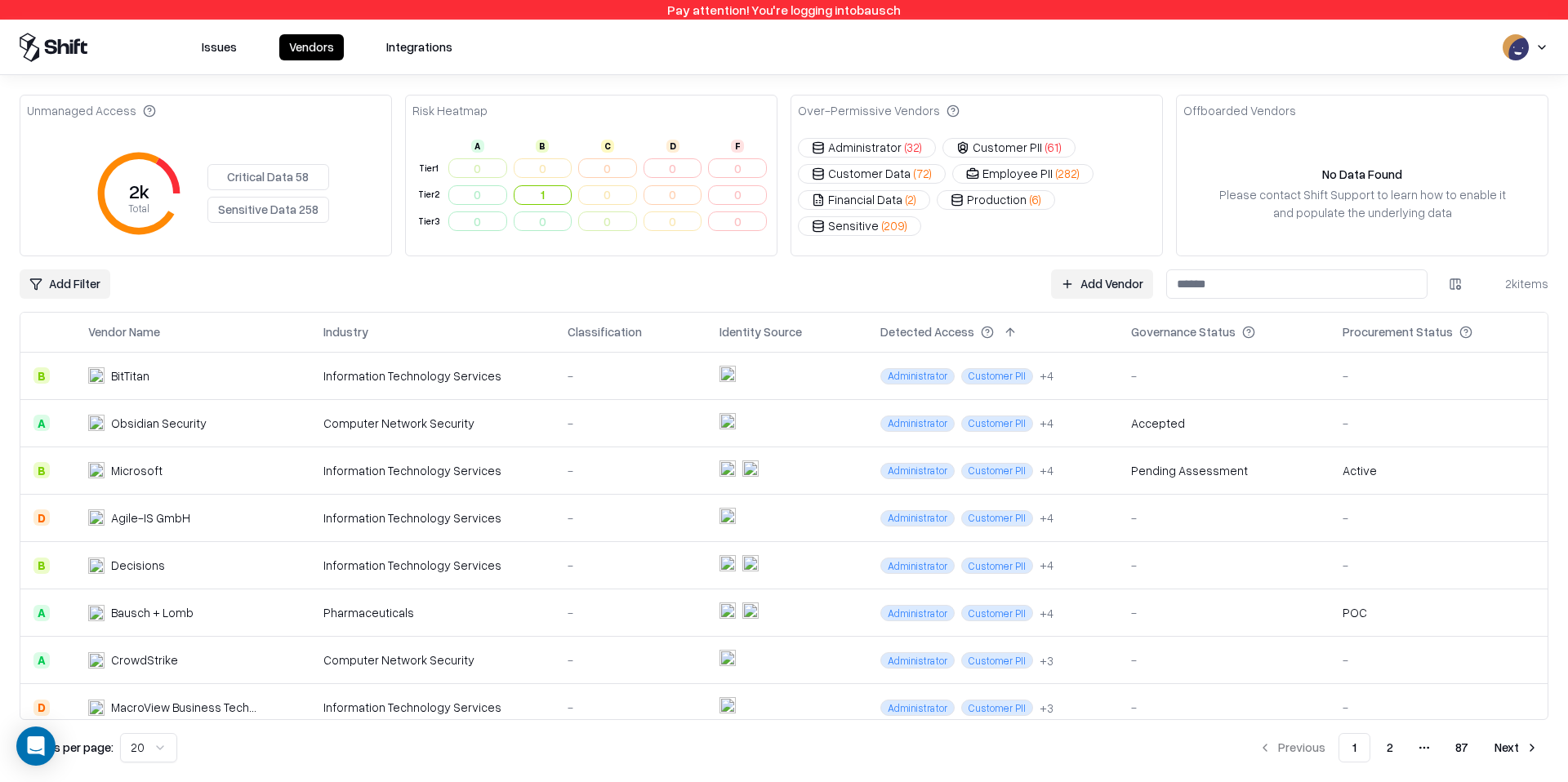
click at [1226, 287] on input at bounding box center [1297, 284] width 261 height 29
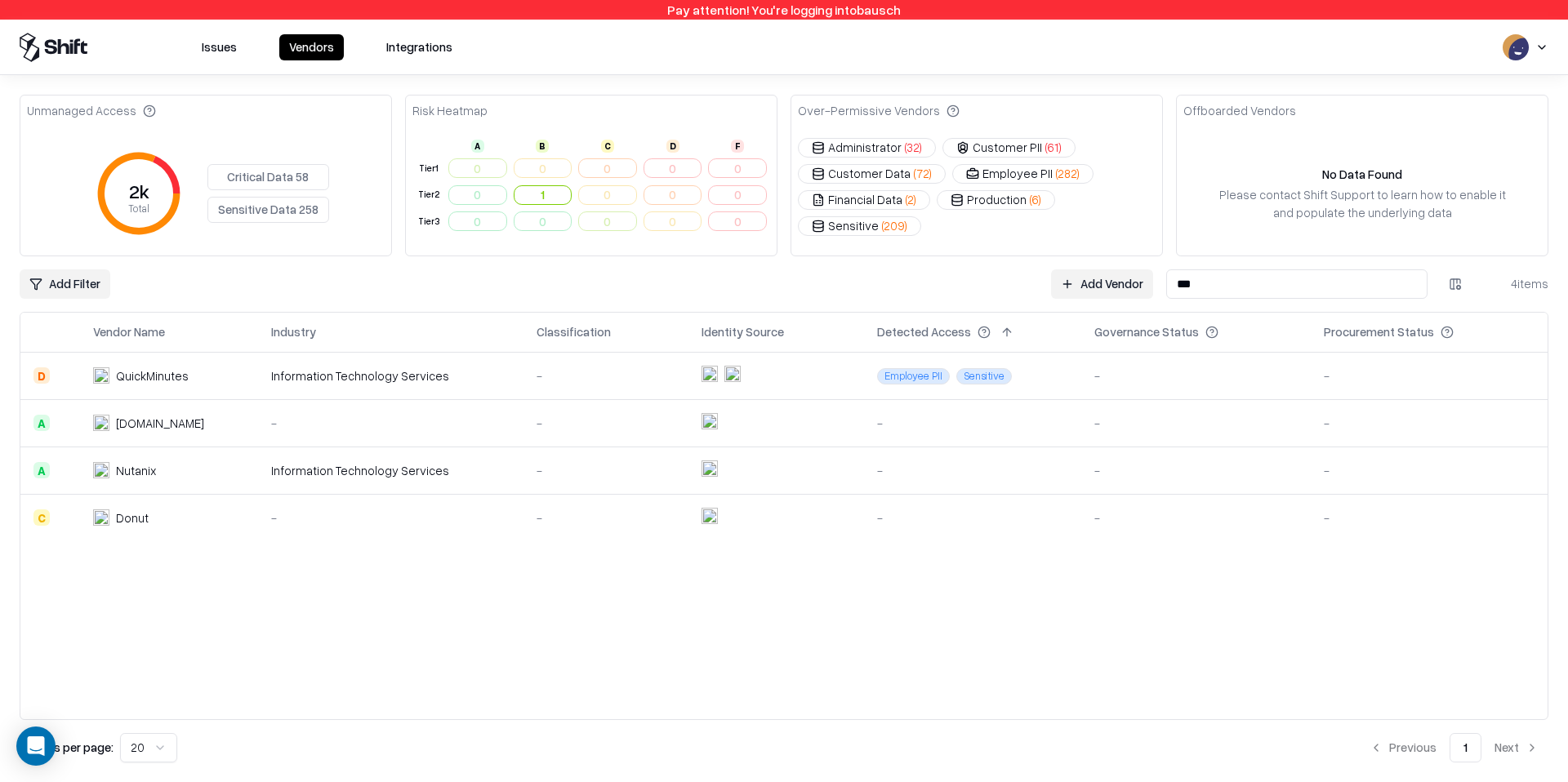
type input "***"
click at [922, 476] on div "-" at bounding box center [972, 471] width 192 height 18
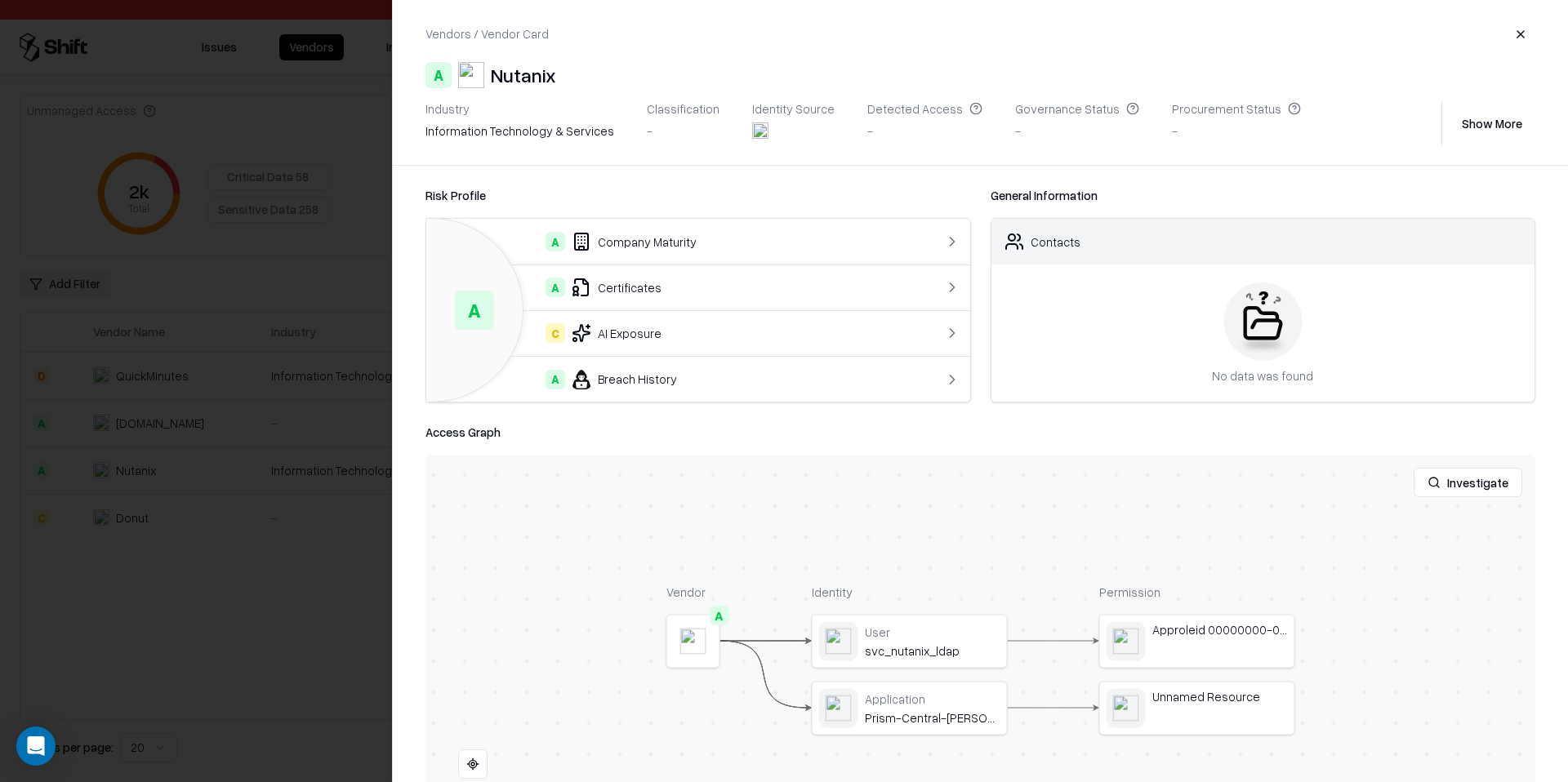
click at [0, 0] on div at bounding box center [0, 0] width 0 height 0
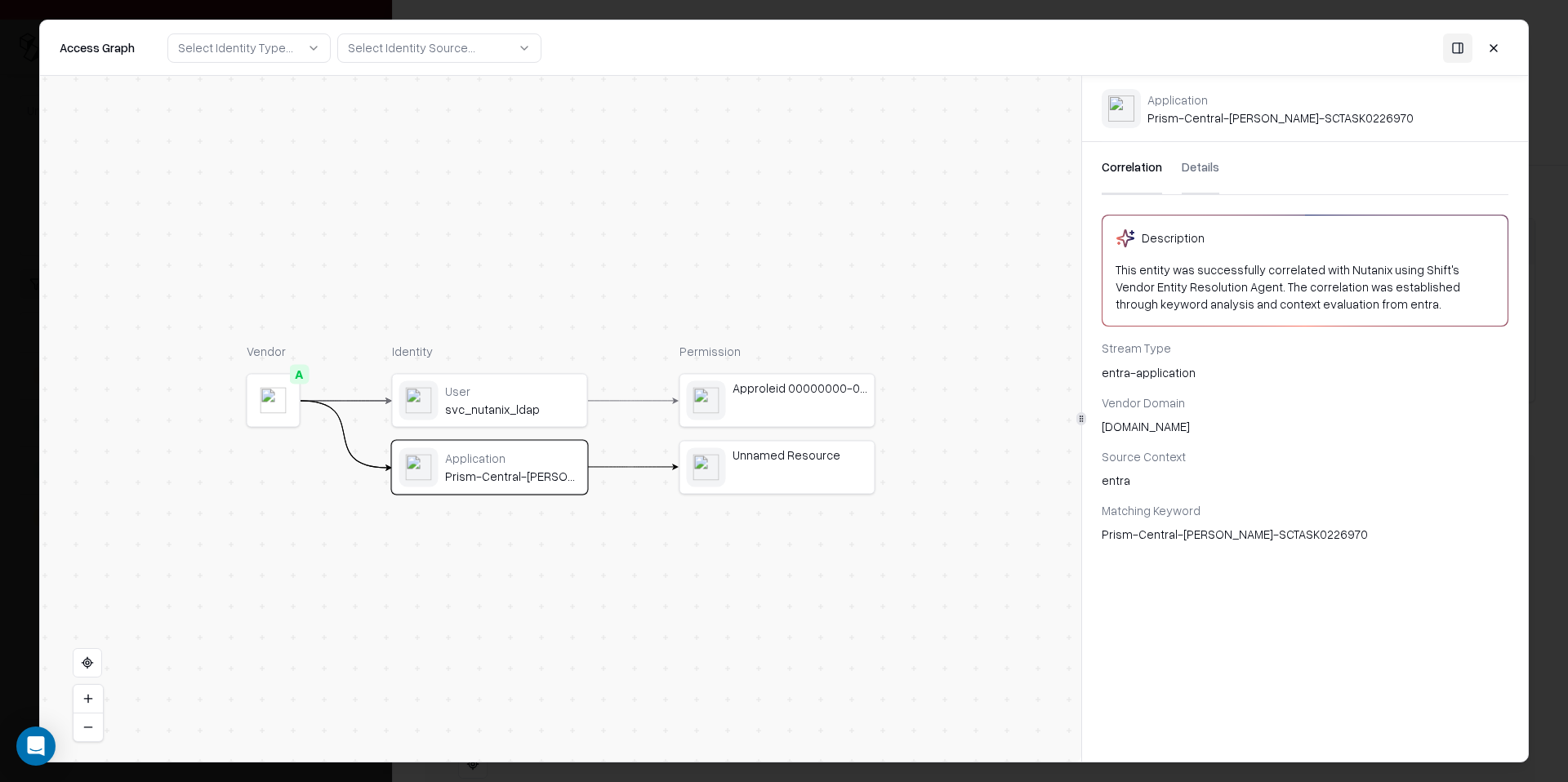
click at [1202, 174] on button "Details" at bounding box center [1201, 168] width 38 height 52
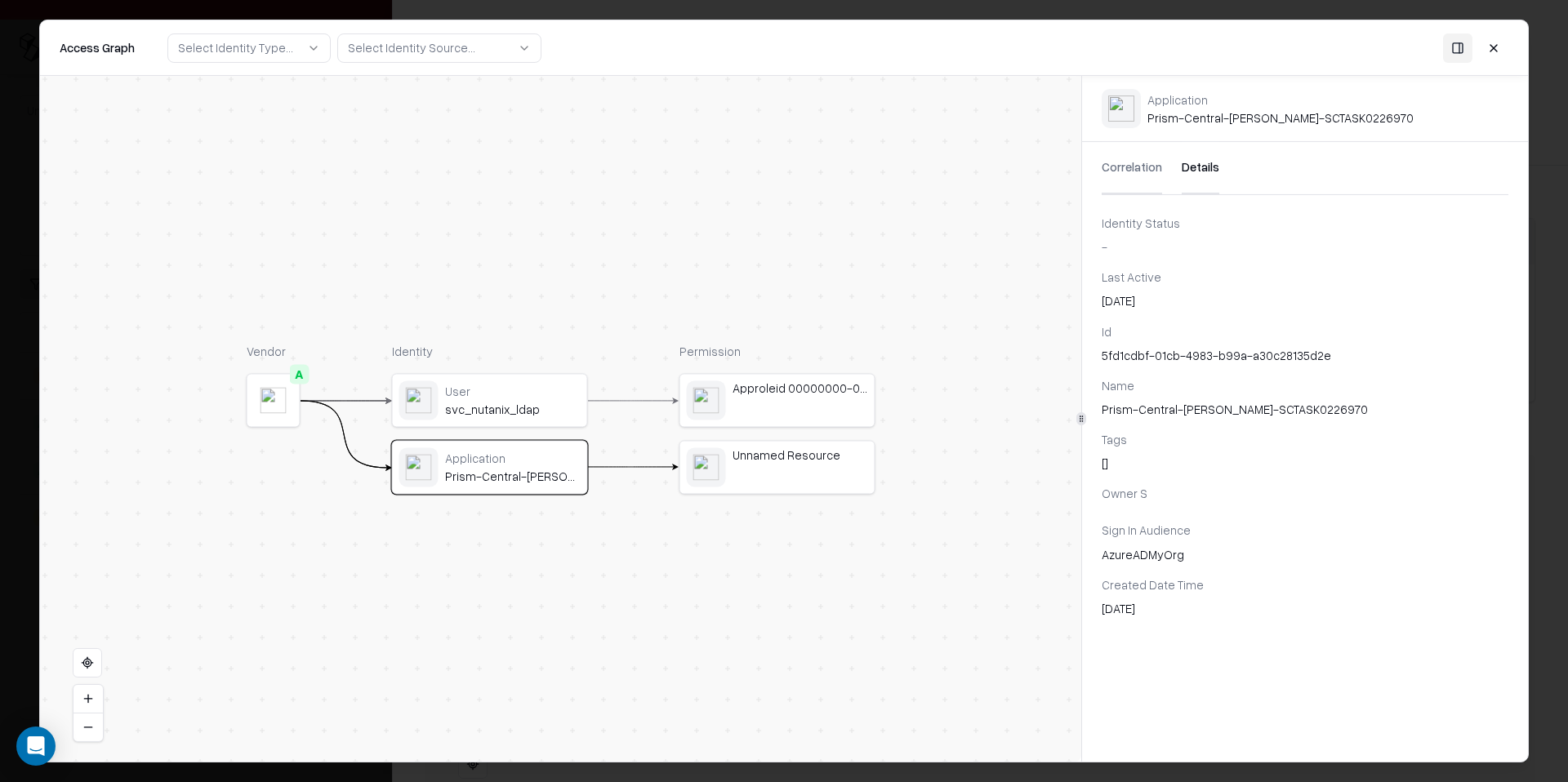
click at [1130, 360] on div "5fd1cdbf-01cb-4983-b99a-a30c28135d2e" at bounding box center [1305, 355] width 407 height 18
copy div "5fd1cdbf-01cb-4983-b99a-a30c28135d2e"
click at [1202, 412] on div "Prism-Central-[PERSON_NAME]-SCTASK0226970" at bounding box center [1305, 409] width 407 height 18
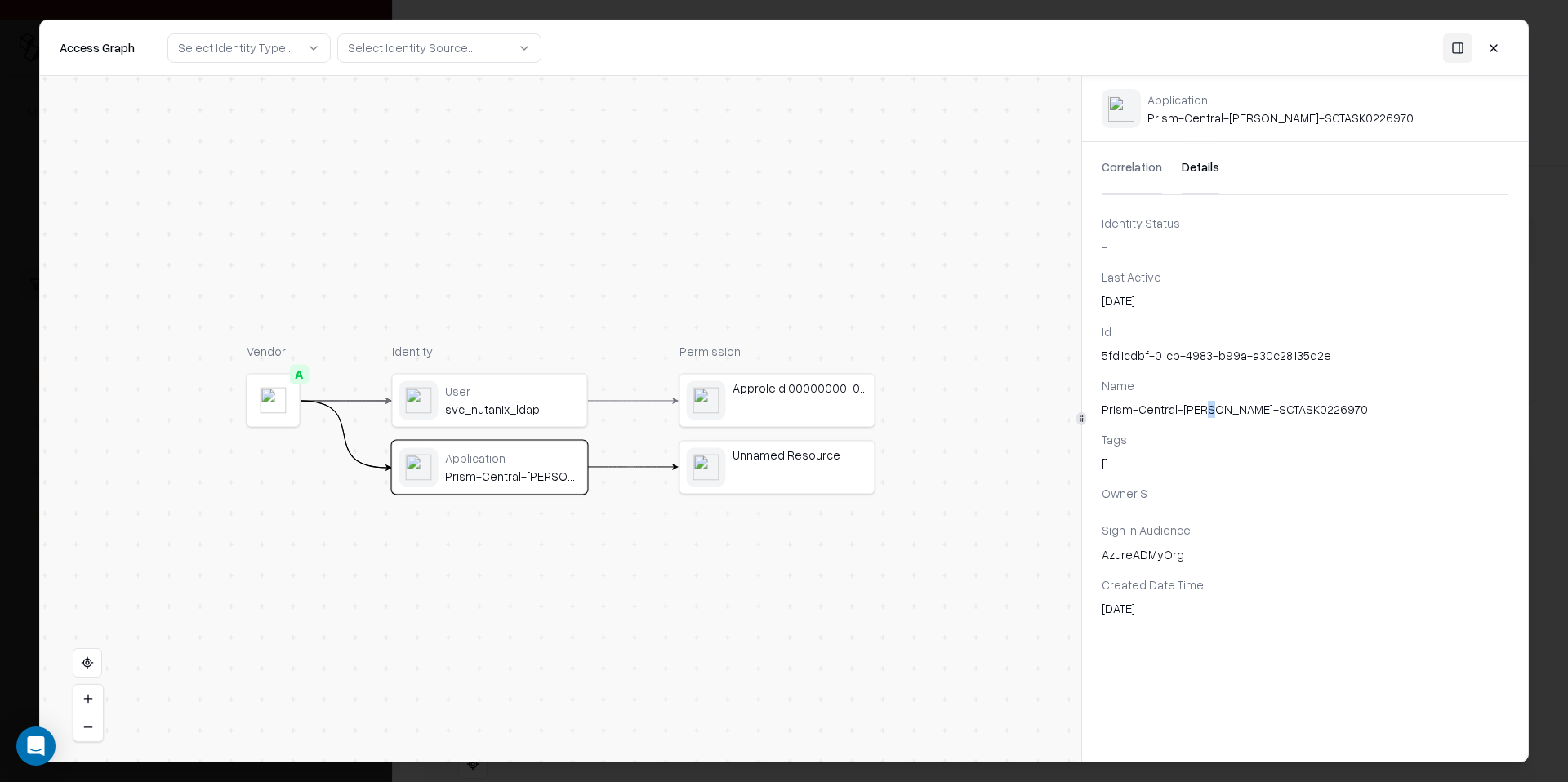
click at [1202, 412] on div "Prism-Central-[PERSON_NAME]-SCTASK0226970" at bounding box center [1305, 409] width 407 height 18
copy div "Prism-Central-[PERSON_NAME]-SCTASK0226970"
click at [1303, 365] on div "Id 5fd1cdbf-01cb-4983-b99a-a30c28135d2e Name Prism-Central-[PERSON_NAME]-SCTASK…" at bounding box center [1304, 469] width 446 height 294
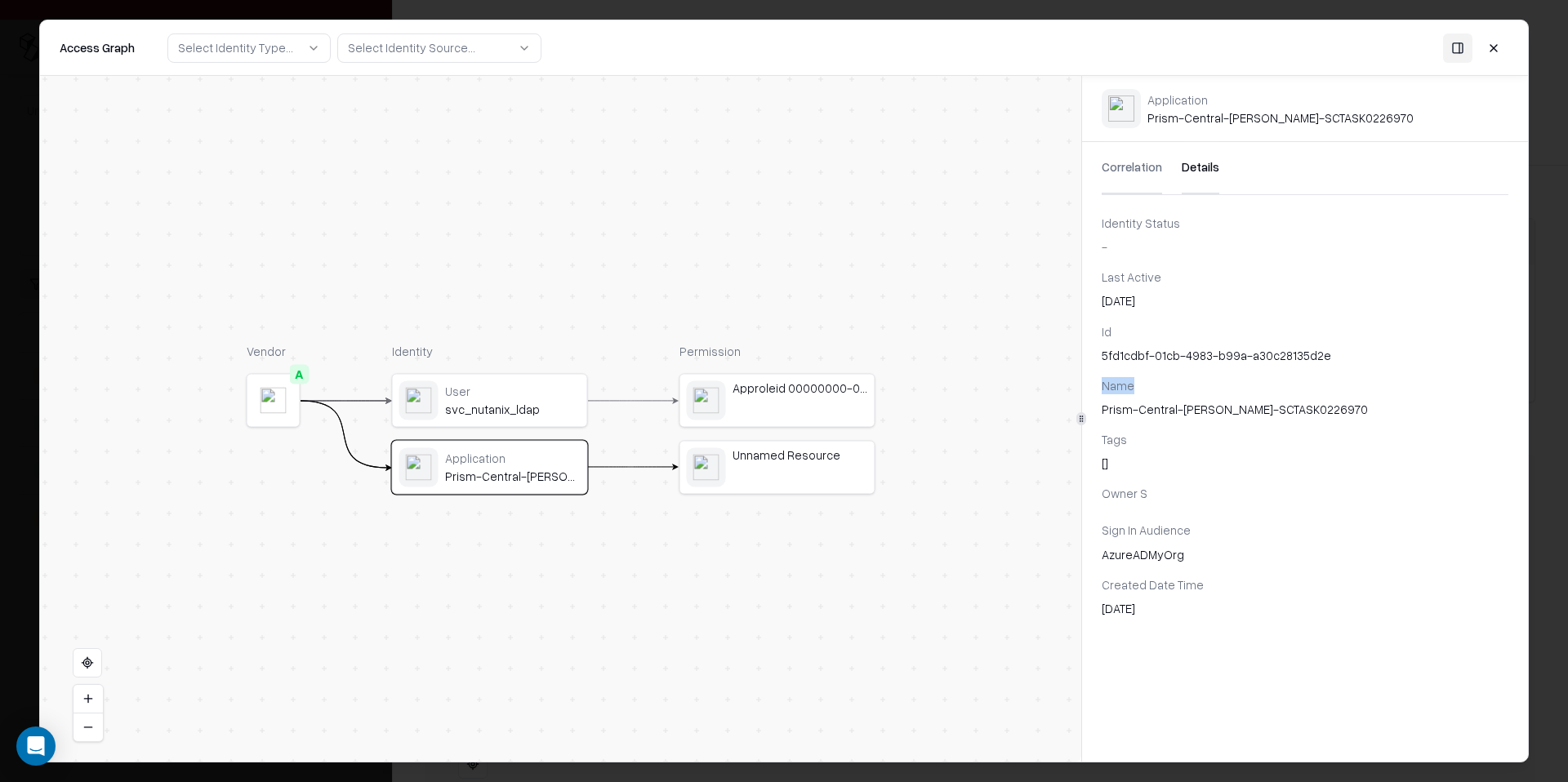
click at [1303, 365] on div "Id 5fd1cdbf-01cb-4983-b99a-a30c28135d2e Name Prism-Central-[PERSON_NAME]-SCTASK…" at bounding box center [1304, 469] width 446 height 294
click at [1294, 356] on div "5fd1cdbf-01cb-4983-b99a-a30c28135d2e" at bounding box center [1305, 355] width 407 height 18
copy div "5fd1cdbf-01cb-4983-b99a-a30c28135d2e"
